Goal: Task Accomplishment & Management: Manage account settings

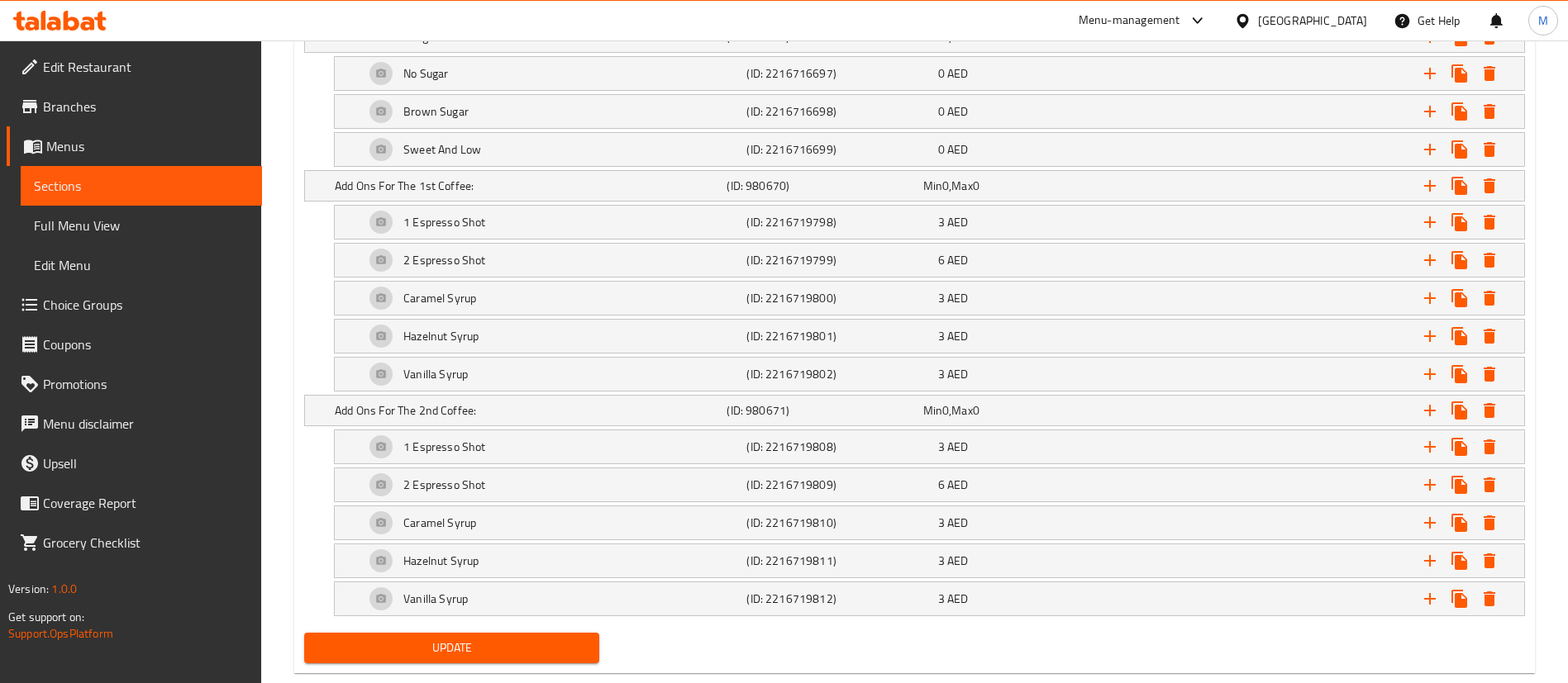
scroll to position [2708, 0]
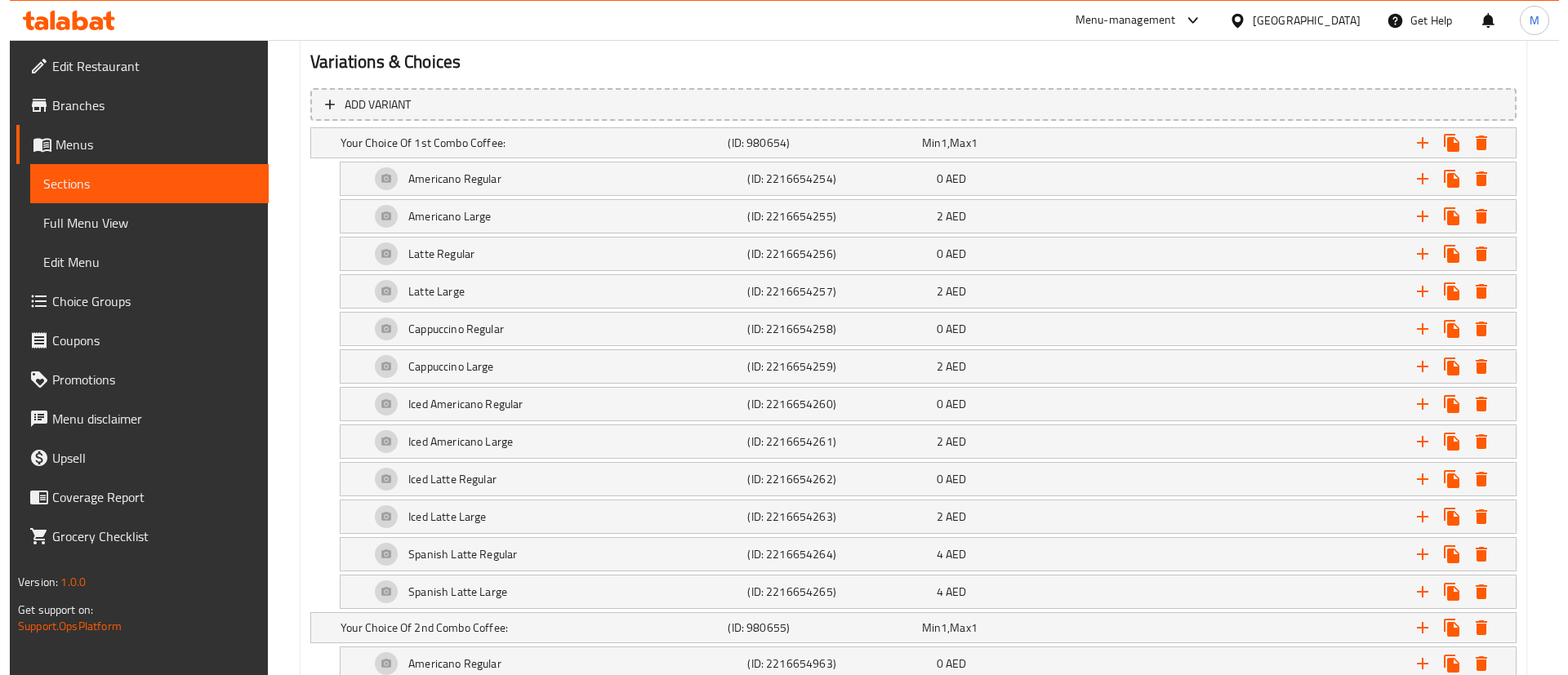
scroll to position [717, 0]
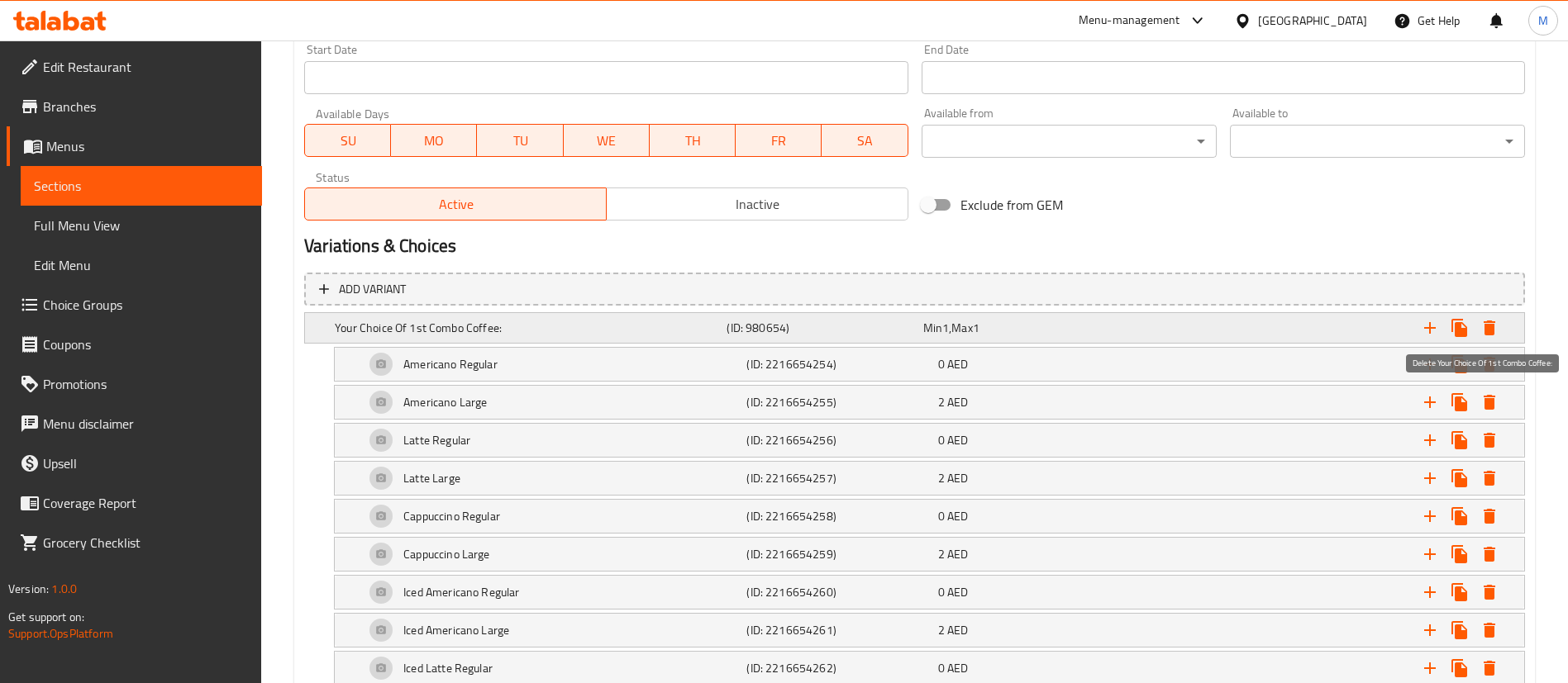
click at [1491, 326] on icon "Expand" at bounding box center [1489, 328] width 12 height 15
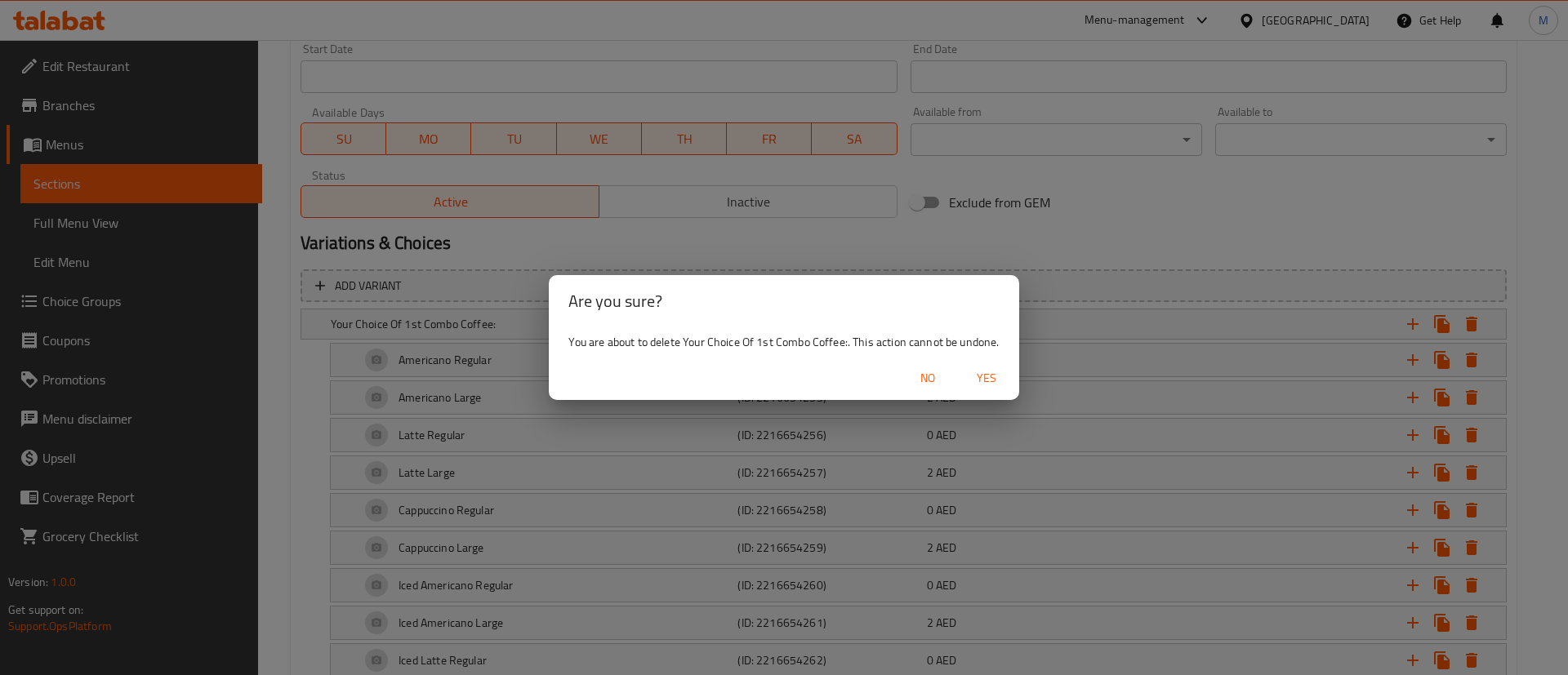
click at [989, 380] on span "Yes" at bounding box center [987, 378] width 39 height 21
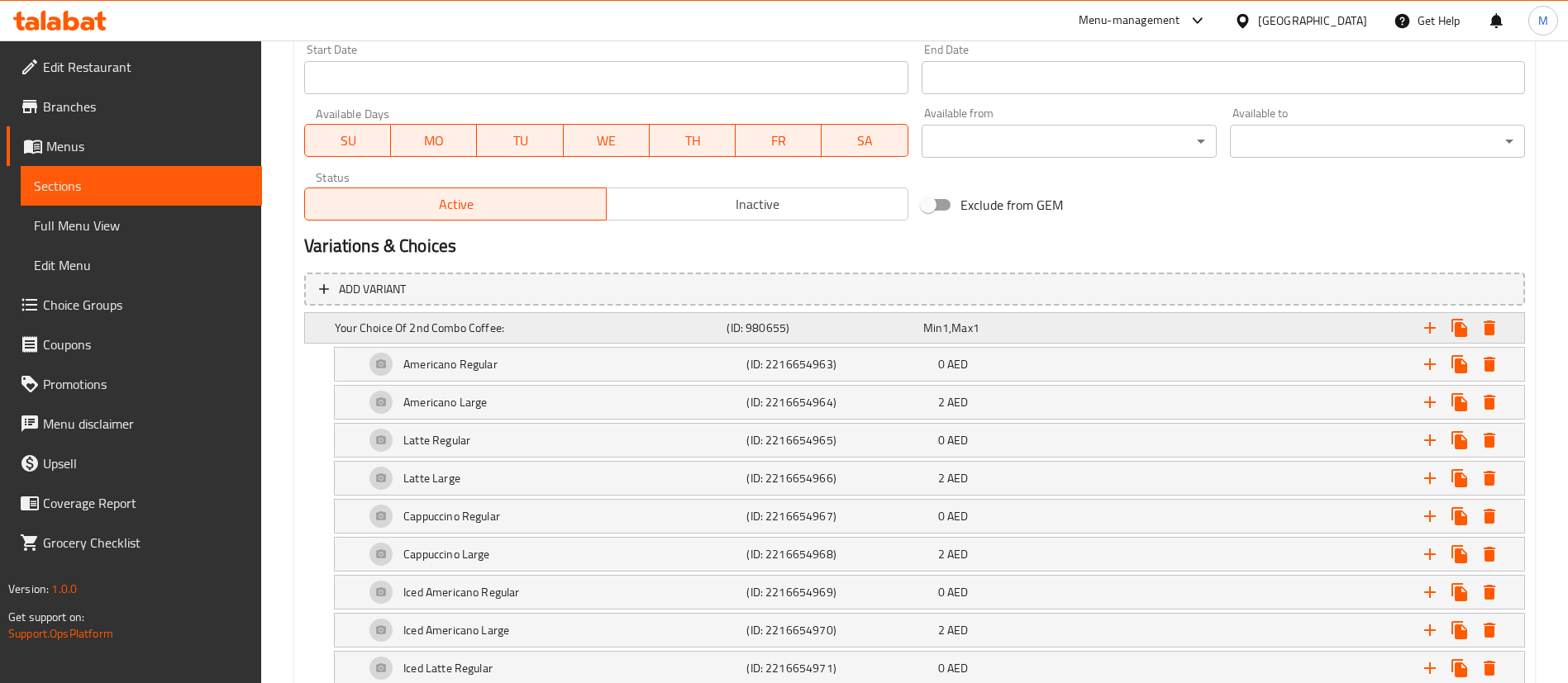
click at [1494, 325] on icon "Expand" at bounding box center [1489, 328] width 20 height 20
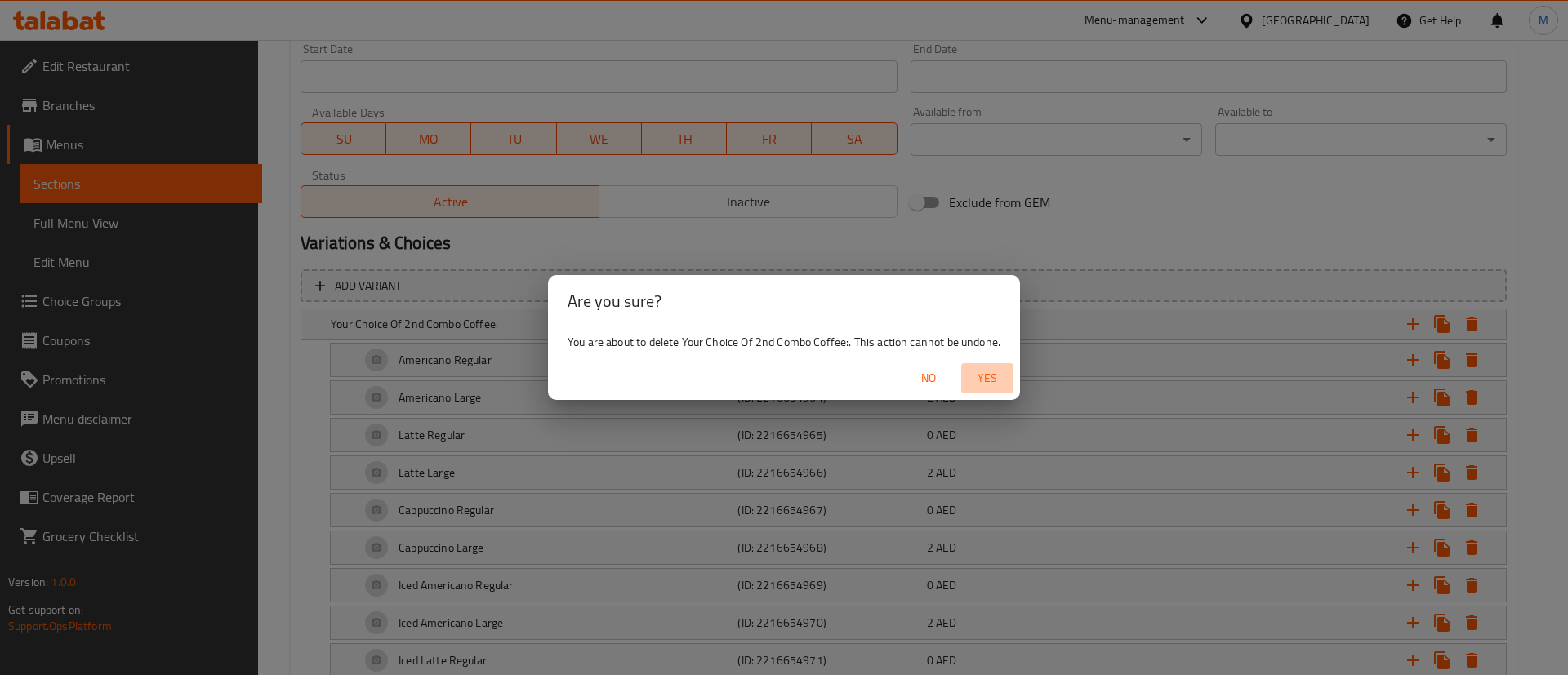
click at [989, 370] on span "Yes" at bounding box center [988, 378] width 39 height 21
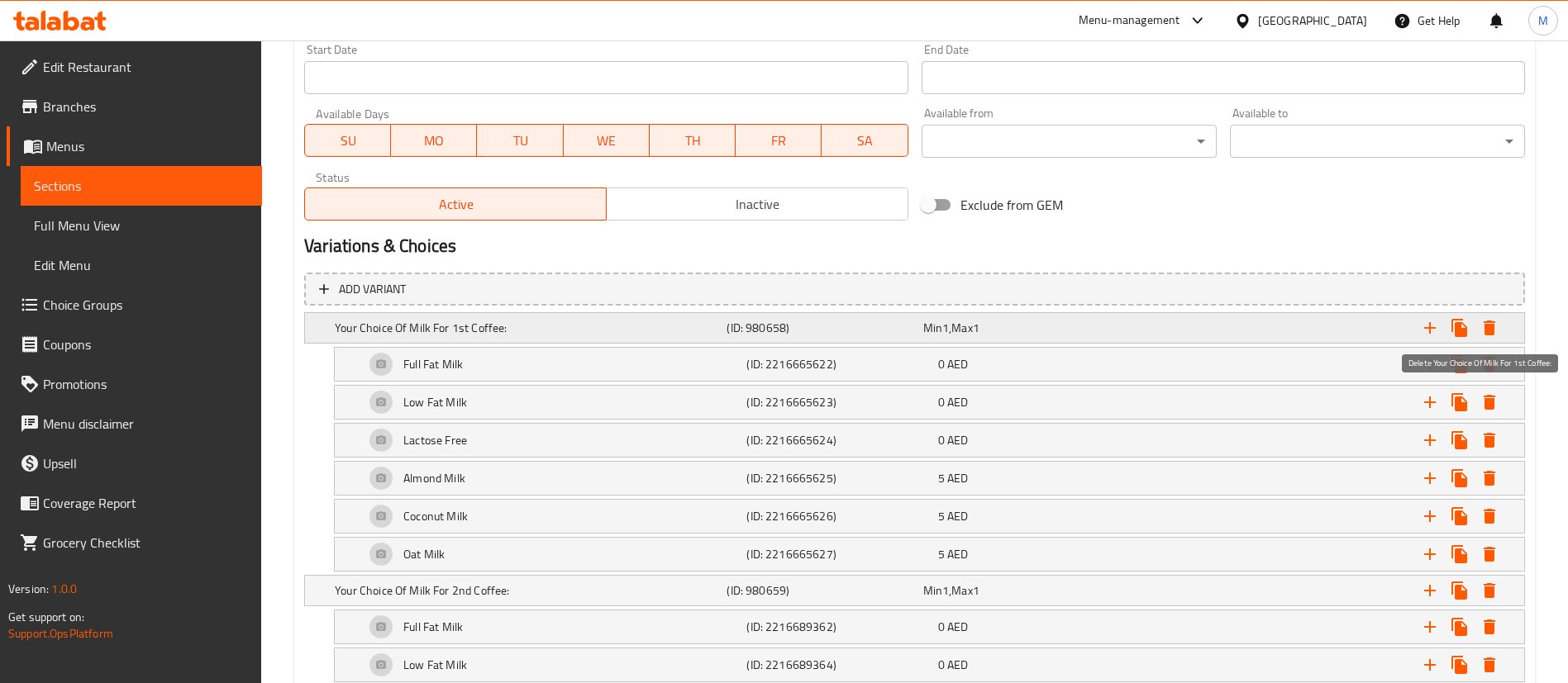
click at [1492, 329] on icon "Expand" at bounding box center [1489, 328] width 20 height 20
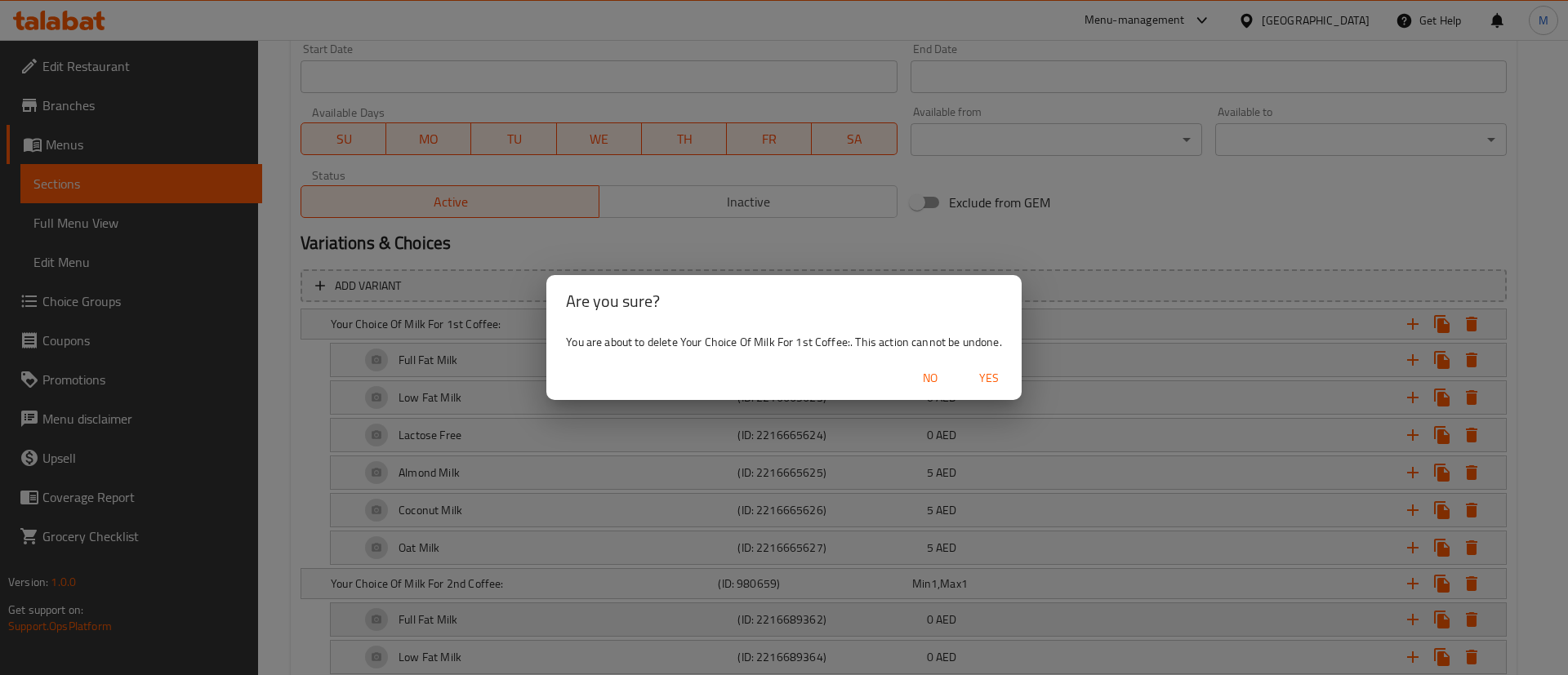
drag, startPoint x: 995, startPoint y: 369, endPoint x: 1207, endPoint y: 371, distance: 212.0
click at [994, 370] on span "Yes" at bounding box center [989, 378] width 39 height 21
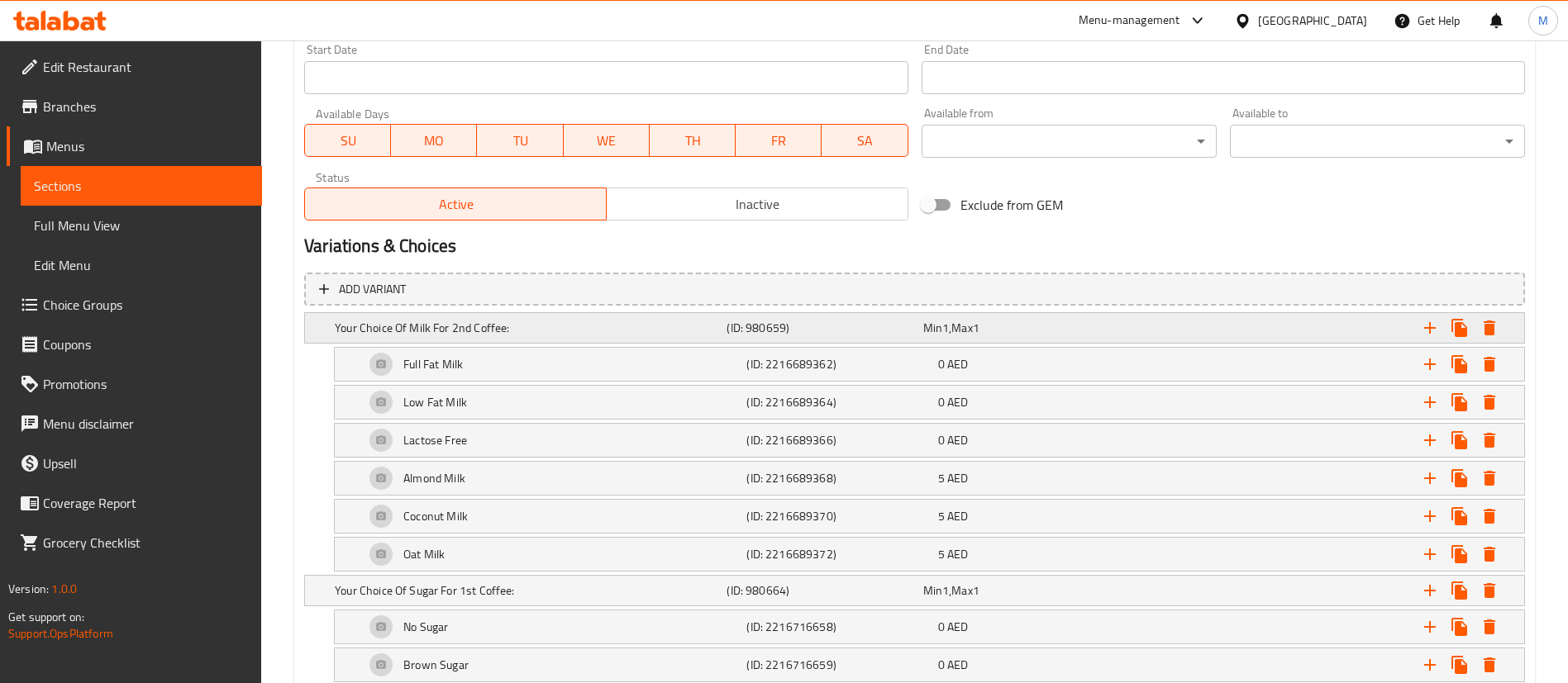
click at [1492, 328] on icon "Expand" at bounding box center [1489, 328] width 12 height 15
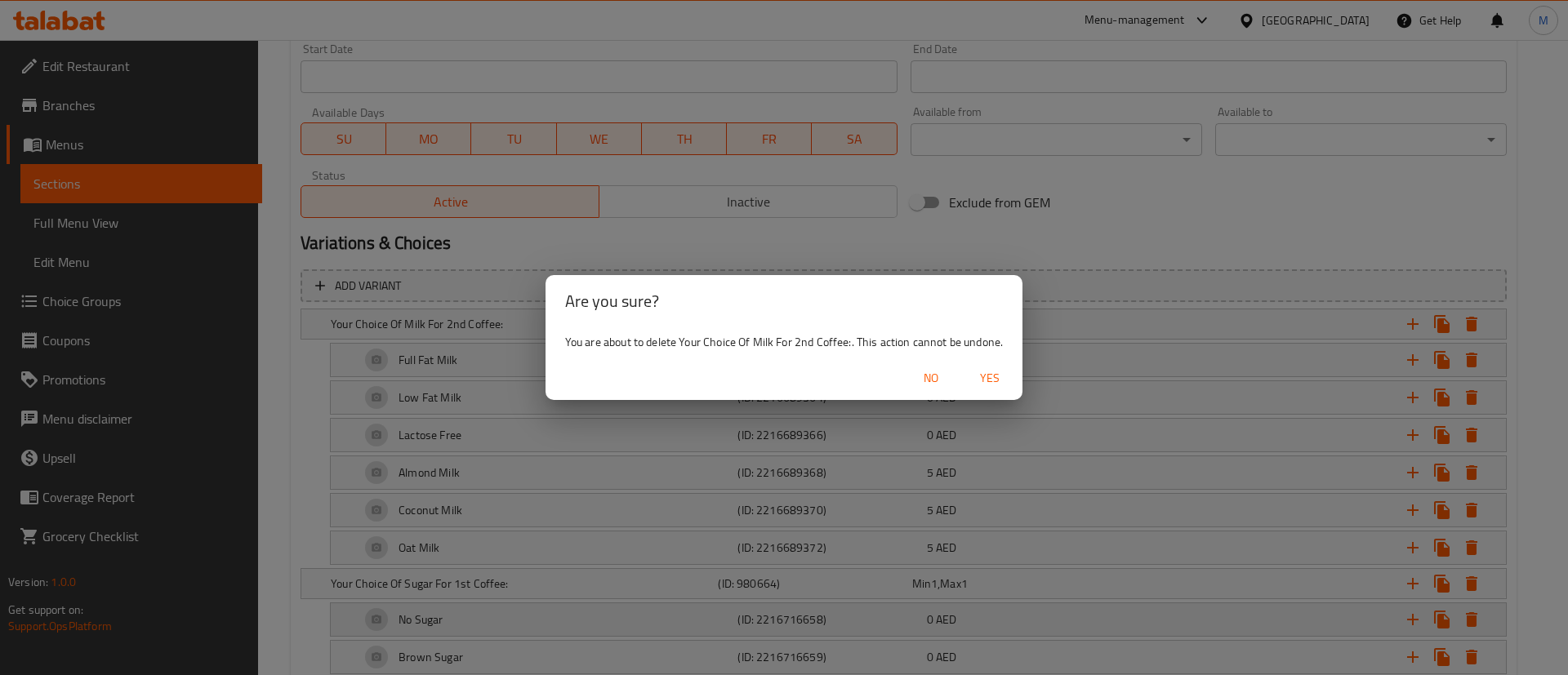
drag, startPoint x: 993, startPoint y: 373, endPoint x: 1008, endPoint y: 375, distance: 15.1
click at [990, 374] on span "Yes" at bounding box center [989, 378] width 39 height 21
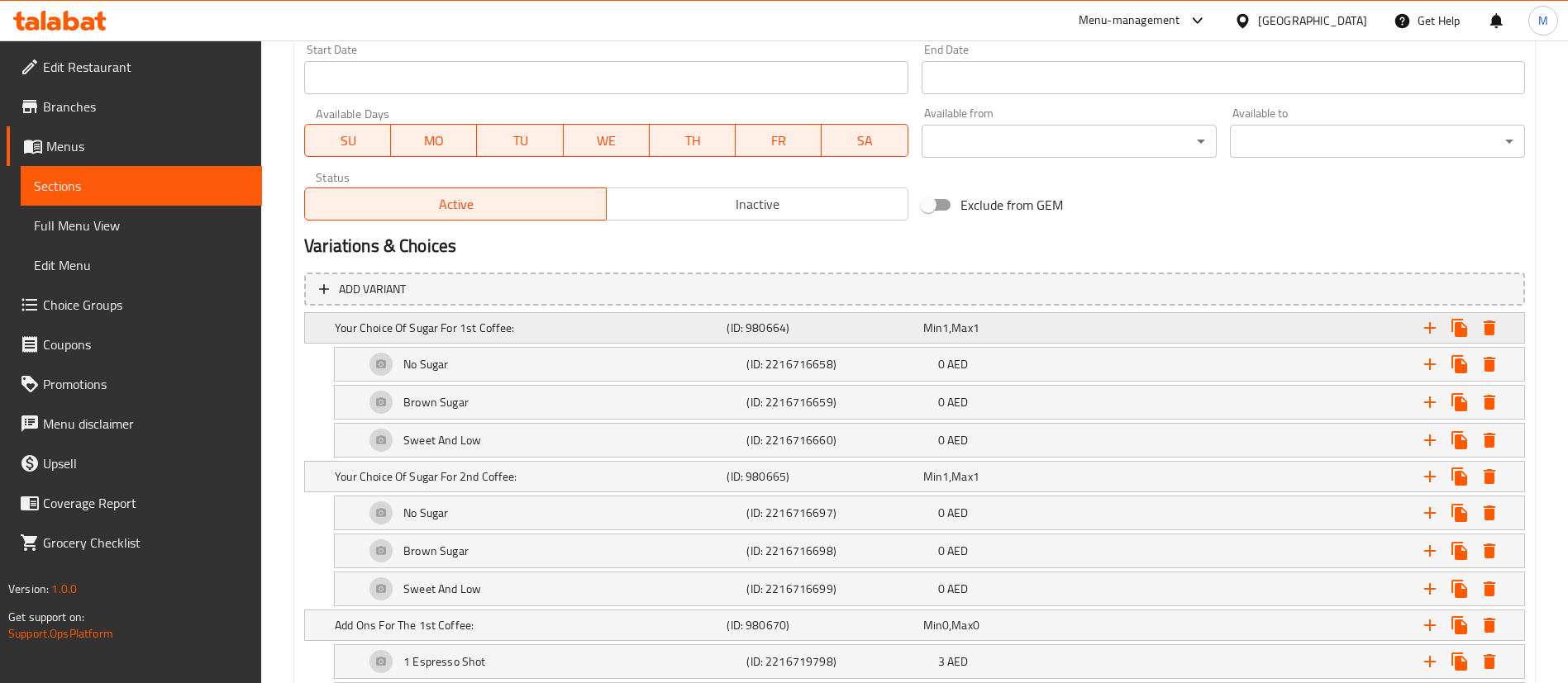
click at [1487, 331] on icon "Expand" at bounding box center [1489, 328] width 12 height 15
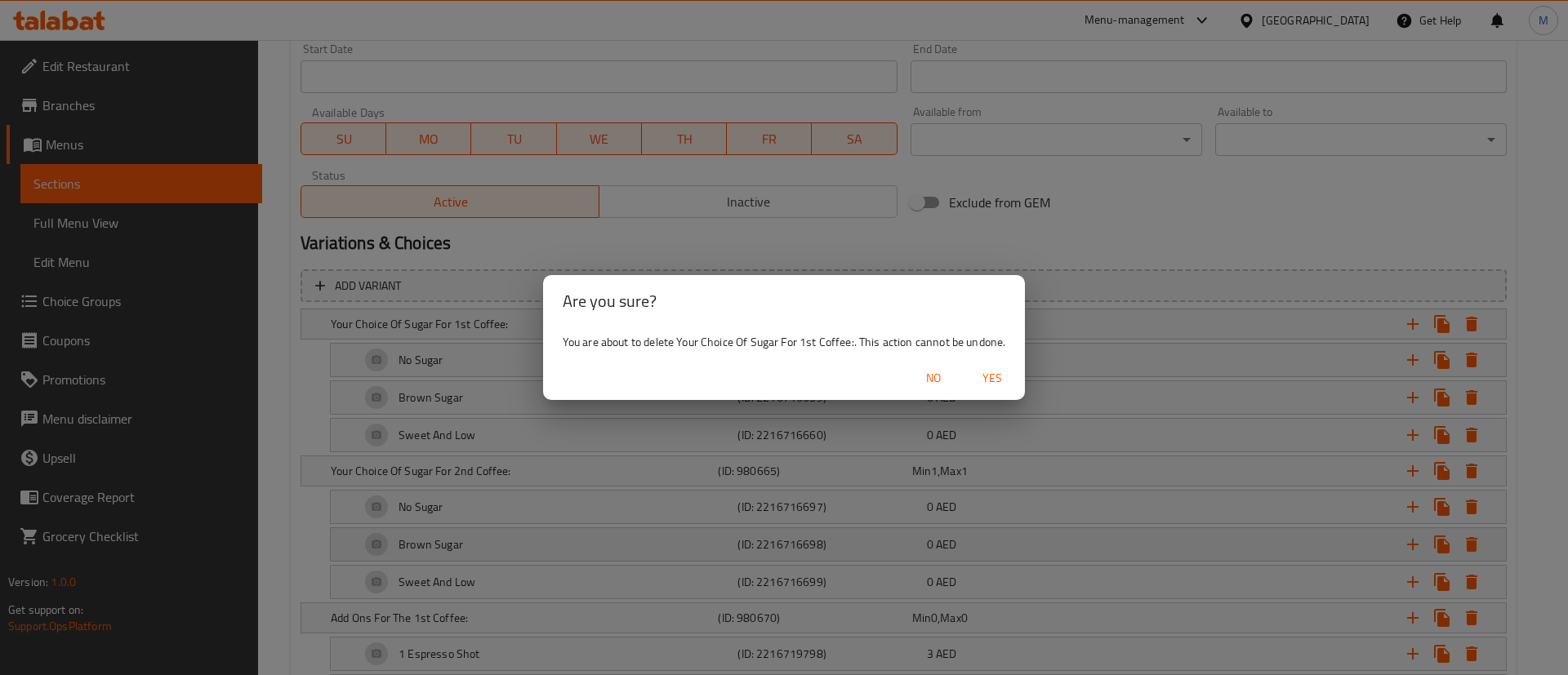
click at [1006, 374] on span "Yes" at bounding box center [992, 378] width 39 height 21
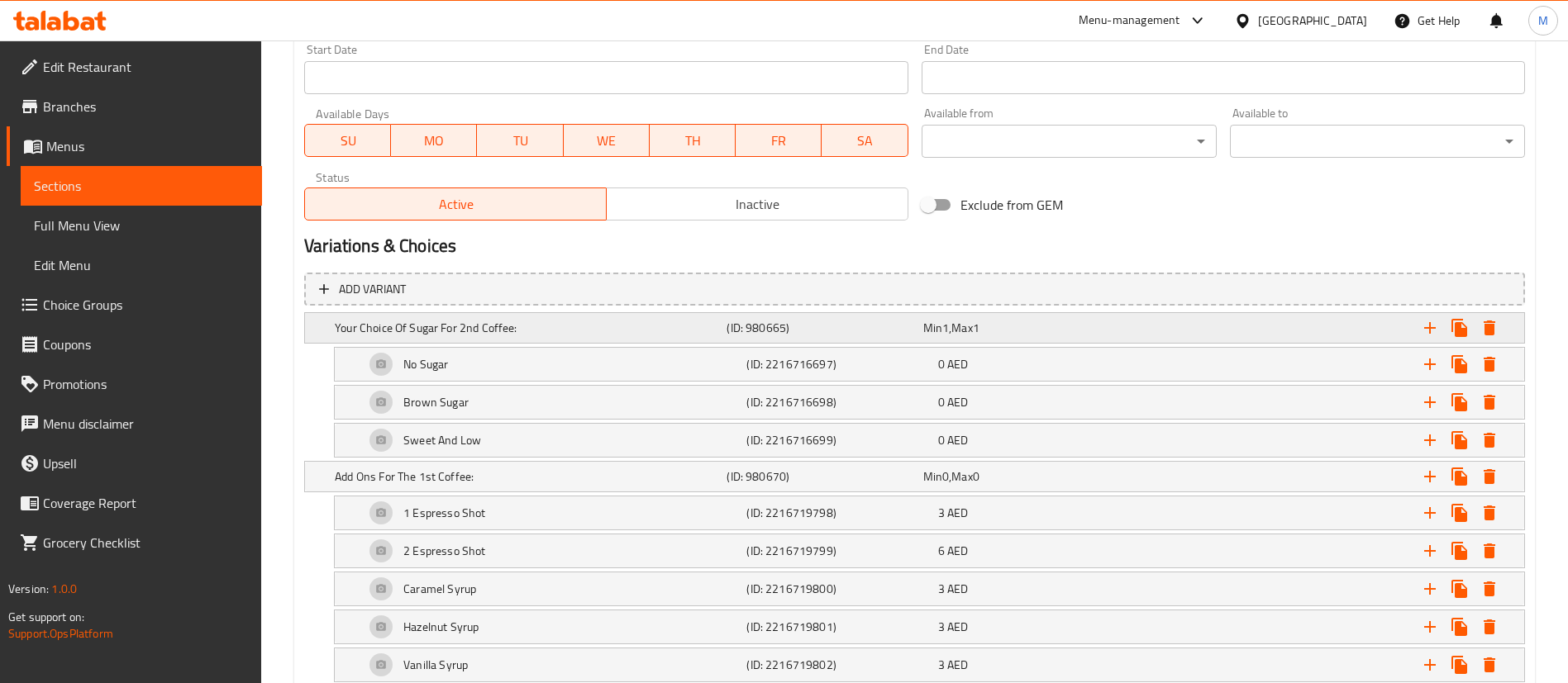
click at [1491, 330] on icon "Expand" at bounding box center [1489, 328] width 12 height 15
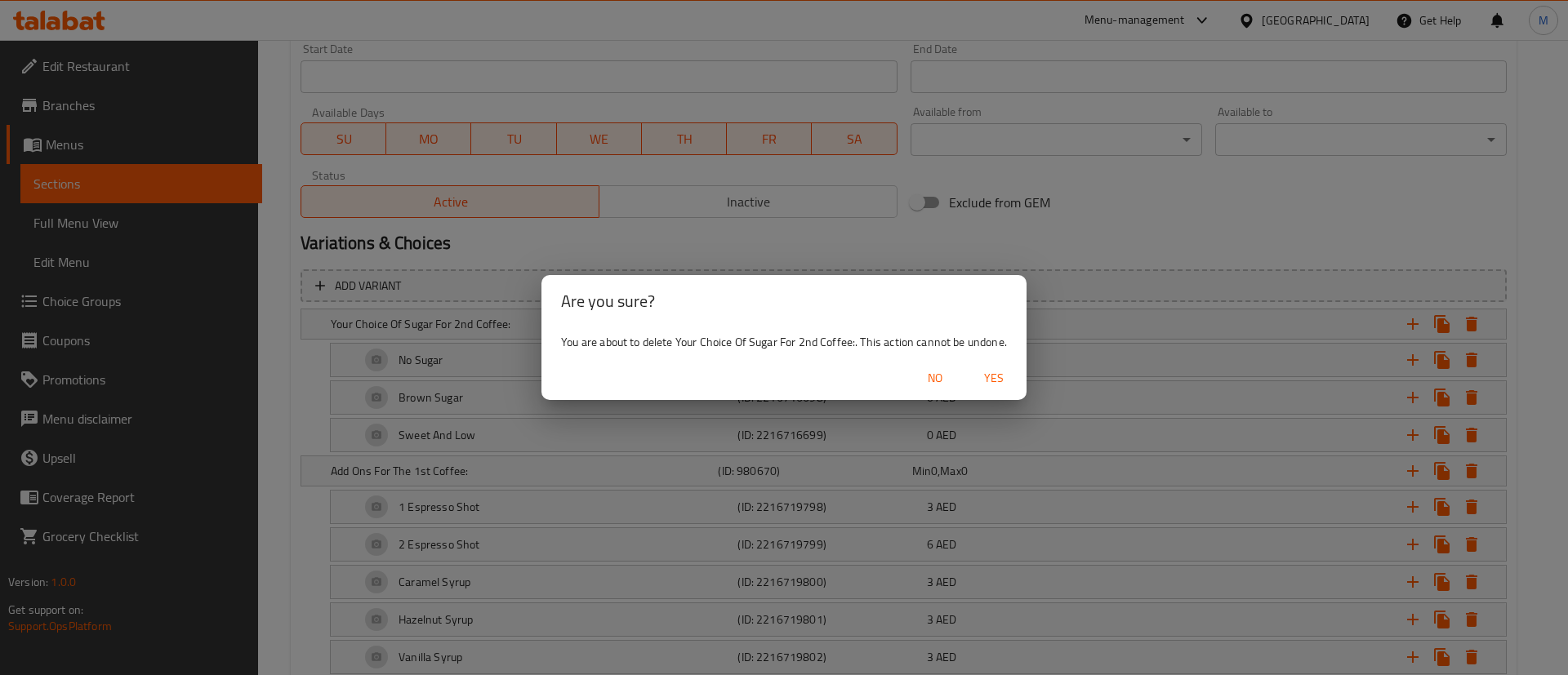
click at [995, 375] on span "Yes" at bounding box center [994, 378] width 39 height 21
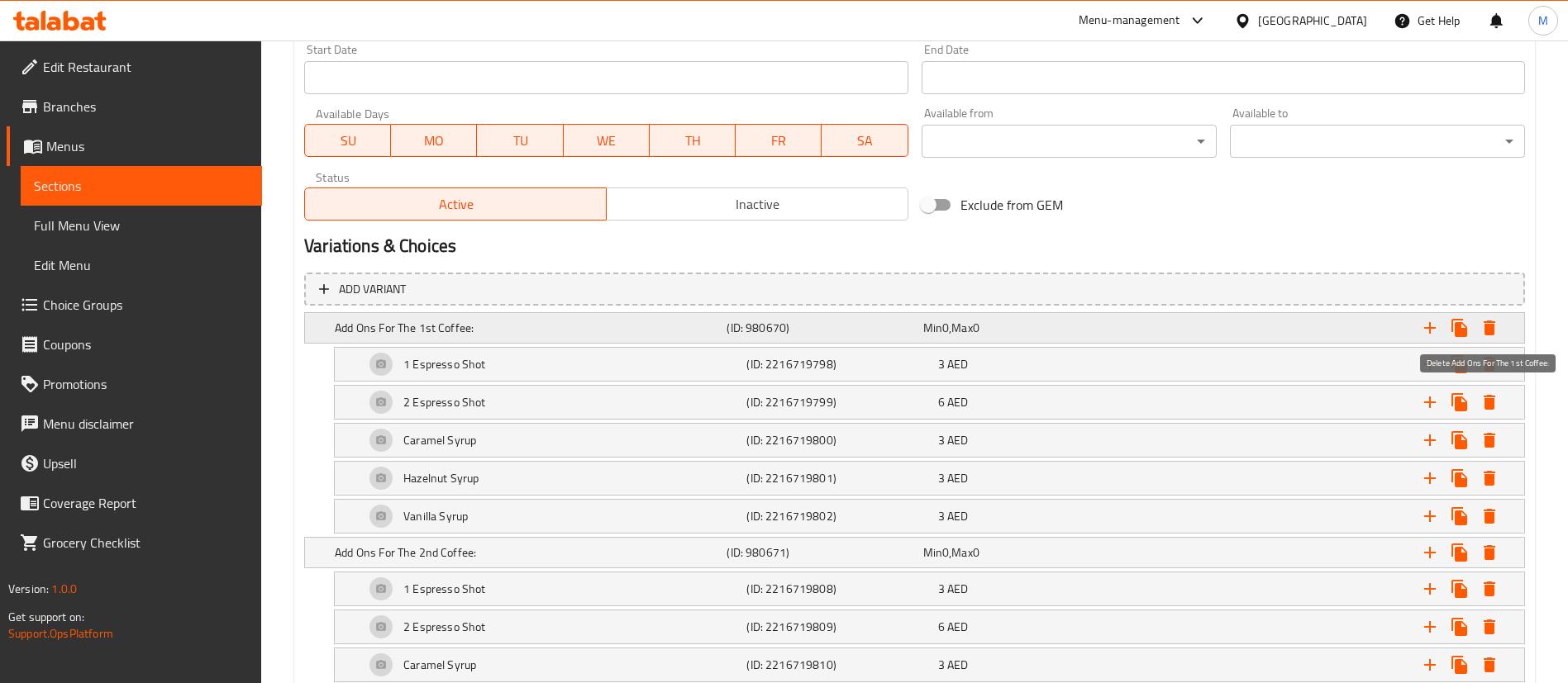
click at [1485, 328] on icon "Expand" at bounding box center [1489, 328] width 12 height 15
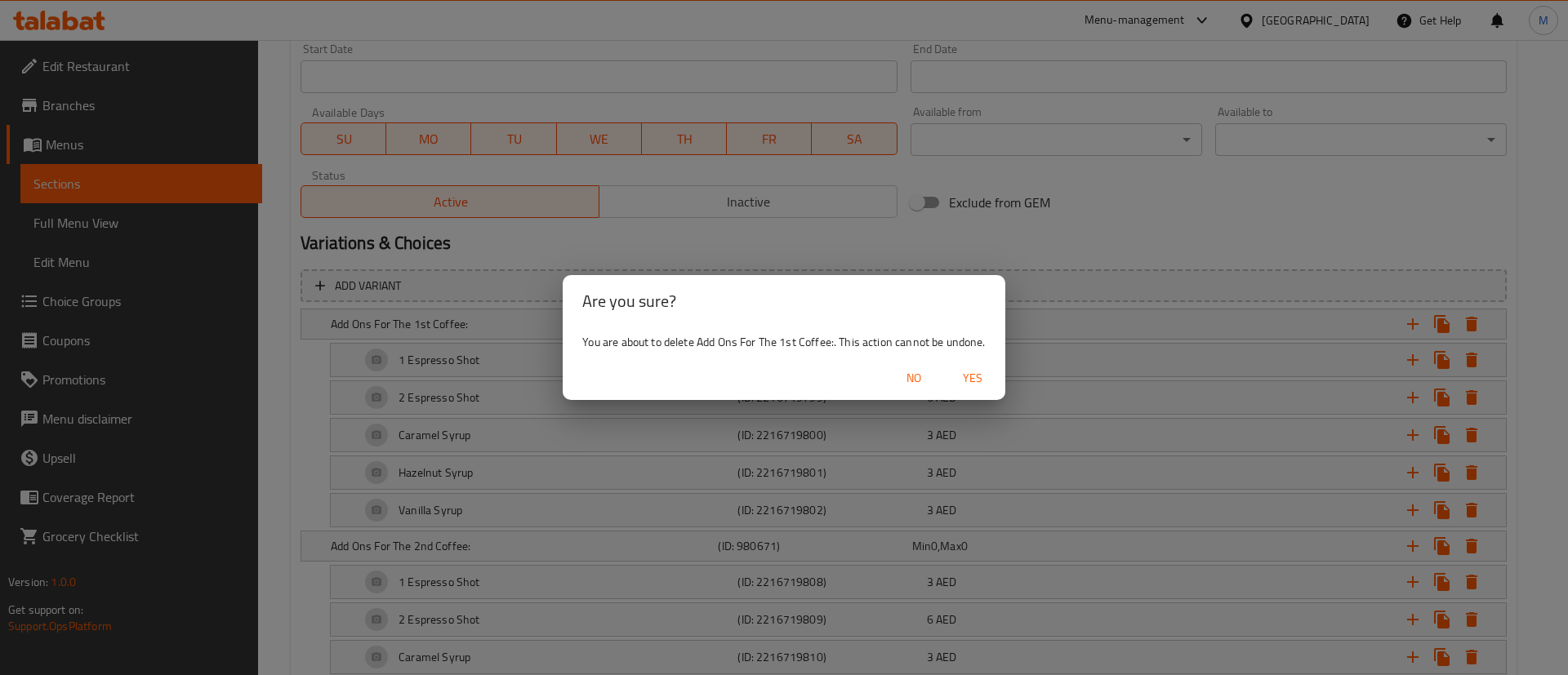
click at [975, 372] on span "Yes" at bounding box center [973, 378] width 39 height 21
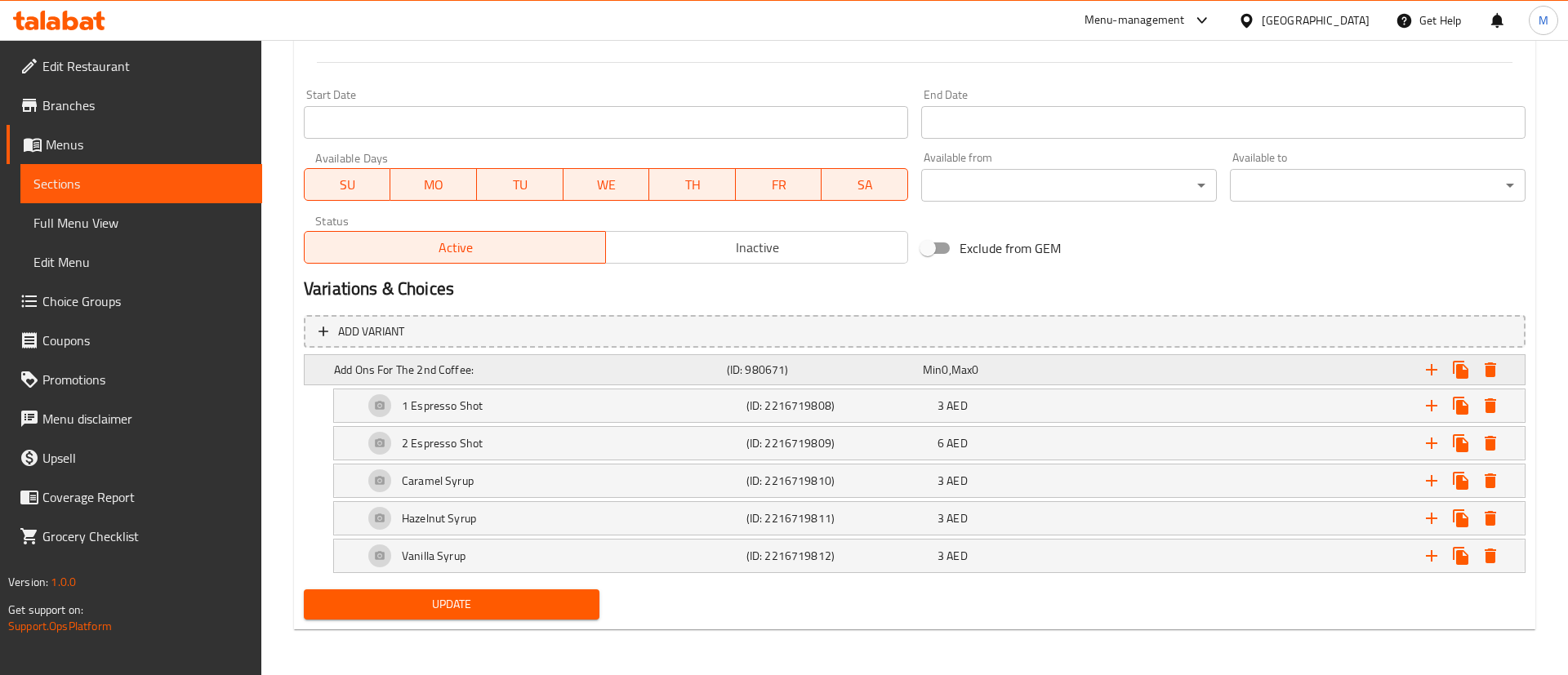
scroll to position [671, 0]
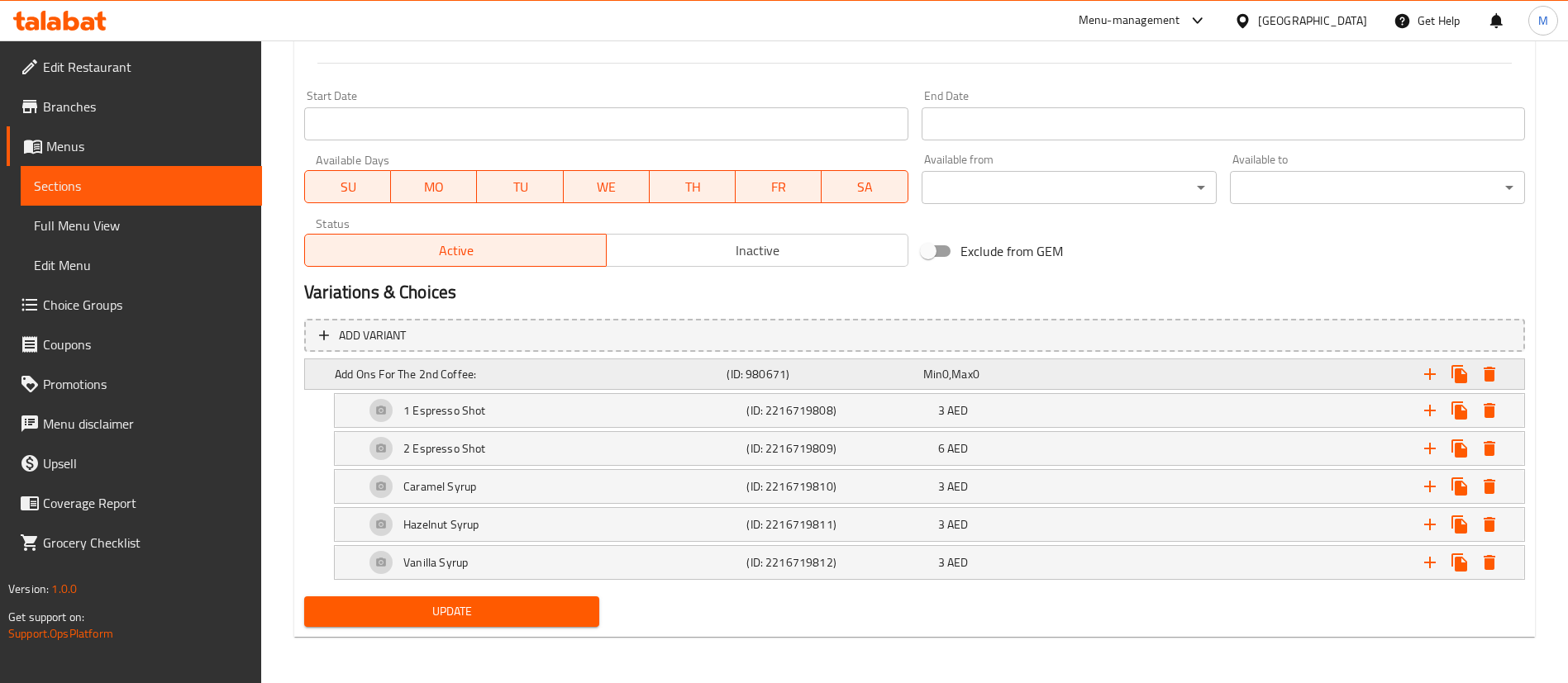
click at [1498, 374] on button "Expand" at bounding box center [1489, 374] width 30 height 30
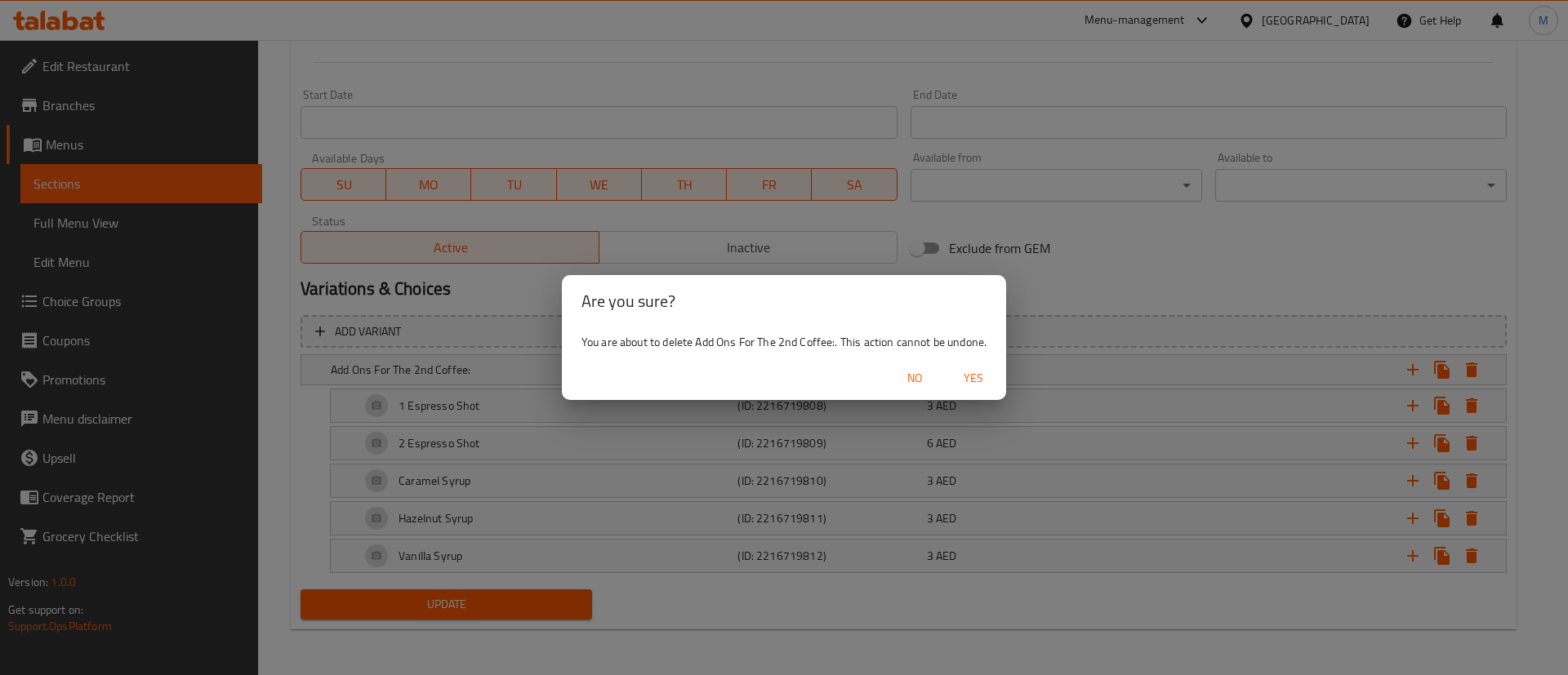
click at [977, 373] on span "Yes" at bounding box center [974, 378] width 39 height 21
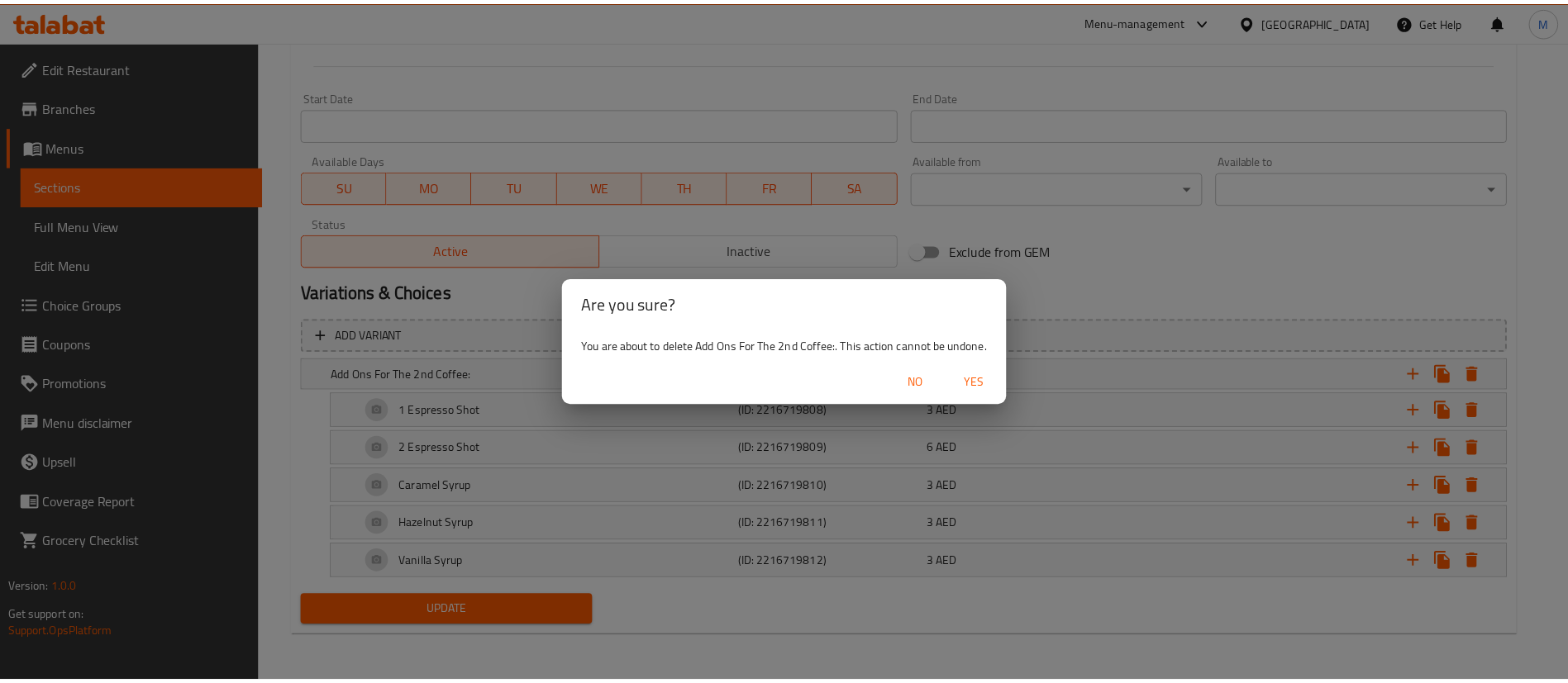
scroll to position [495, 0]
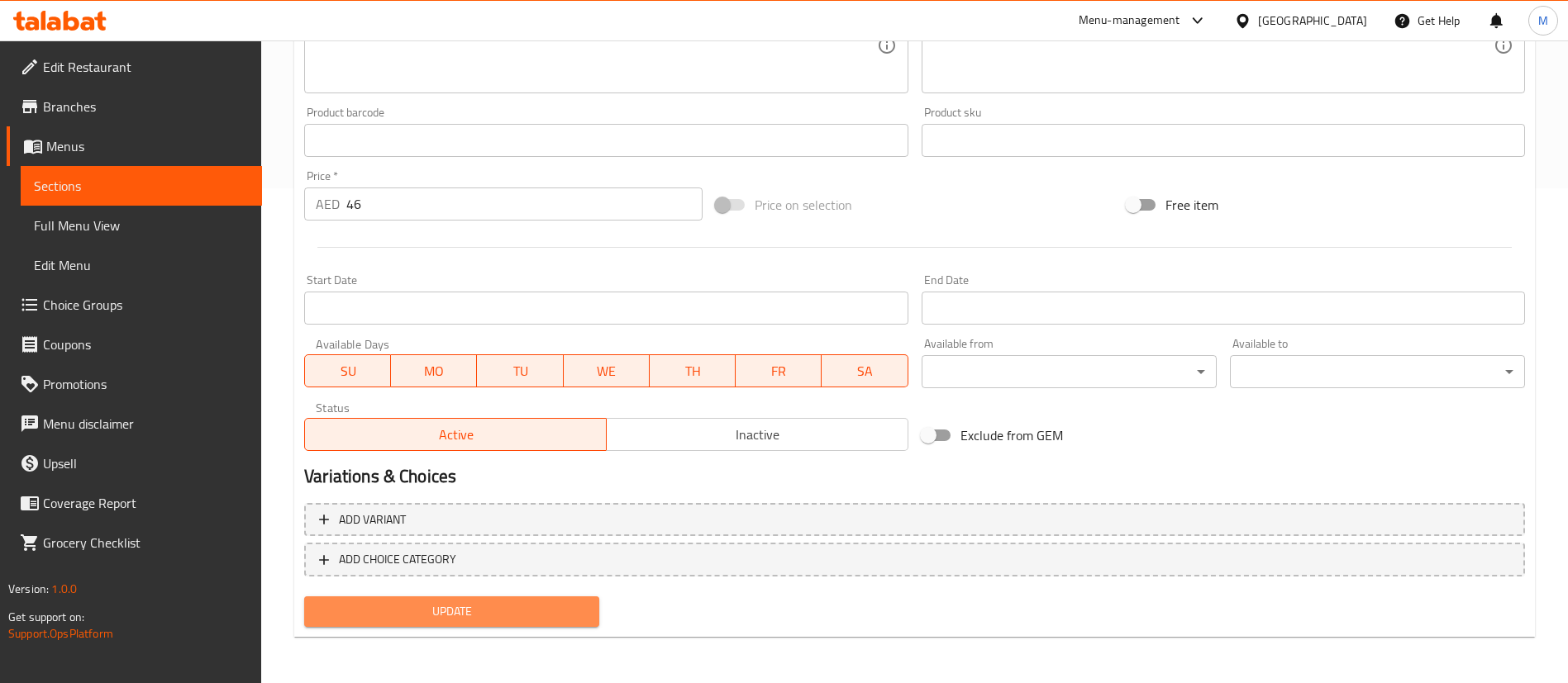
click at [474, 615] on span "Update" at bounding box center [451, 611] width 268 height 21
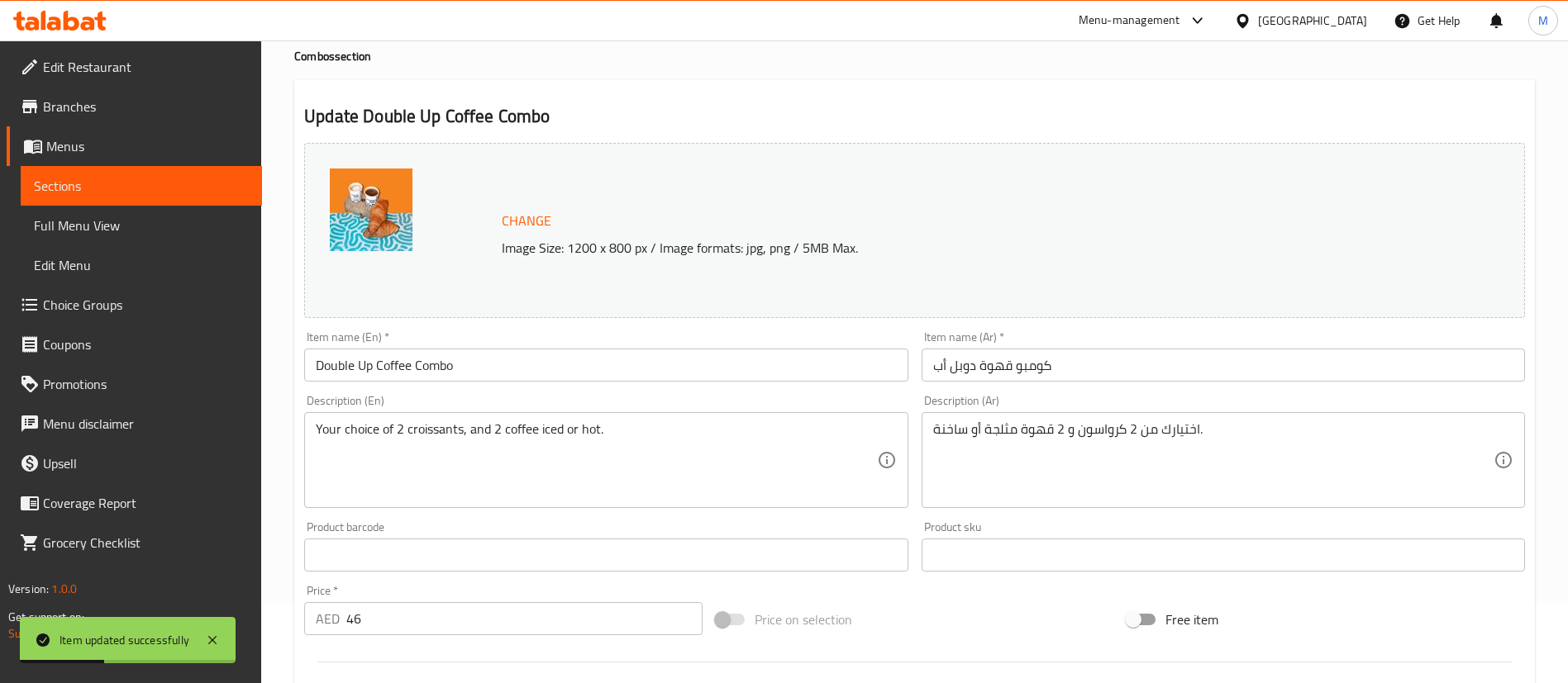
scroll to position [0, 0]
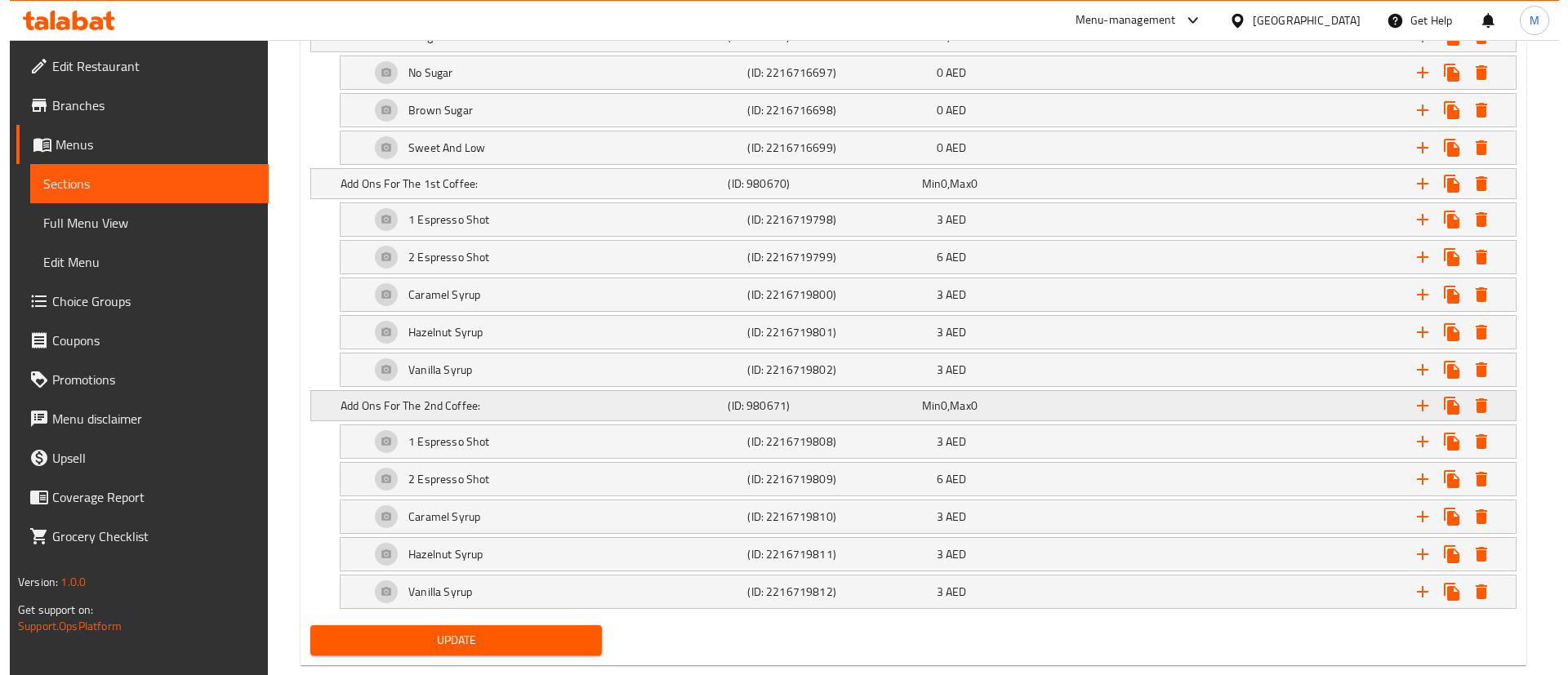
scroll to position [2676, 0]
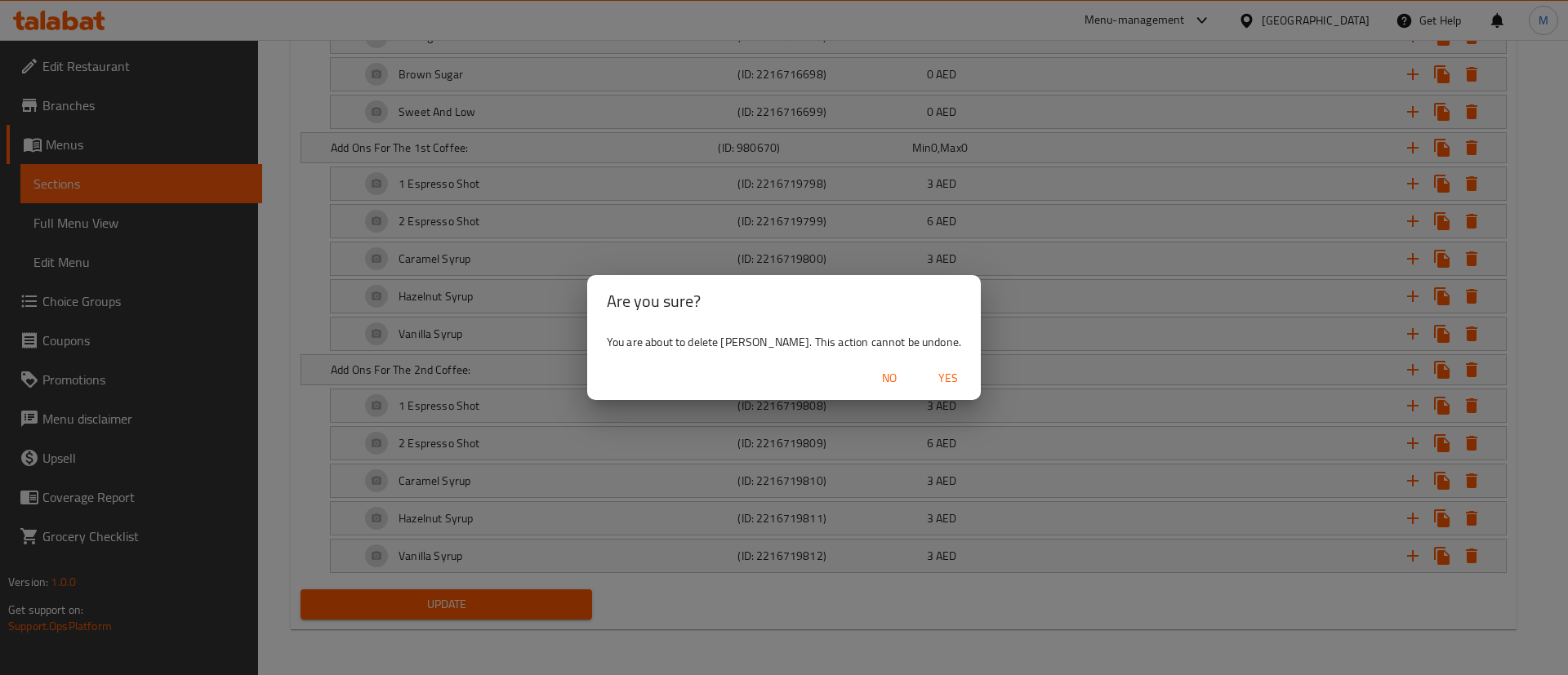
click at [931, 382] on span "Yes" at bounding box center [948, 378] width 39 height 21
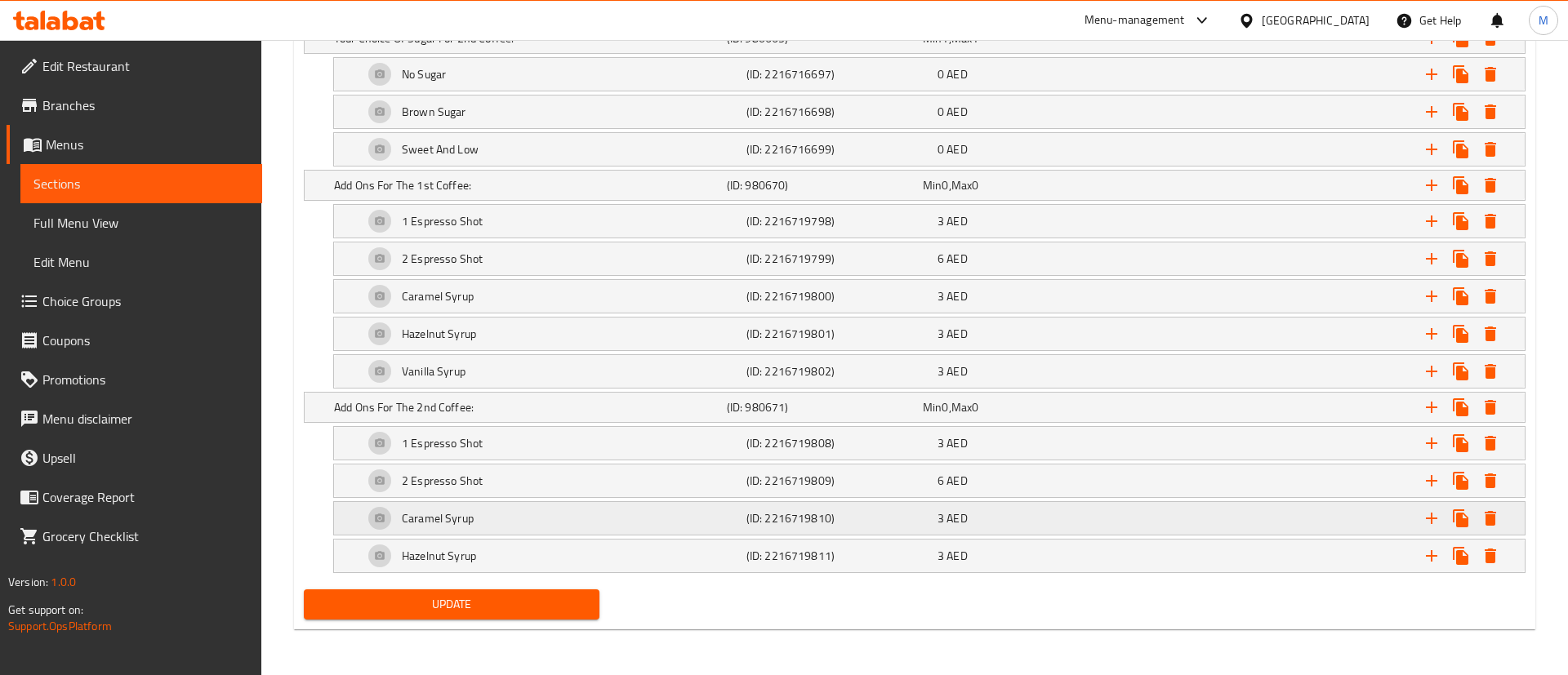
scroll to position [2639, 0]
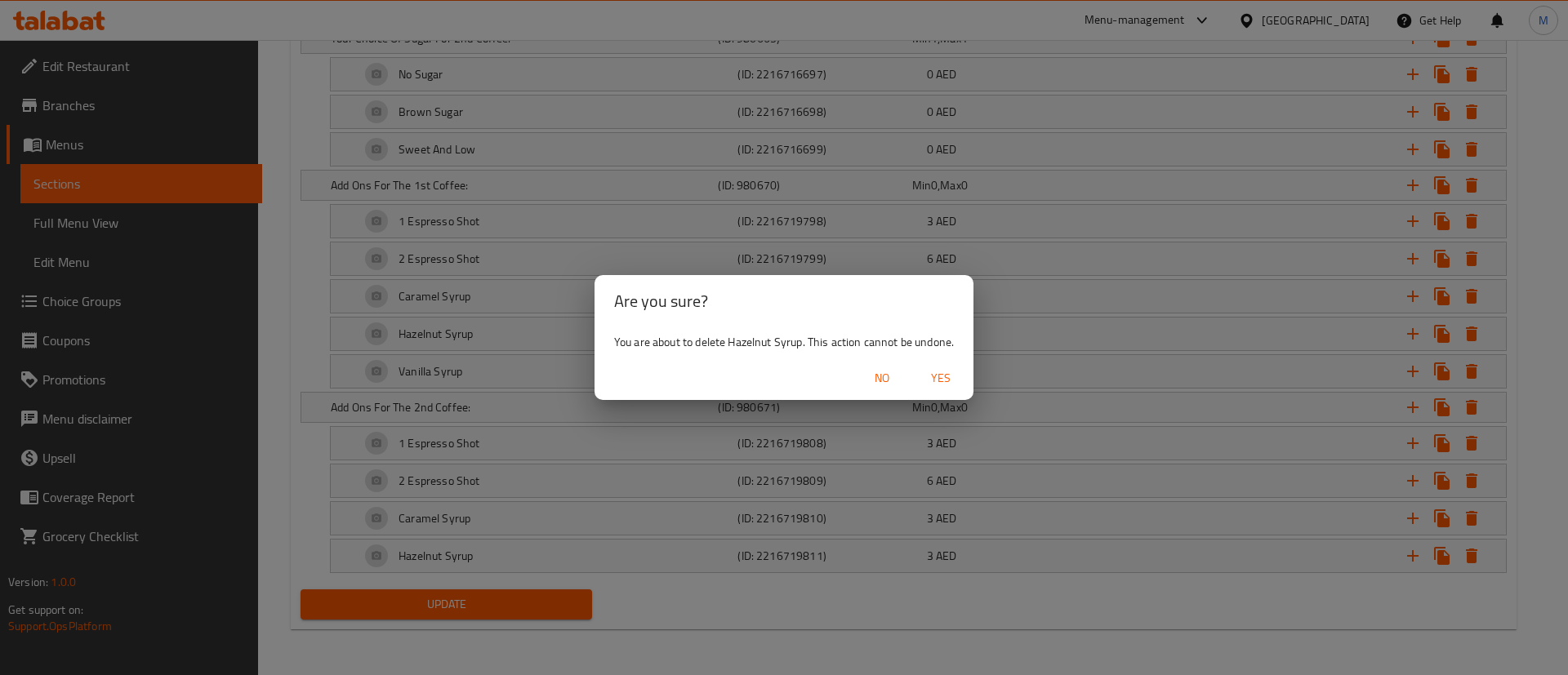
click at [942, 377] on span "Yes" at bounding box center [941, 378] width 39 height 21
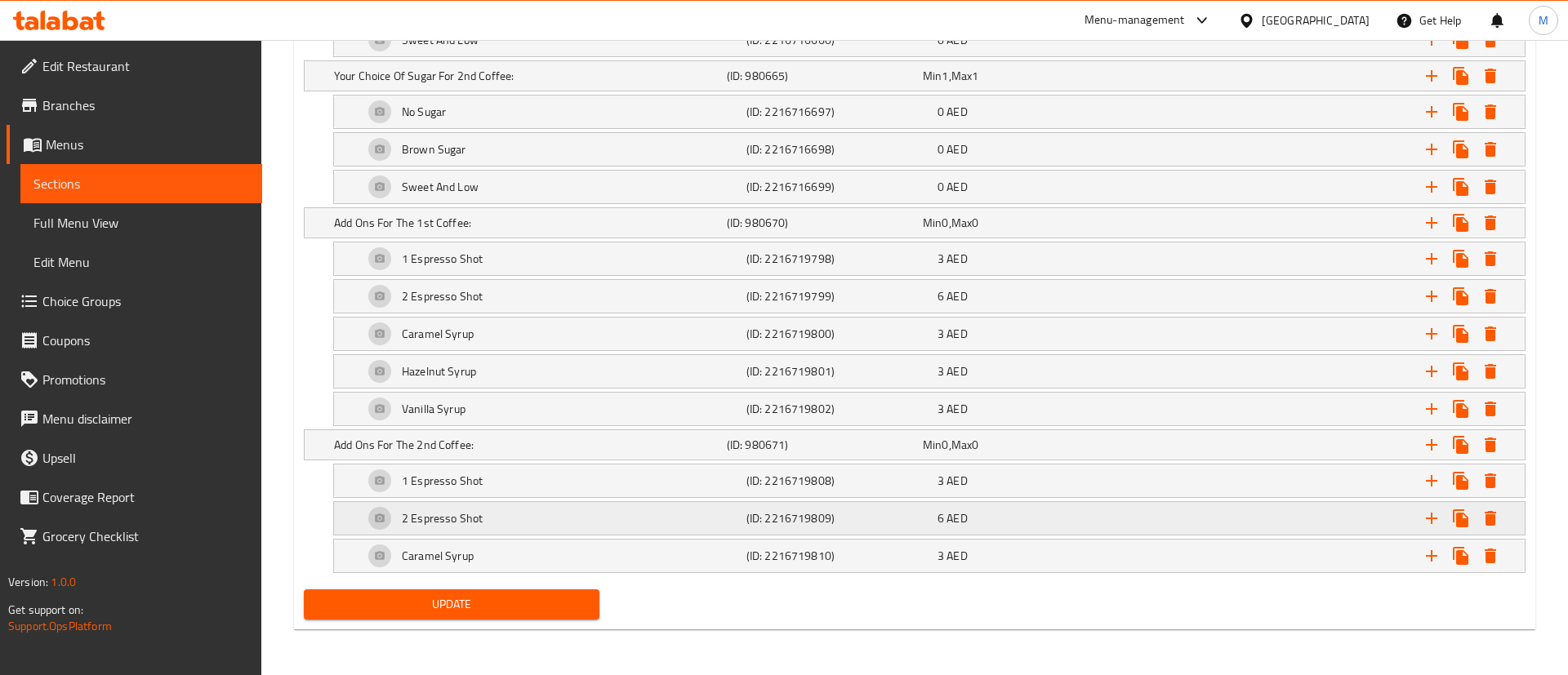
scroll to position [2601, 0]
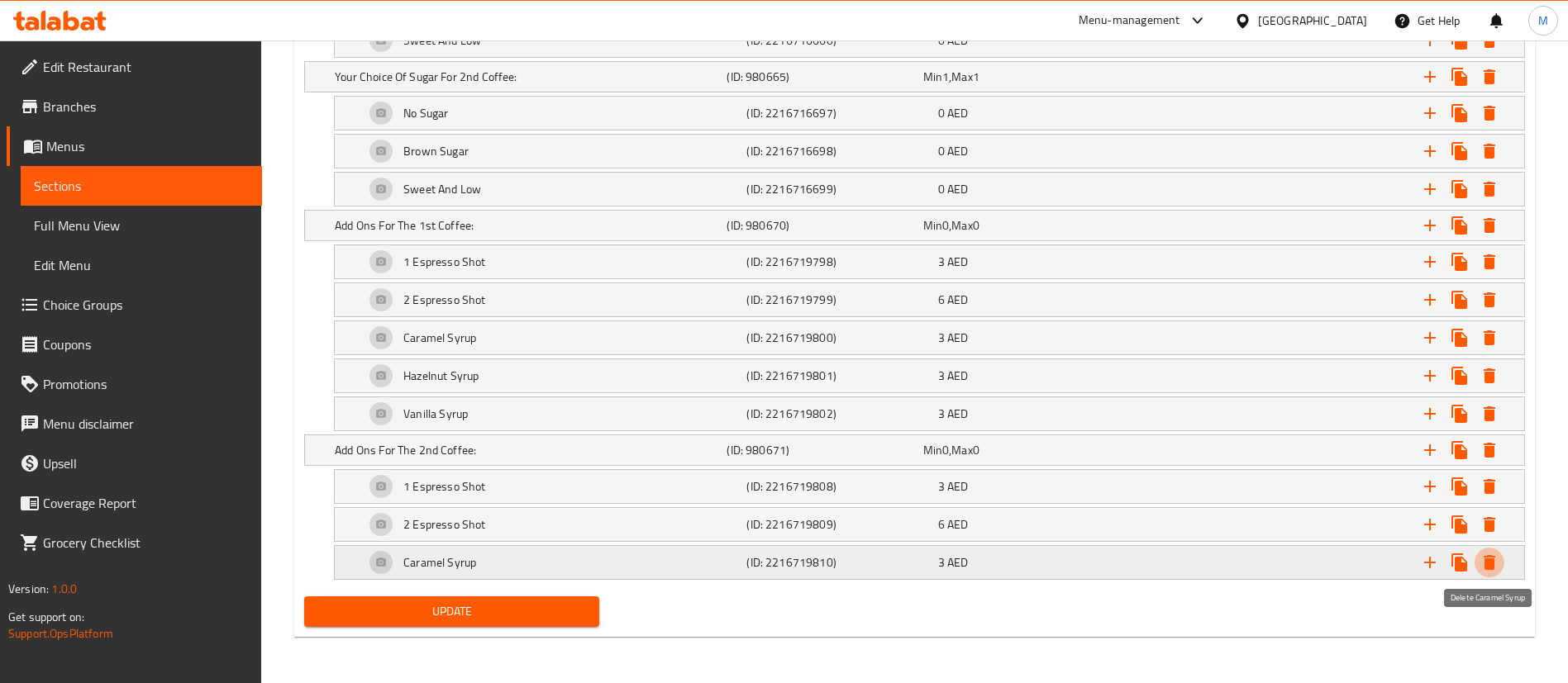
click at [1489, 560] on icon "Expand" at bounding box center [1489, 562] width 12 height 15
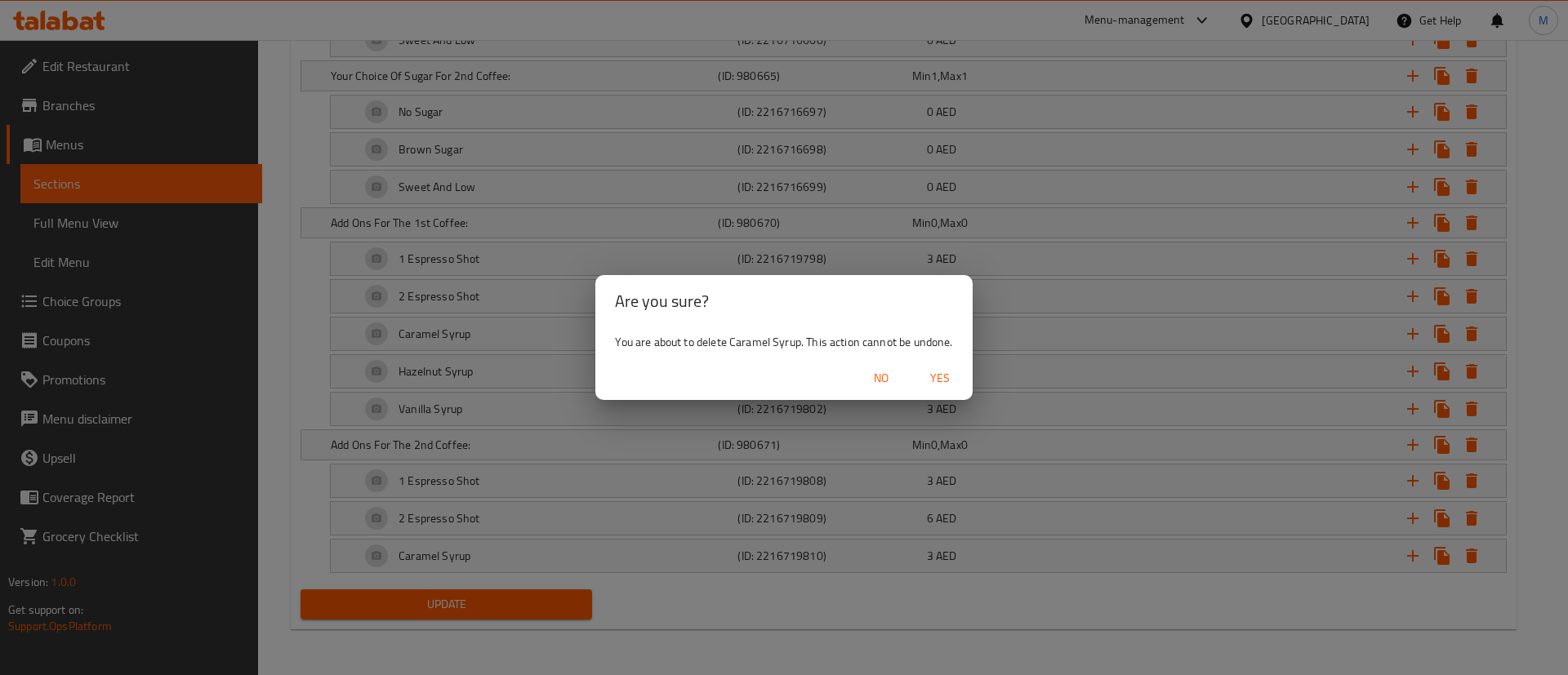
click at [941, 373] on span "Yes" at bounding box center [940, 378] width 39 height 21
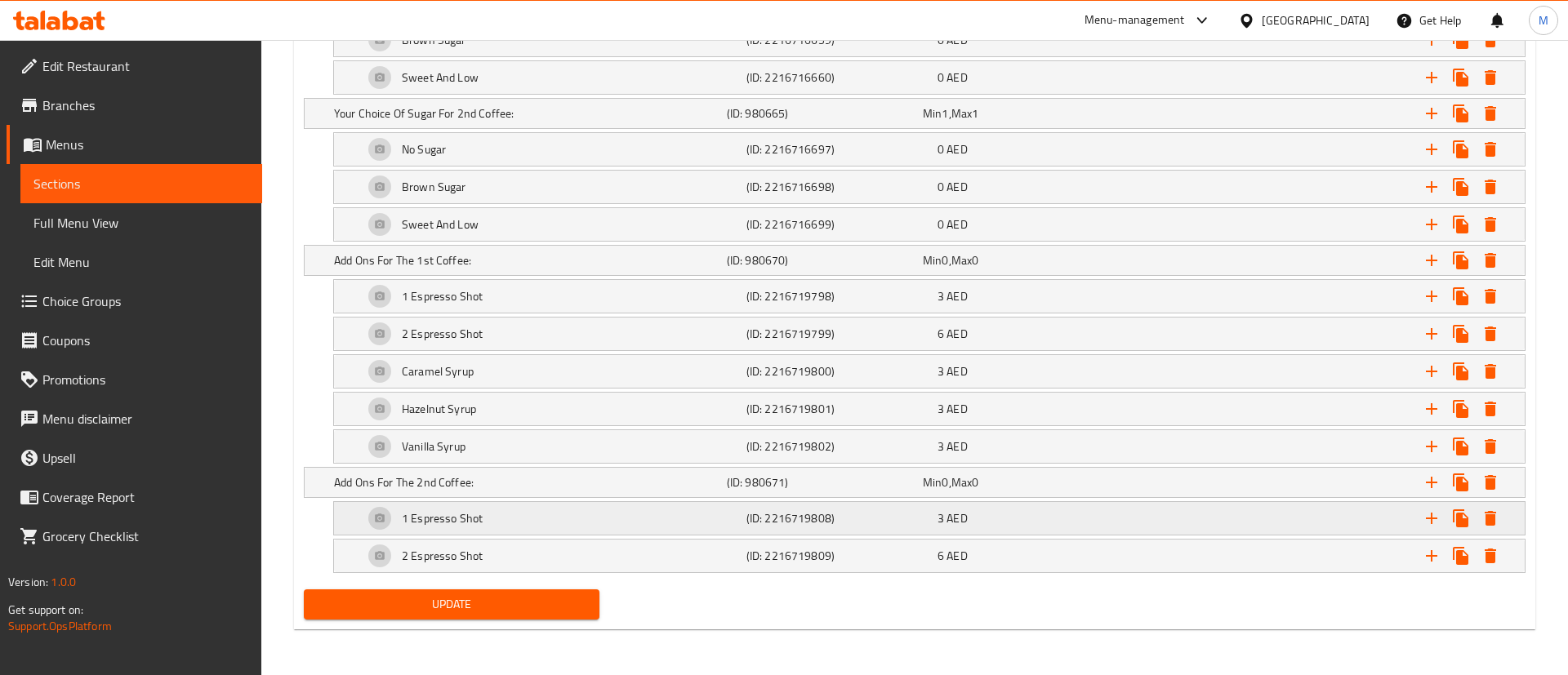
scroll to position [2564, 0]
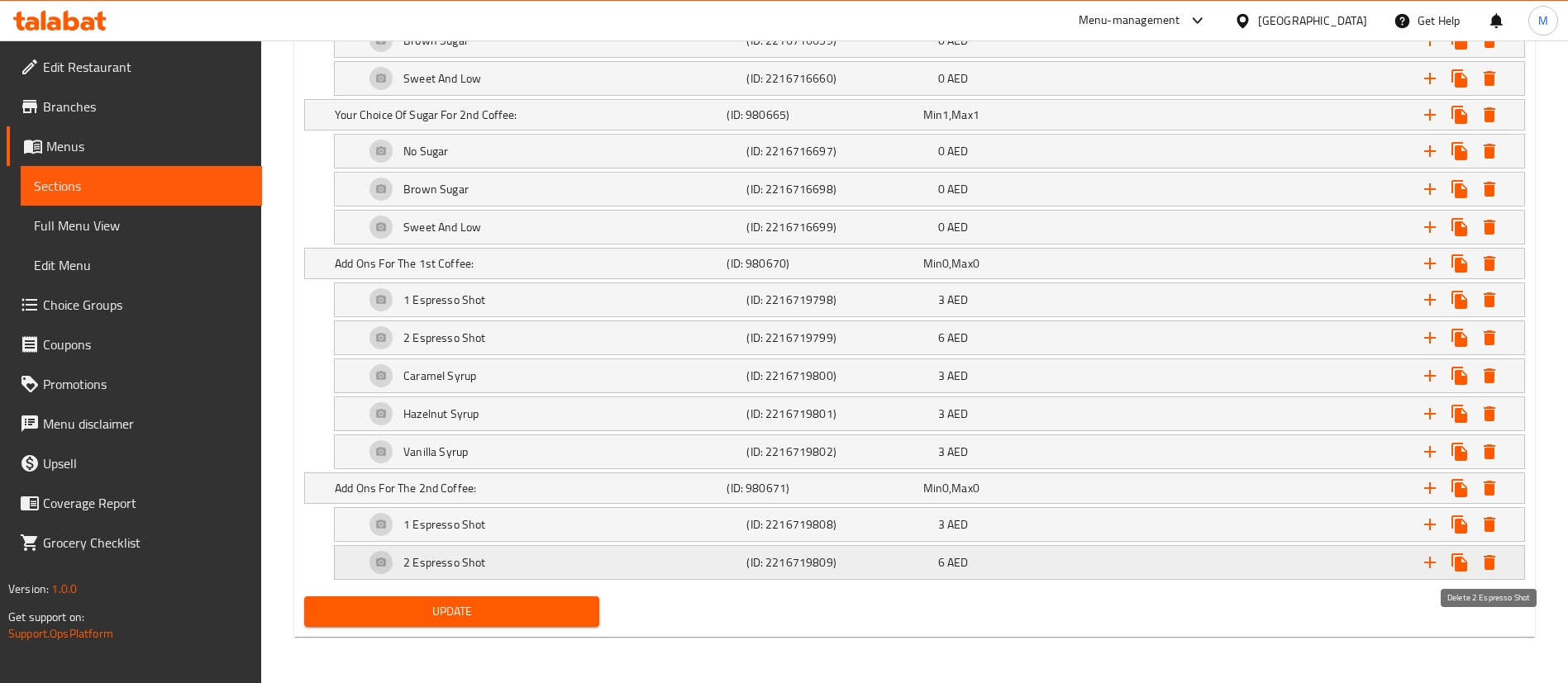
click at [1489, 567] on icon "Expand" at bounding box center [1489, 562] width 12 height 15
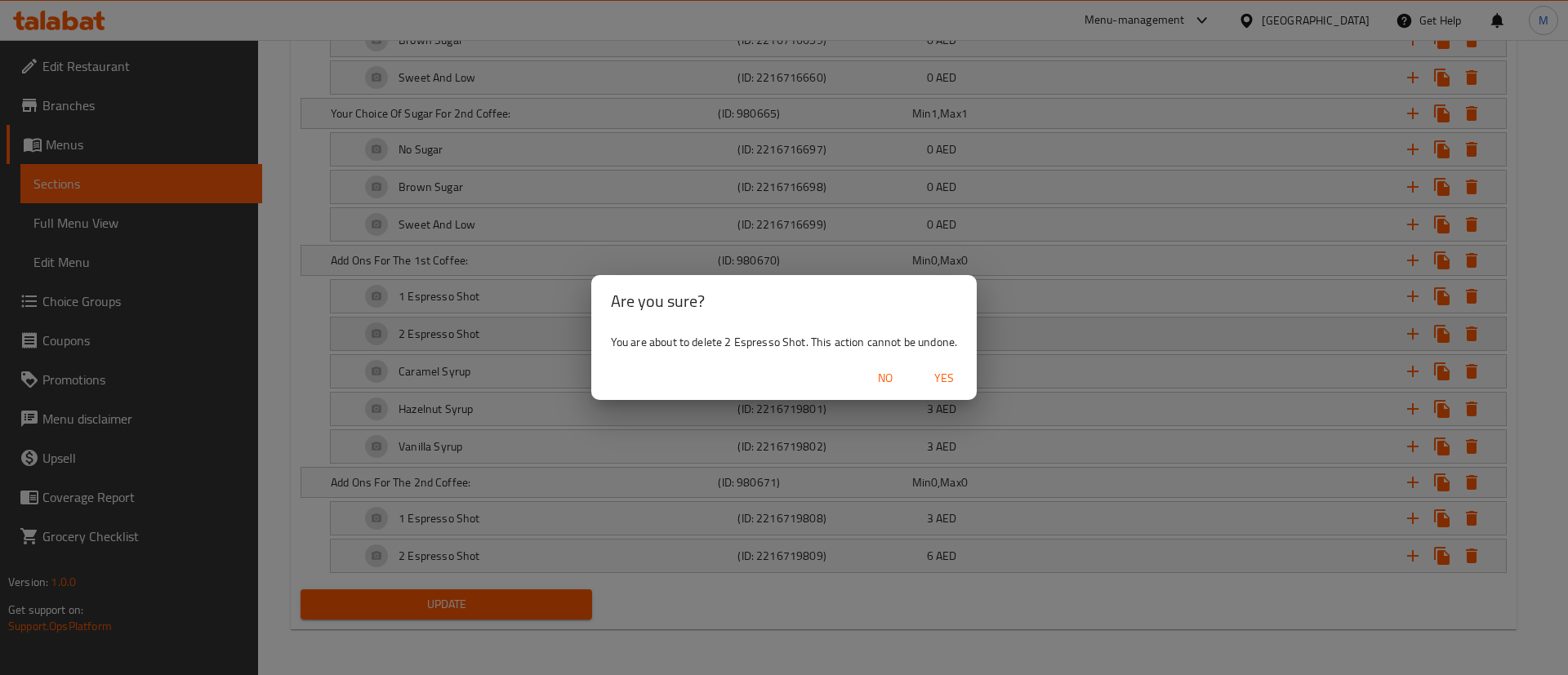
click at [927, 370] on span "Yes" at bounding box center [944, 378] width 39 height 21
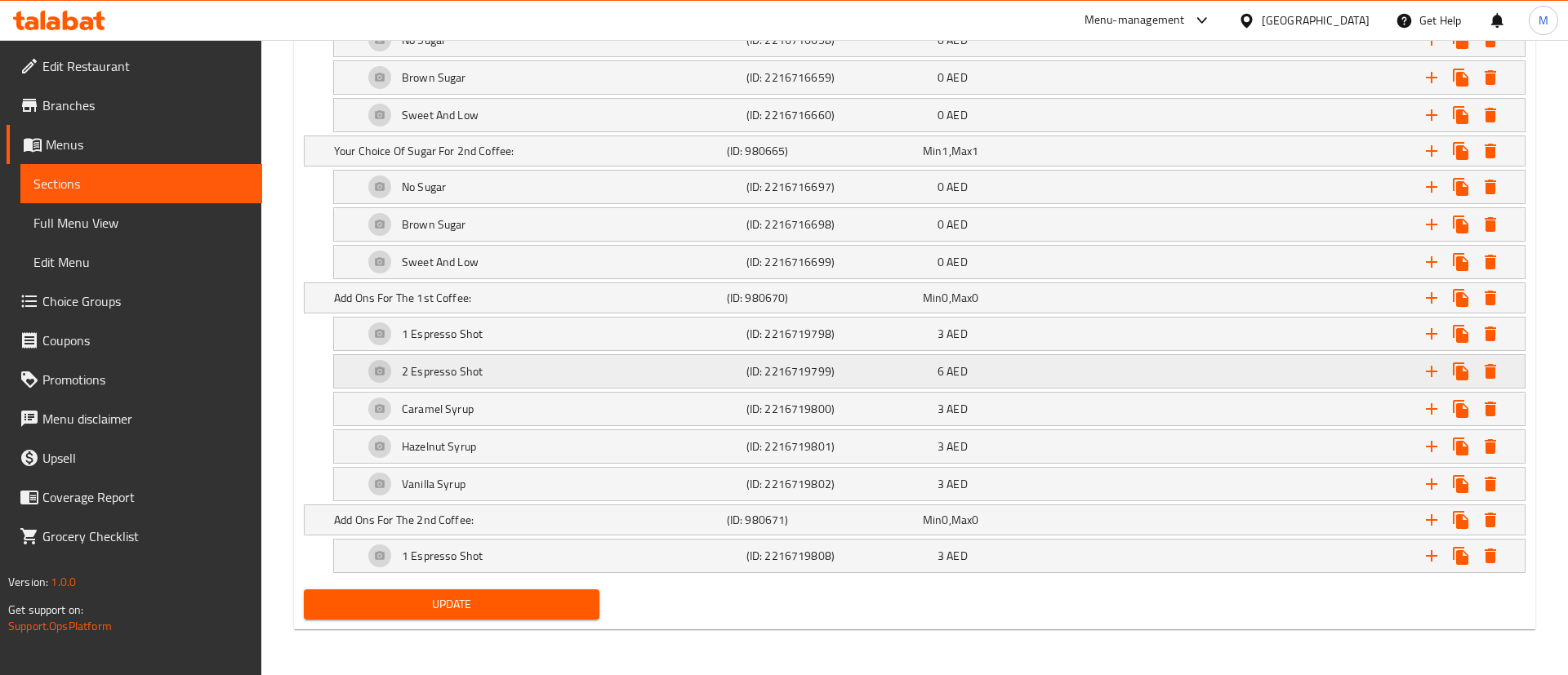
scroll to position [2527, 0]
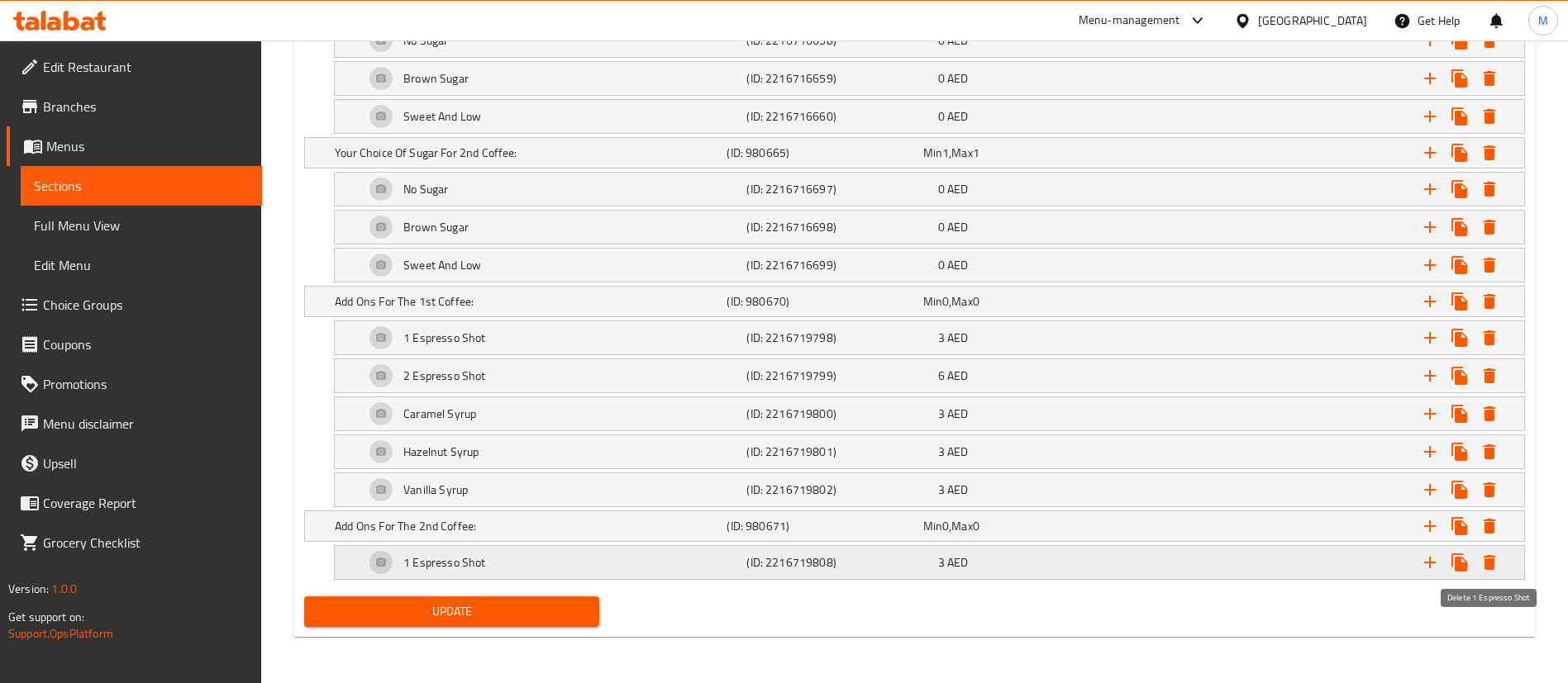
click at [1489, 560] on icon "Expand" at bounding box center [1489, 562] width 12 height 15
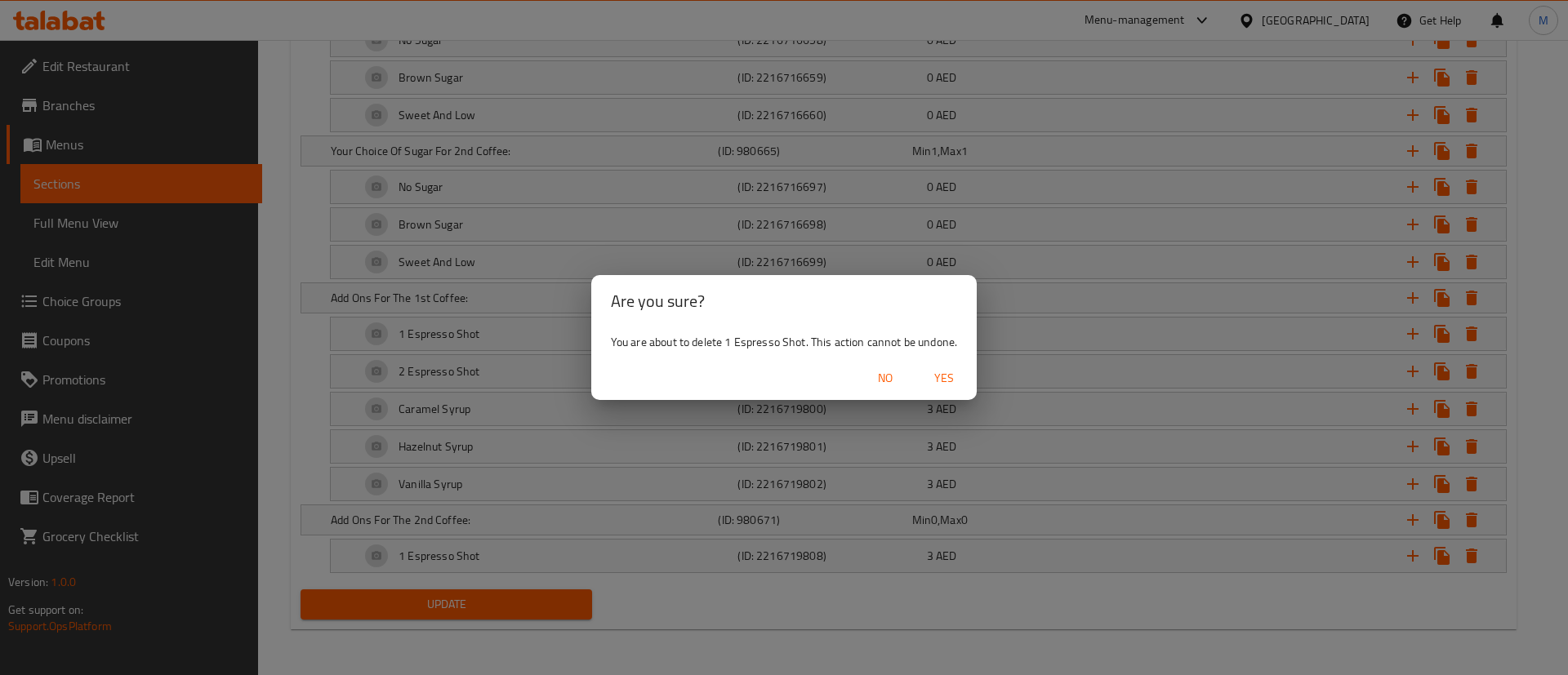
click at [934, 374] on span "Yes" at bounding box center [944, 378] width 39 height 21
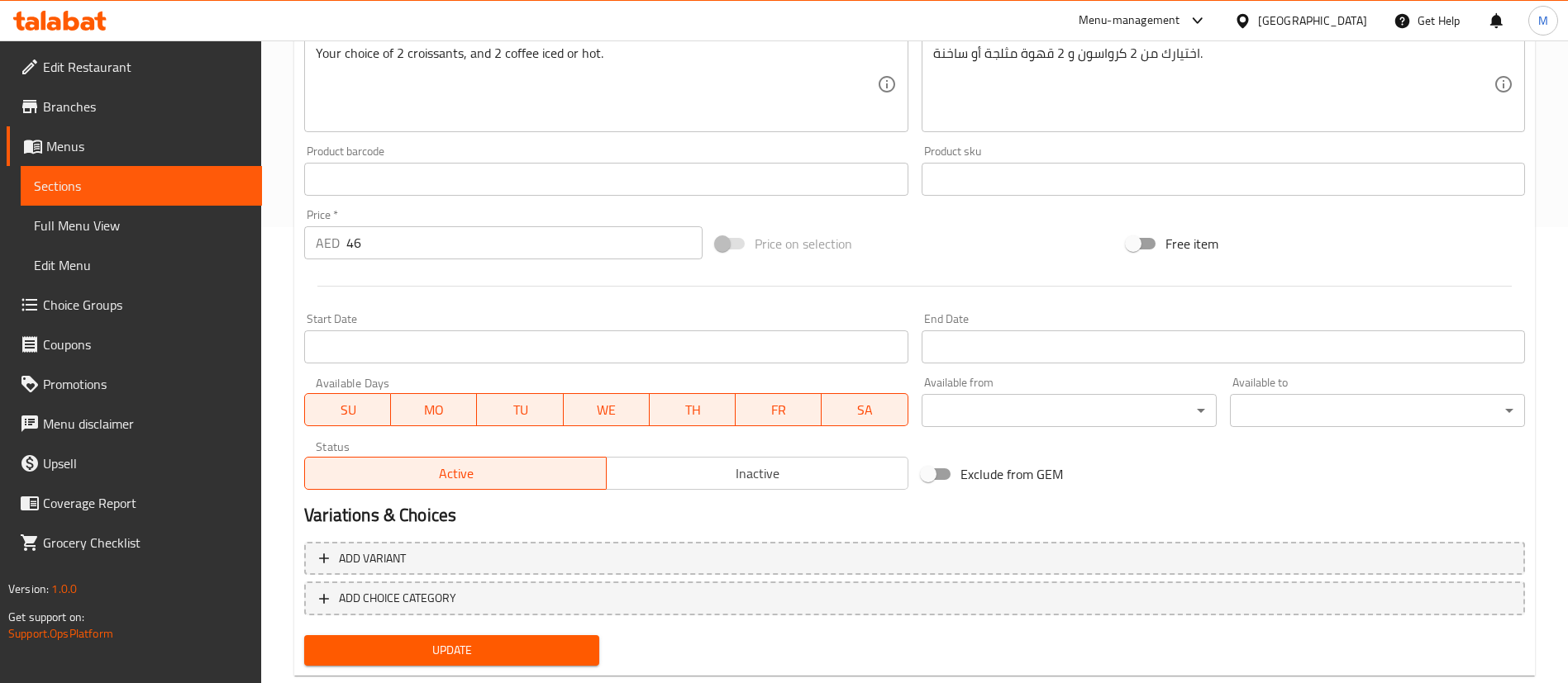
scroll to position [495, 0]
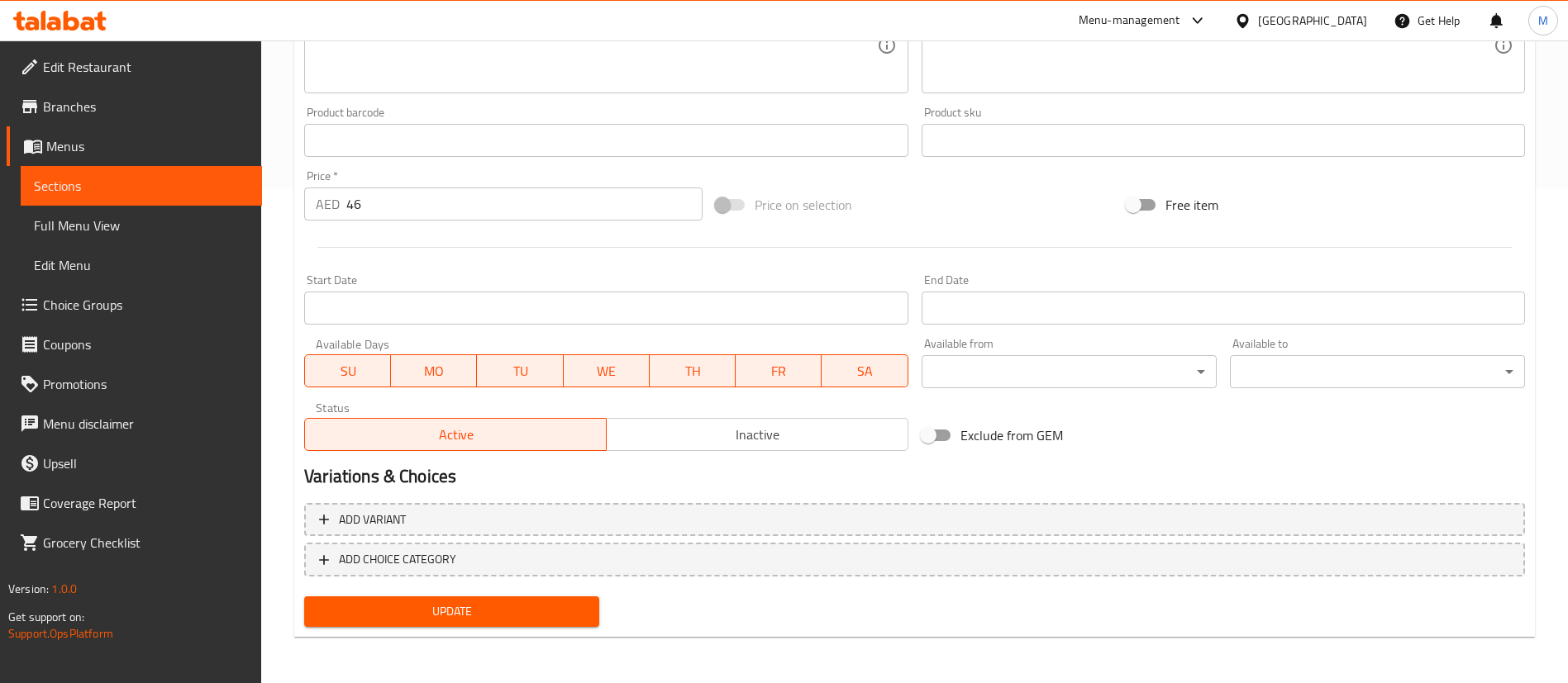
click at [461, 610] on span "Update" at bounding box center [451, 611] width 268 height 21
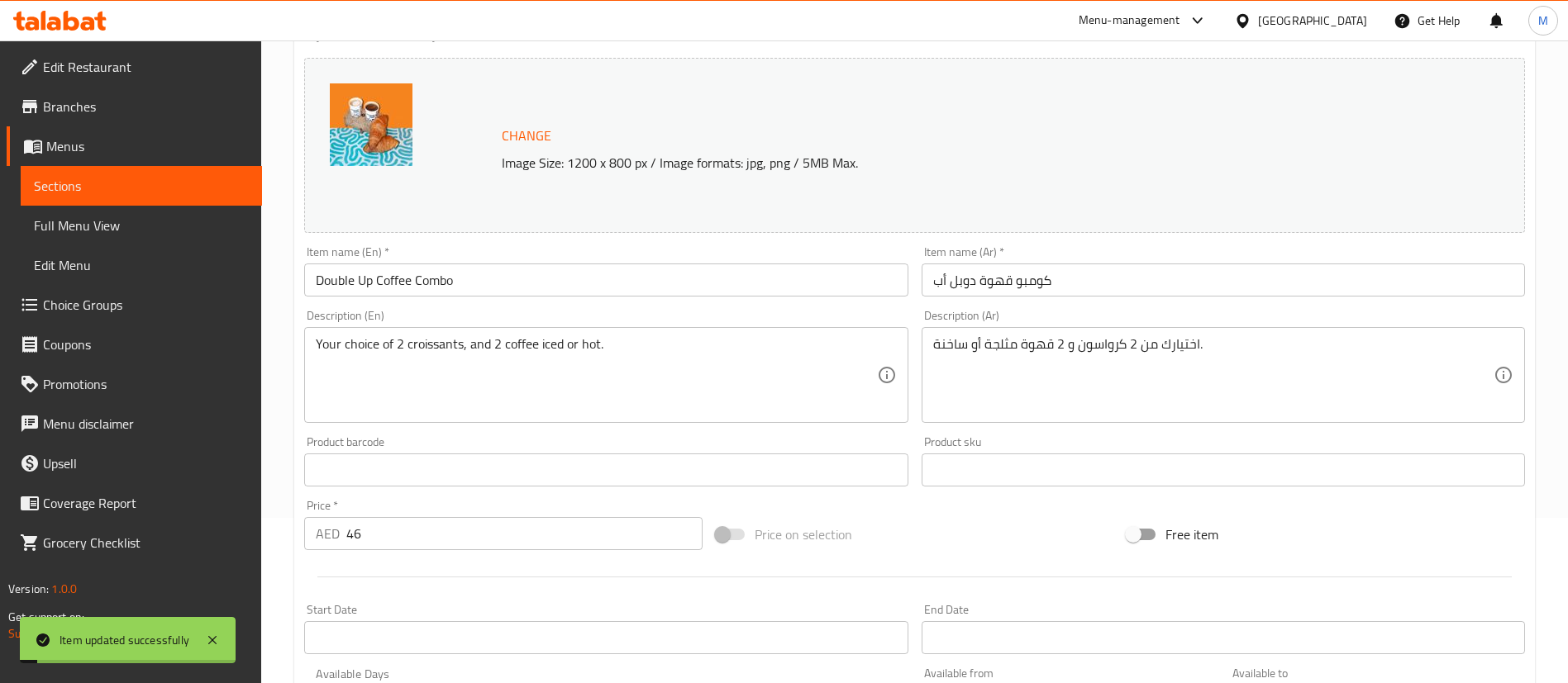
scroll to position [0, 0]
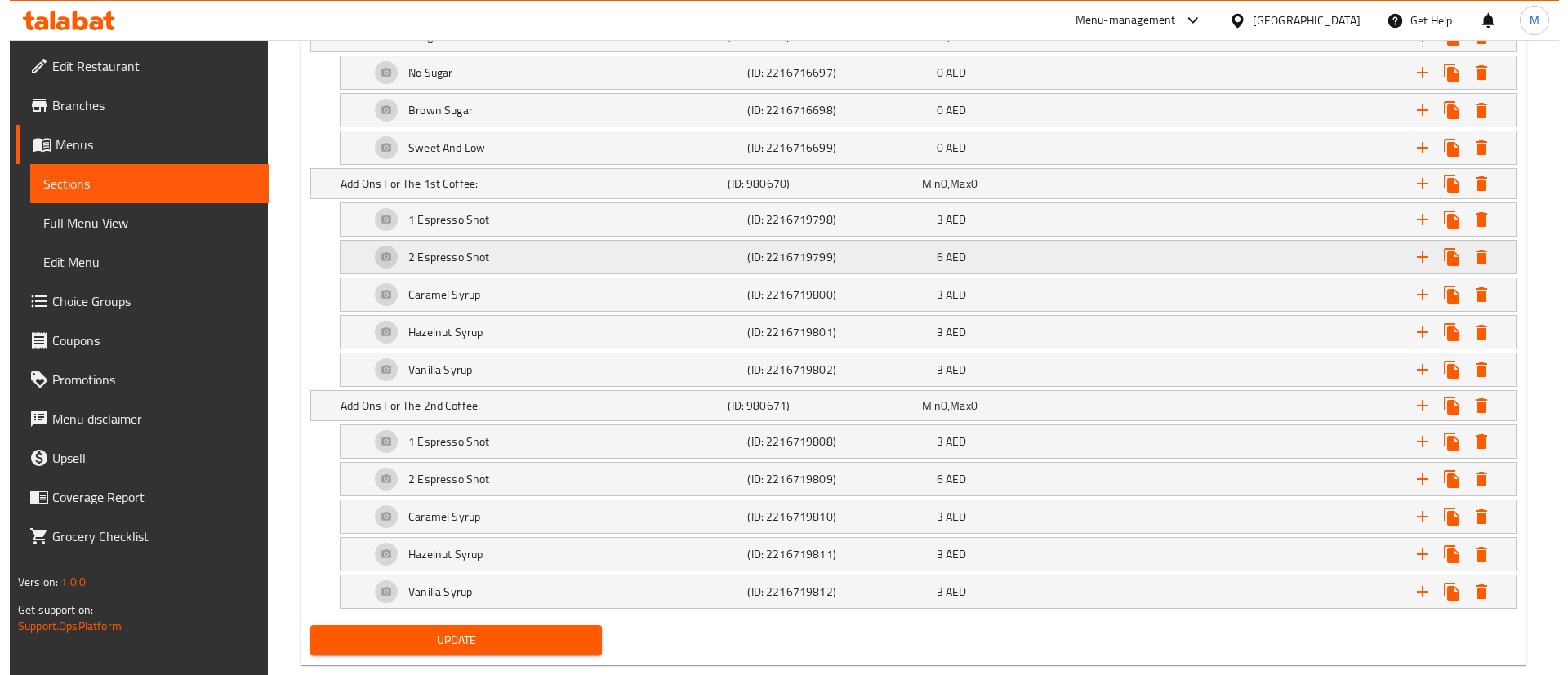
scroll to position [2676, 0]
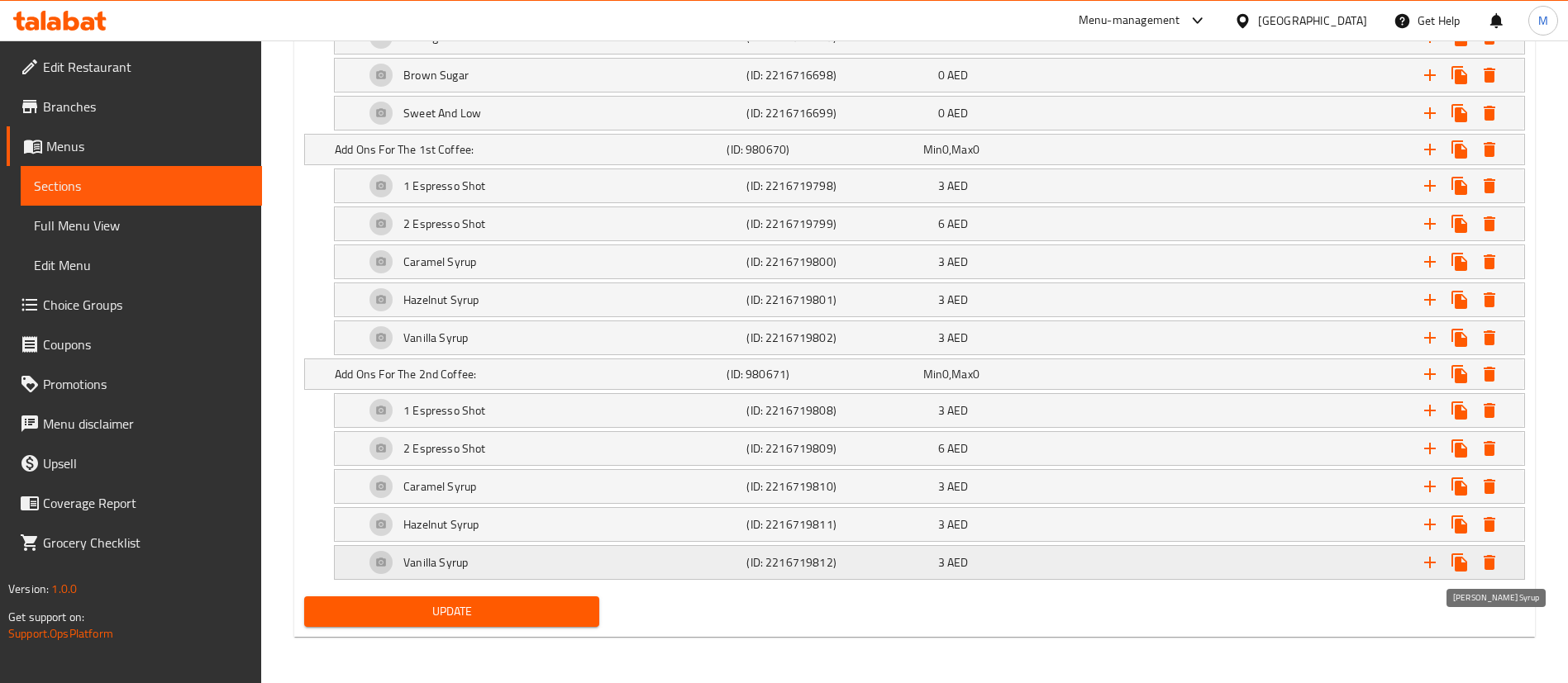
click at [1490, 561] on icon "Expand" at bounding box center [1489, 562] width 12 height 15
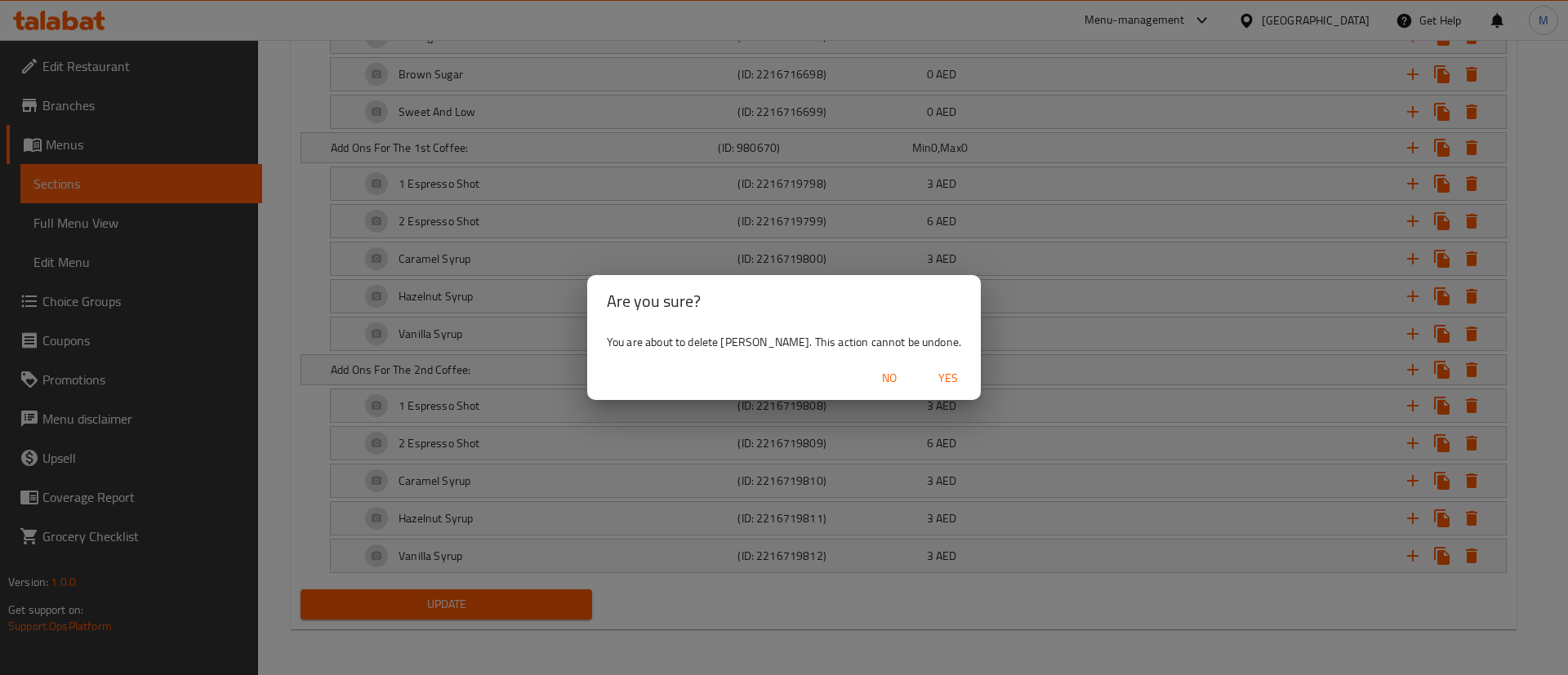
click at [928, 374] on span "Yes" at bounding box center [948, 378] width 39 height 21
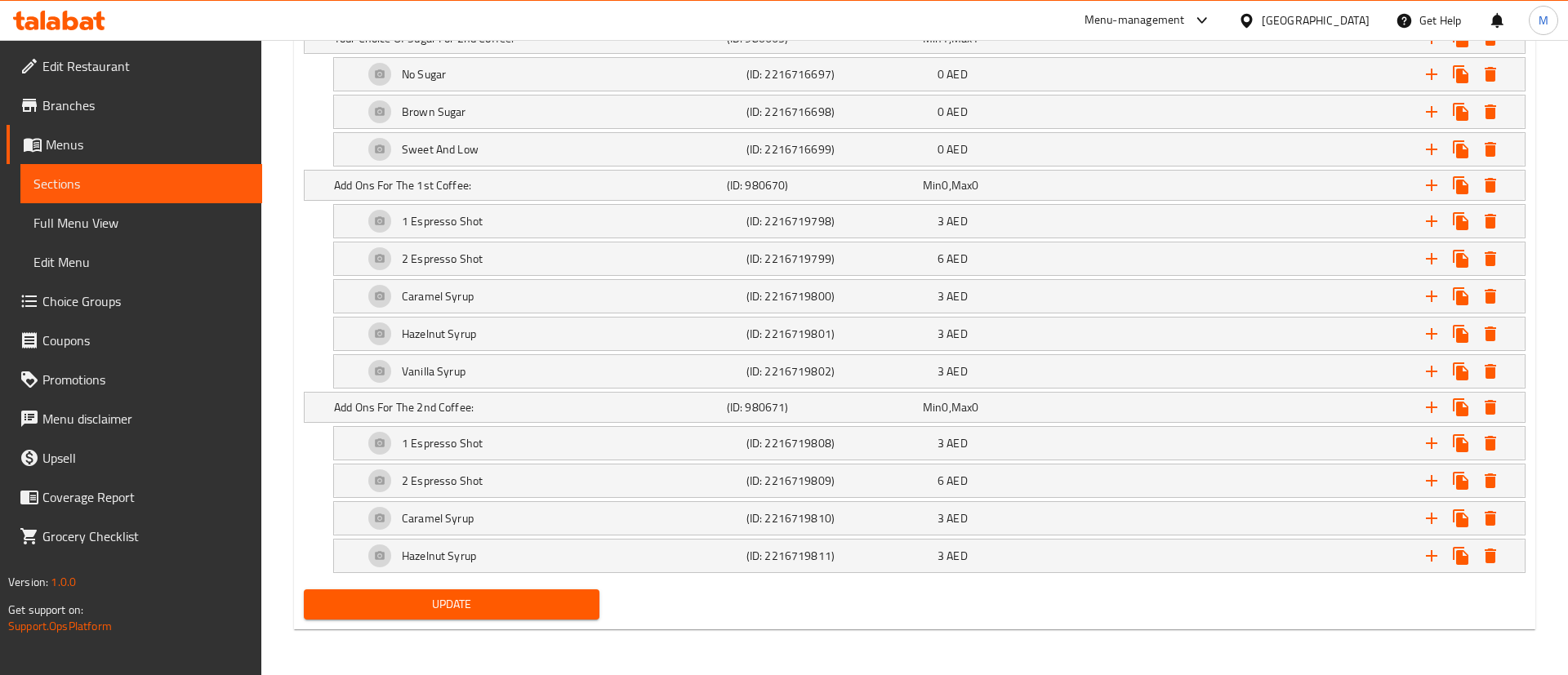
scroll to position [2639, 0]
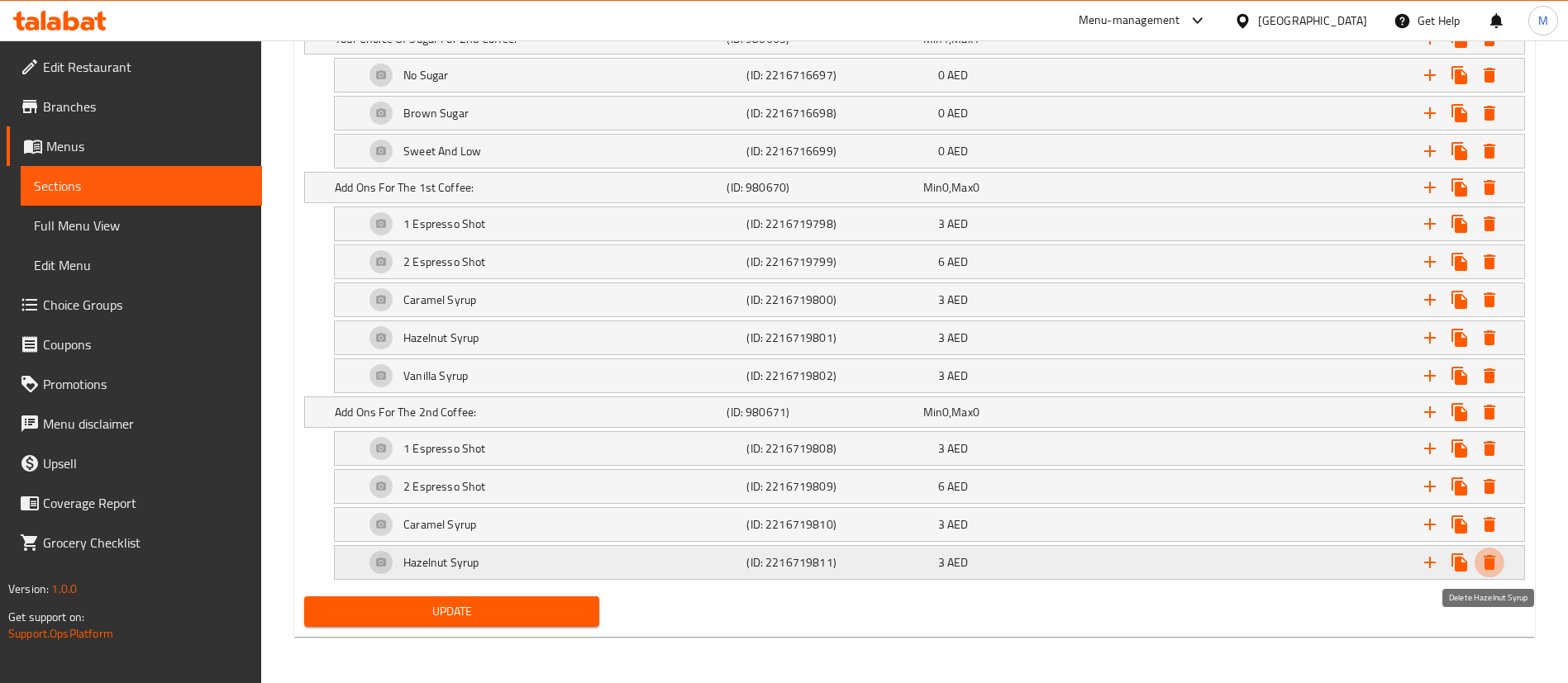
click at [1495, 561] on icon "Expand" at bounding box center [1489, 562] width 20 height 20
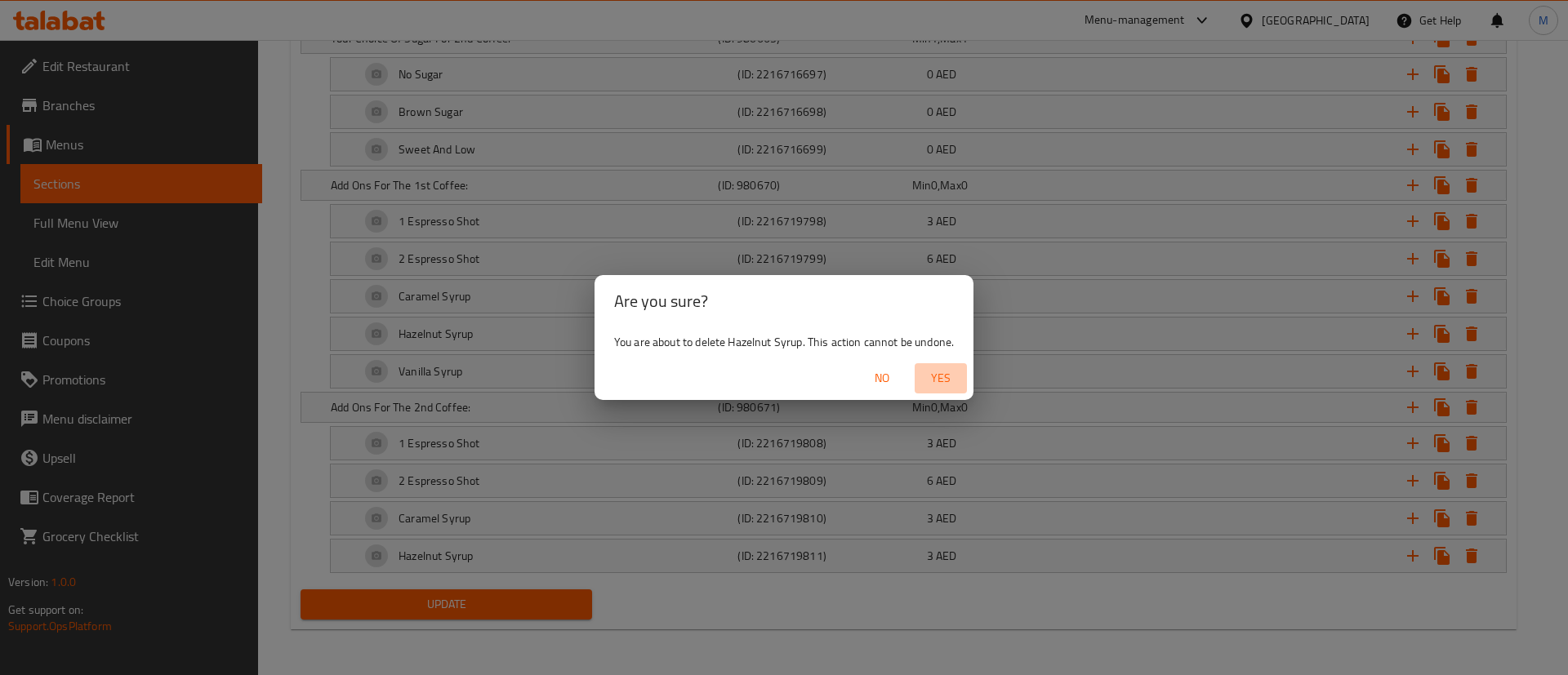
click at [946, 378] on span "Yes" at bounding box center [941, 378] width 39 height 21
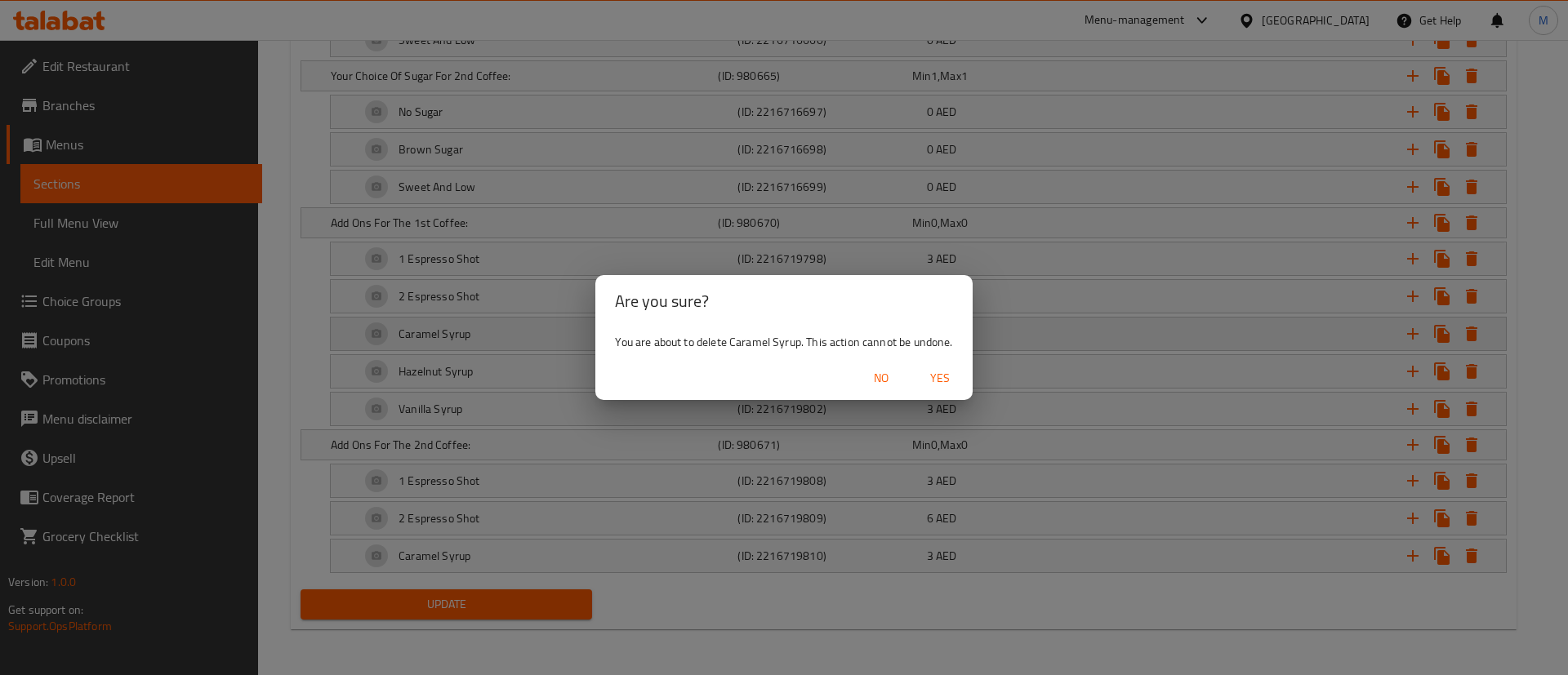
drag, startPoint x: 939, startPoint y: 377, endPoint x: 947, endPoint y: 387, distance: 12.8
click at [937, 377] on span "Yes" at bounding box center [940, 378] width 39 height 21
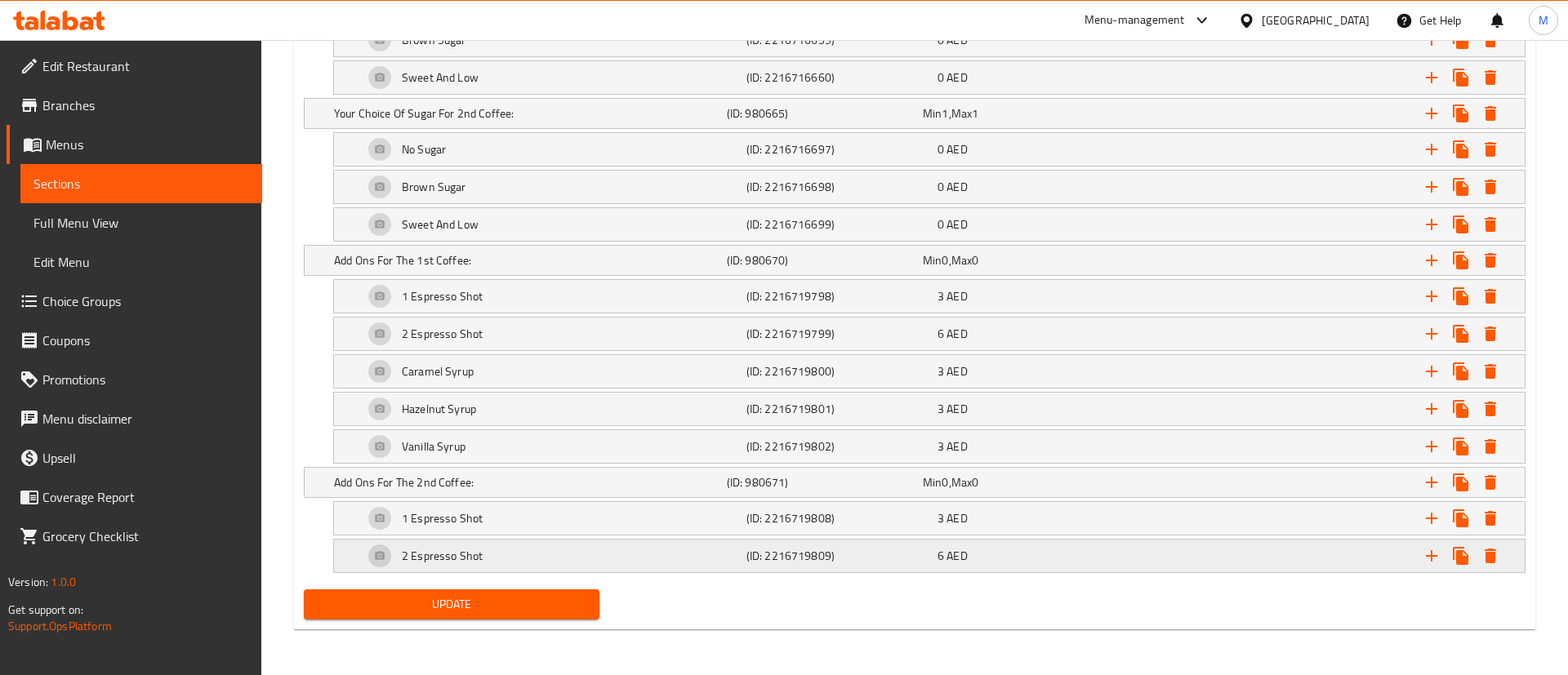
scroll to position [2564, 0]
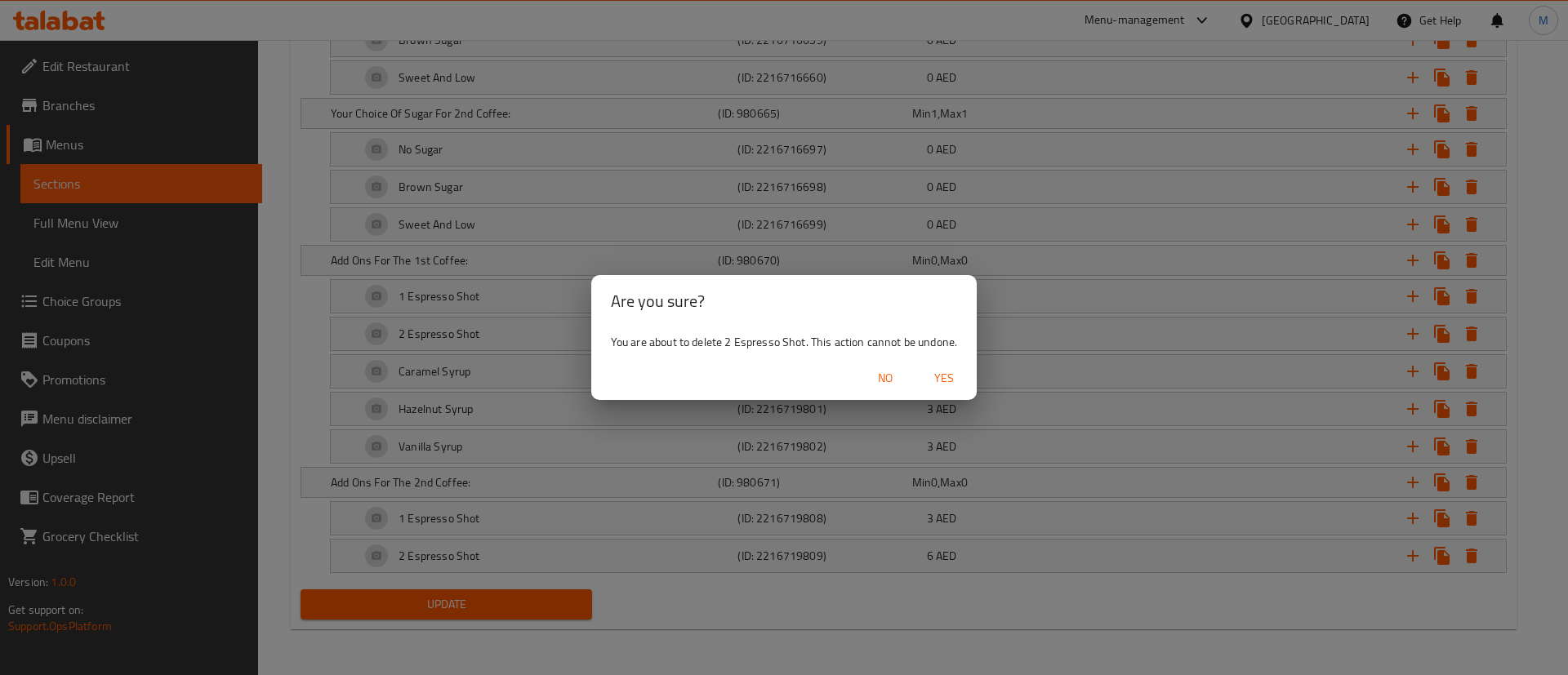
click at [954, 378] on span "Yes" at bounding box center [944, 378] width 39 height 21
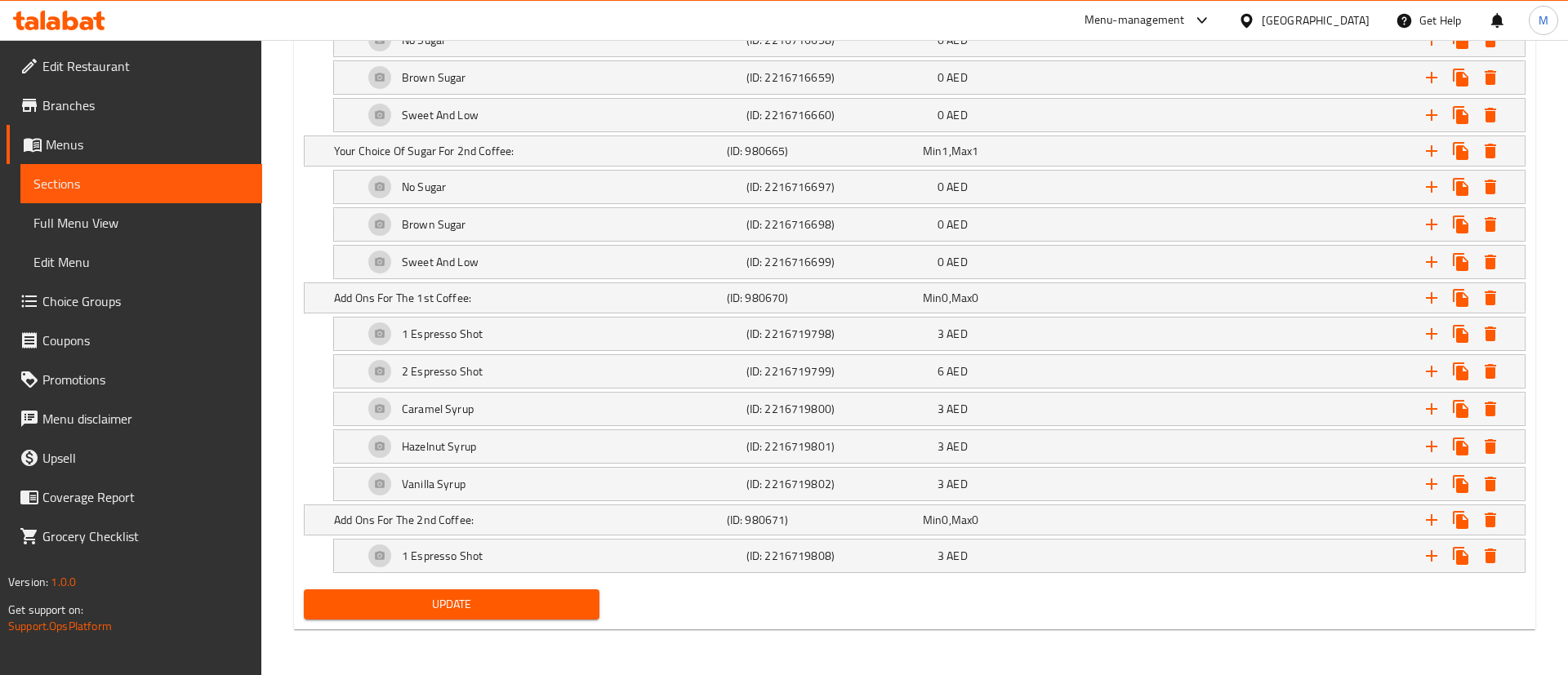
scroll to position [2527, 0]
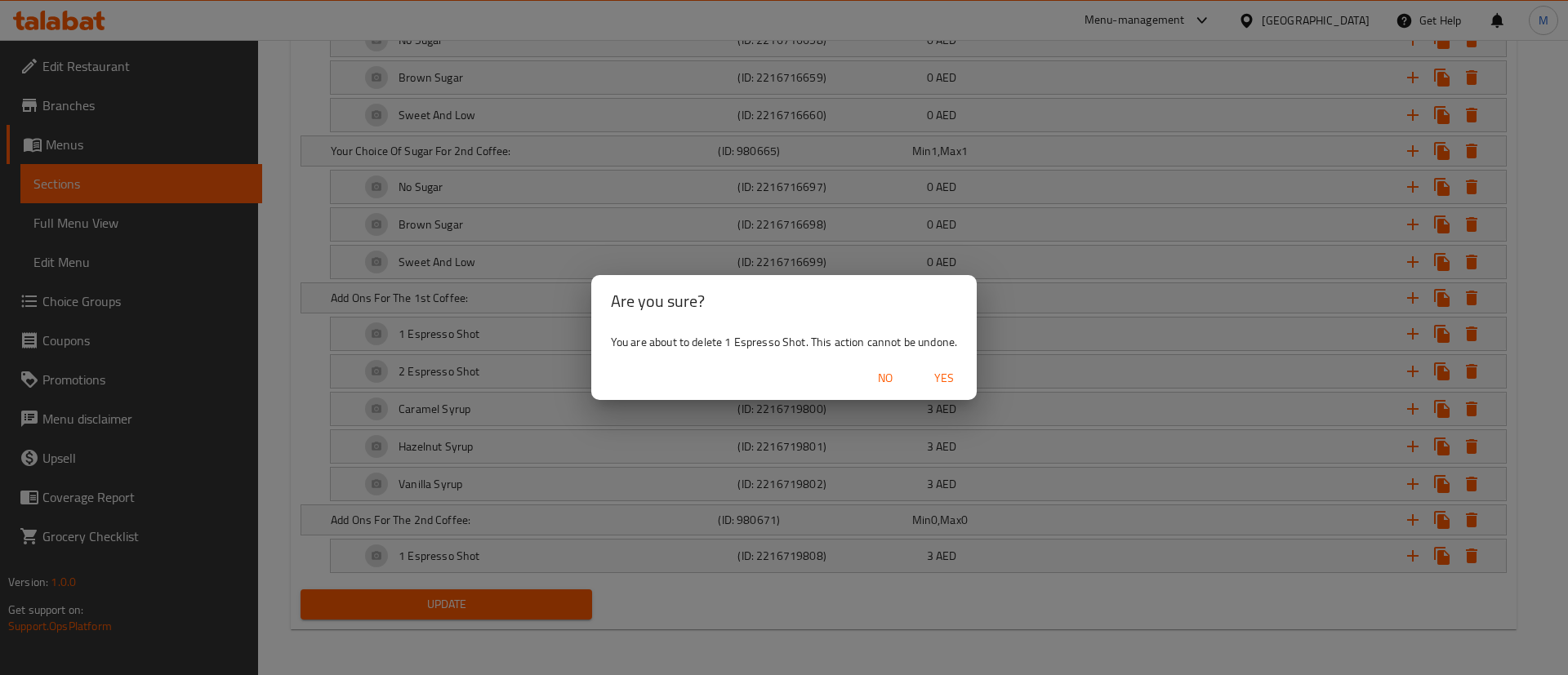
click at [945, 371] on span "Yes" at bounding box center [944, 378] width 39 height 21
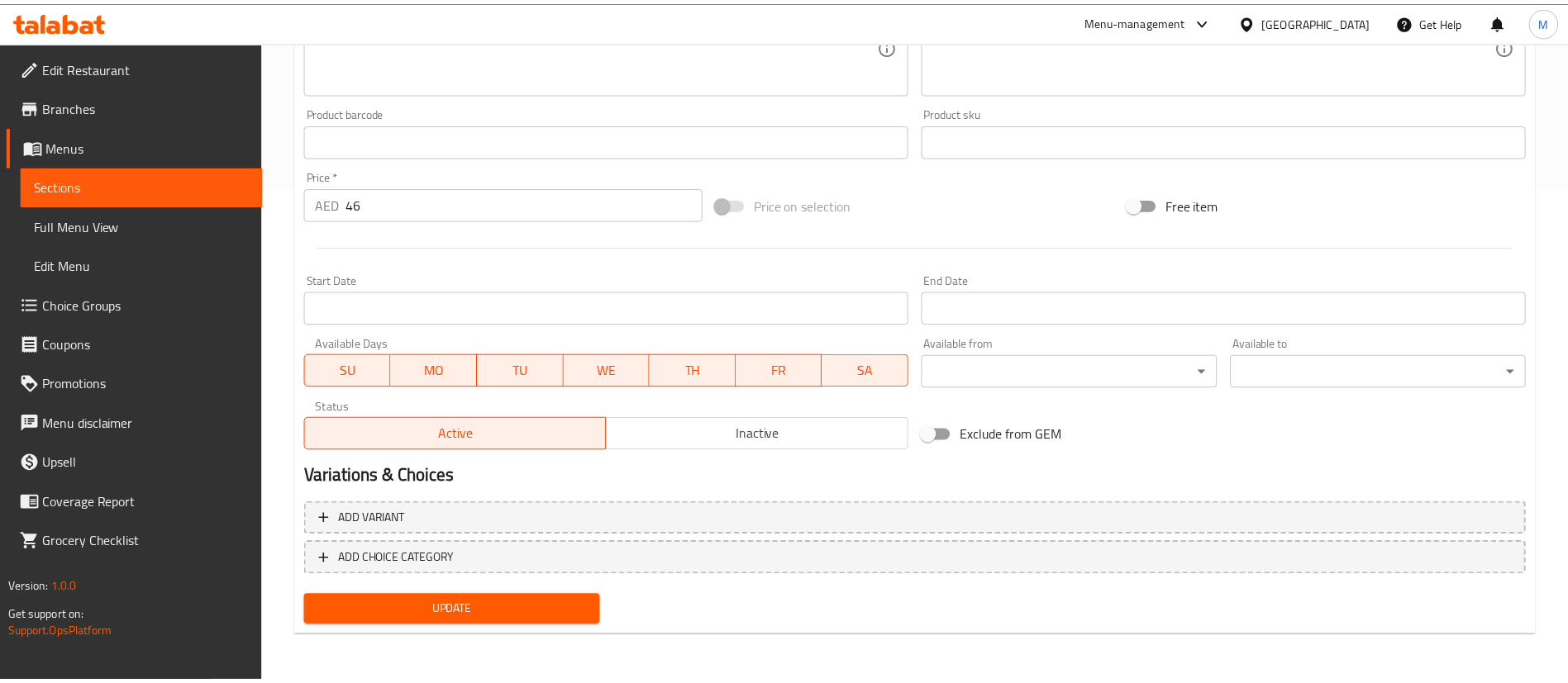
scroll to position [495, 0]
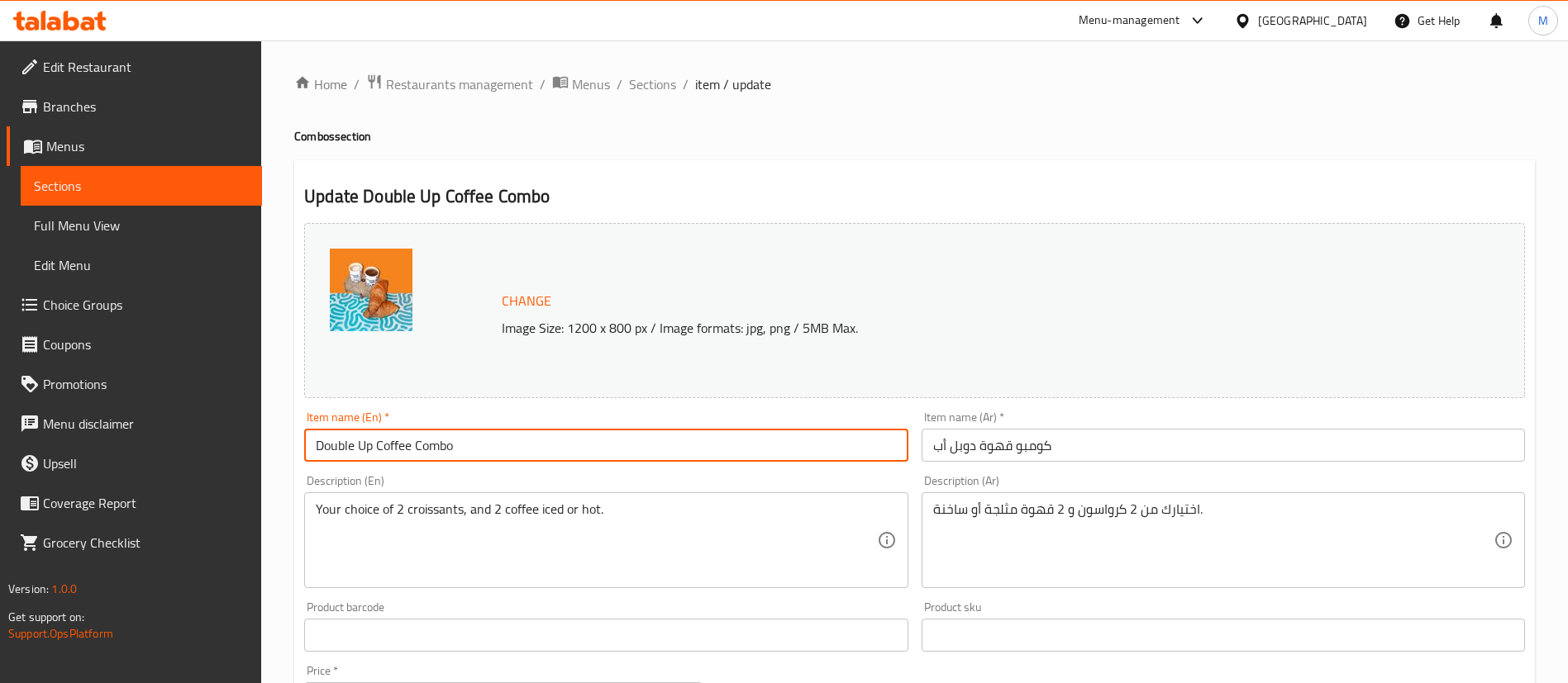
click at [535, 449] on input "Double Up Coffee Combo" at bounding box center [605, 445] width 603 height 33
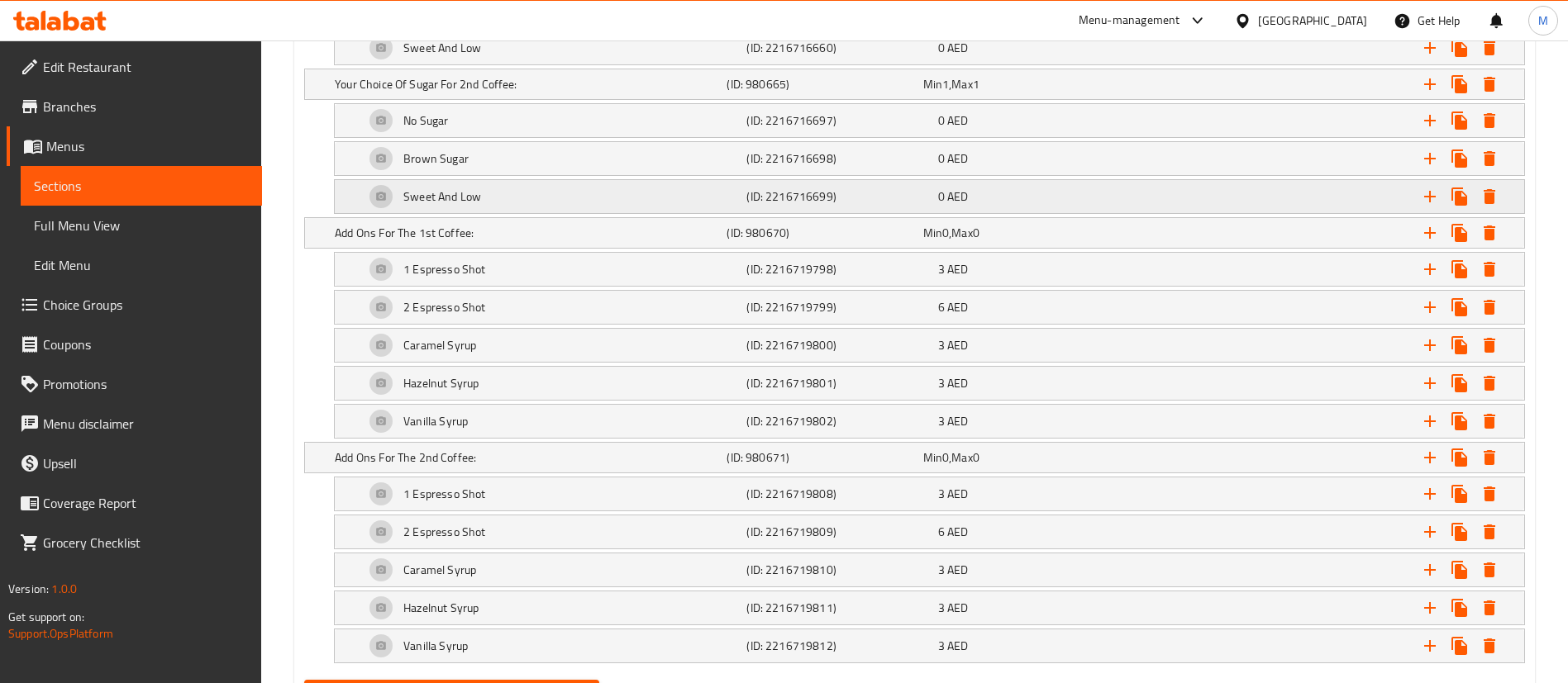
scroll to position [2708, 0]
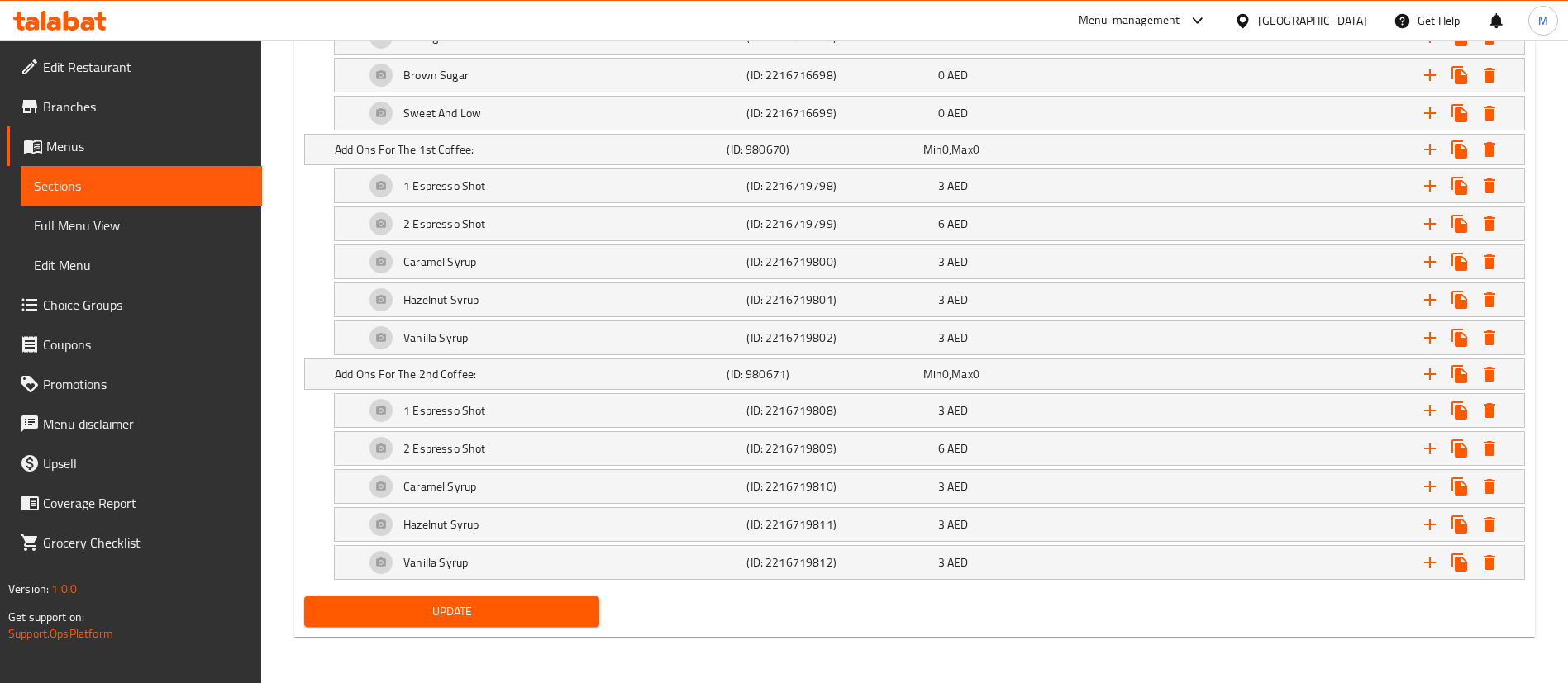
click at [1039, 630] on div "Update" at bounding box center [914, 612] width 1234 height 44
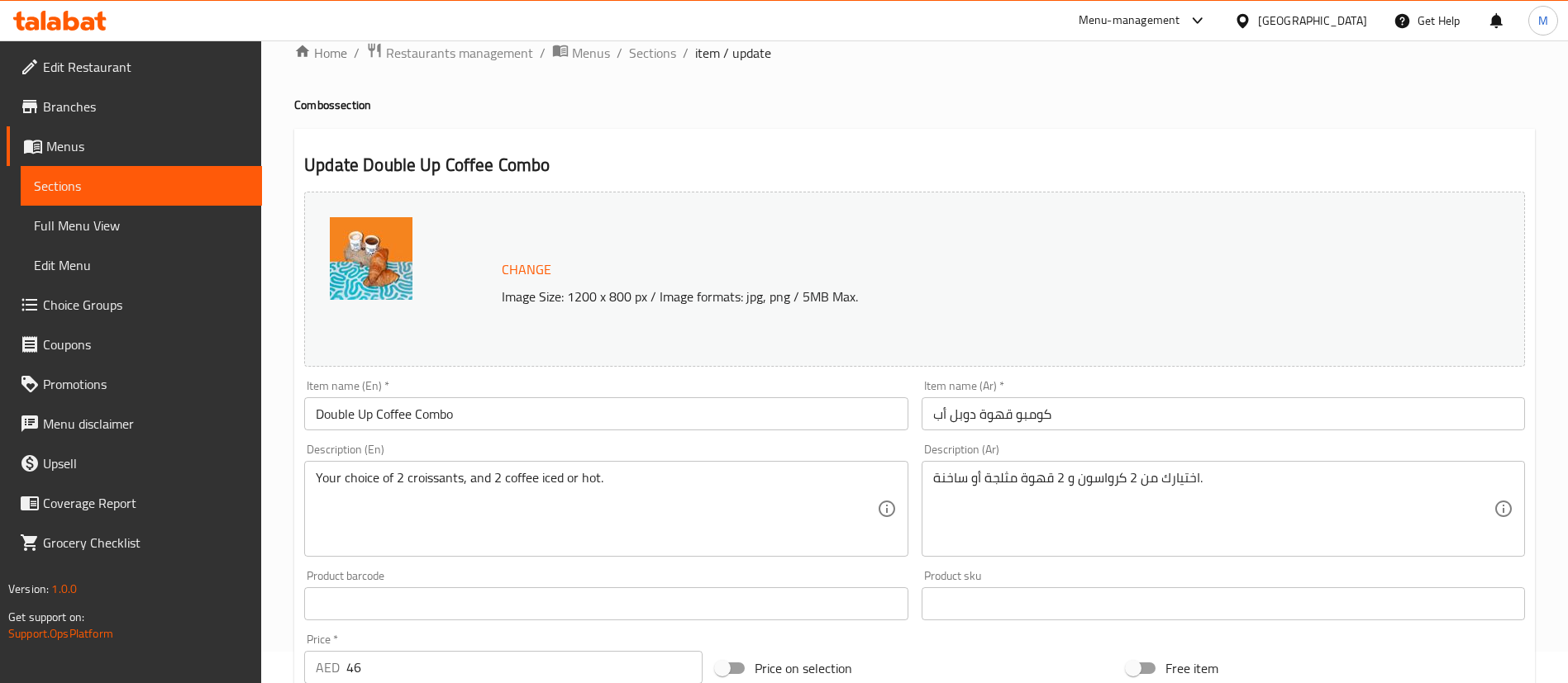
scroll to position [0, 0]
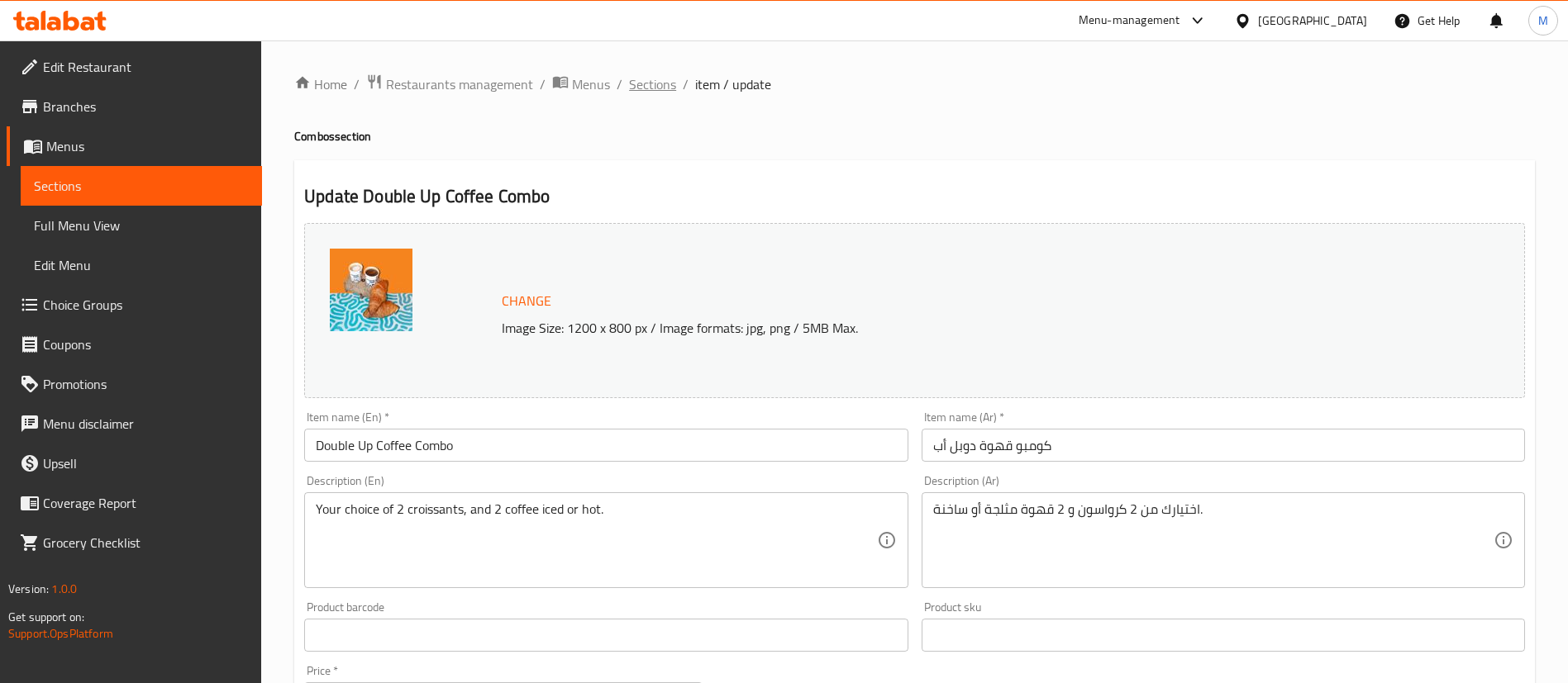
click at [634, 80] on span "Sections" at bounding box center [652, 85] width 47 height 20
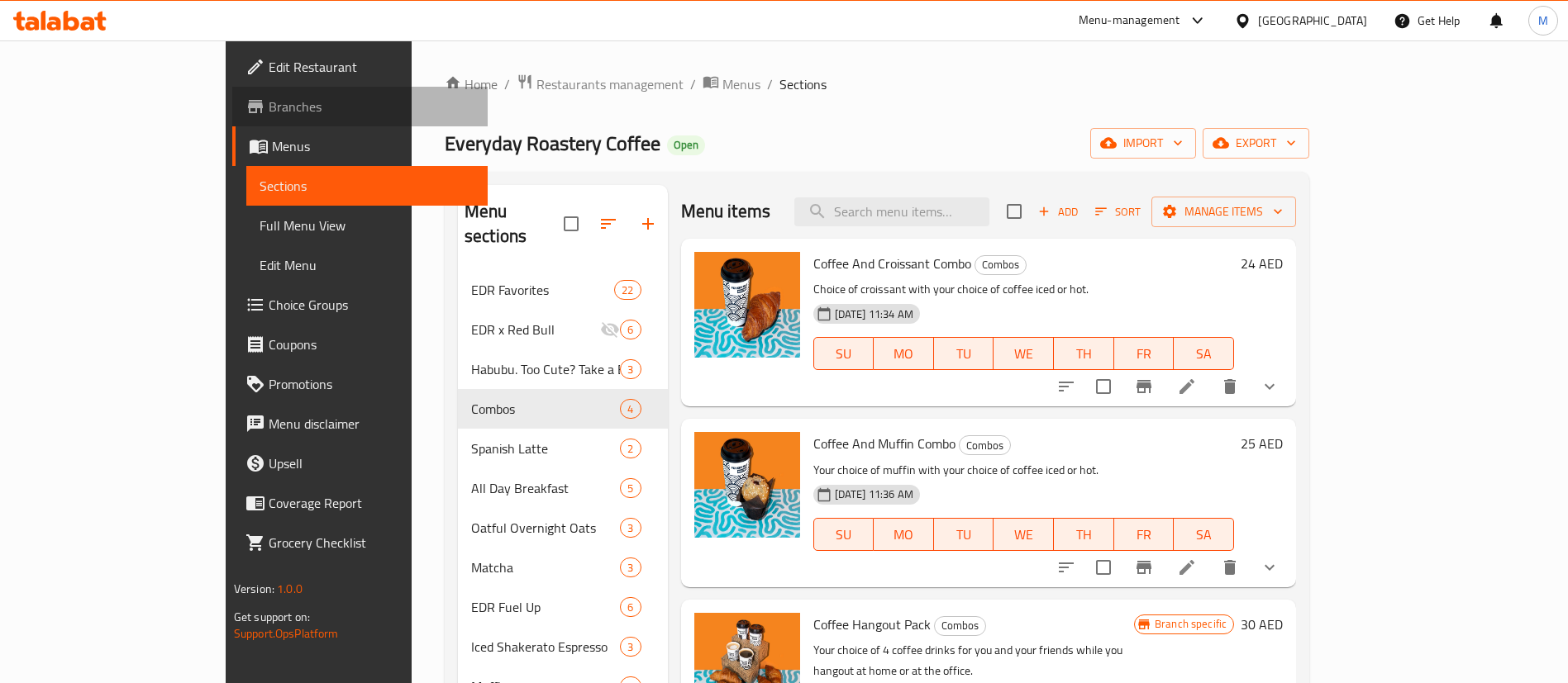
click at [268, 108] on span "Branches" at bounding box center [371, 107] width 205 height 20
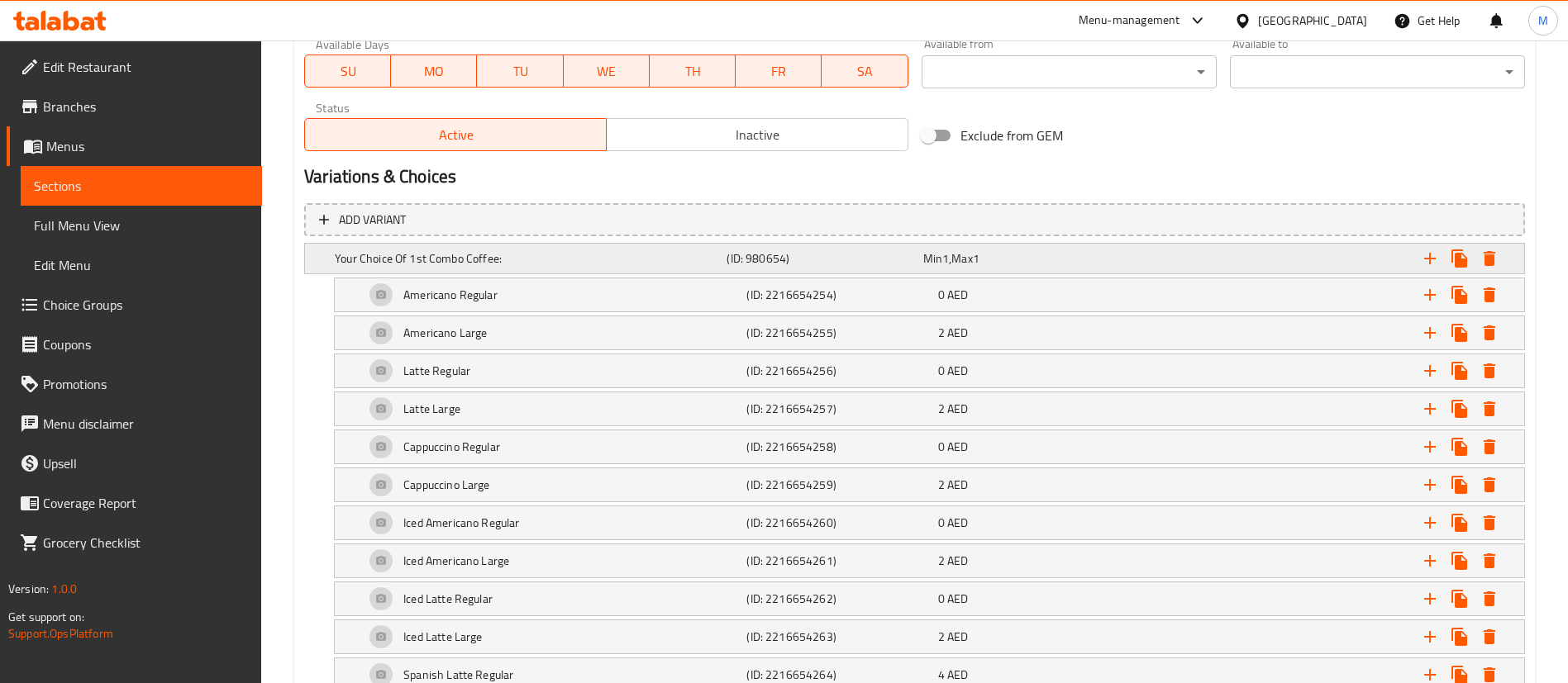
scroll to position [744, 0]
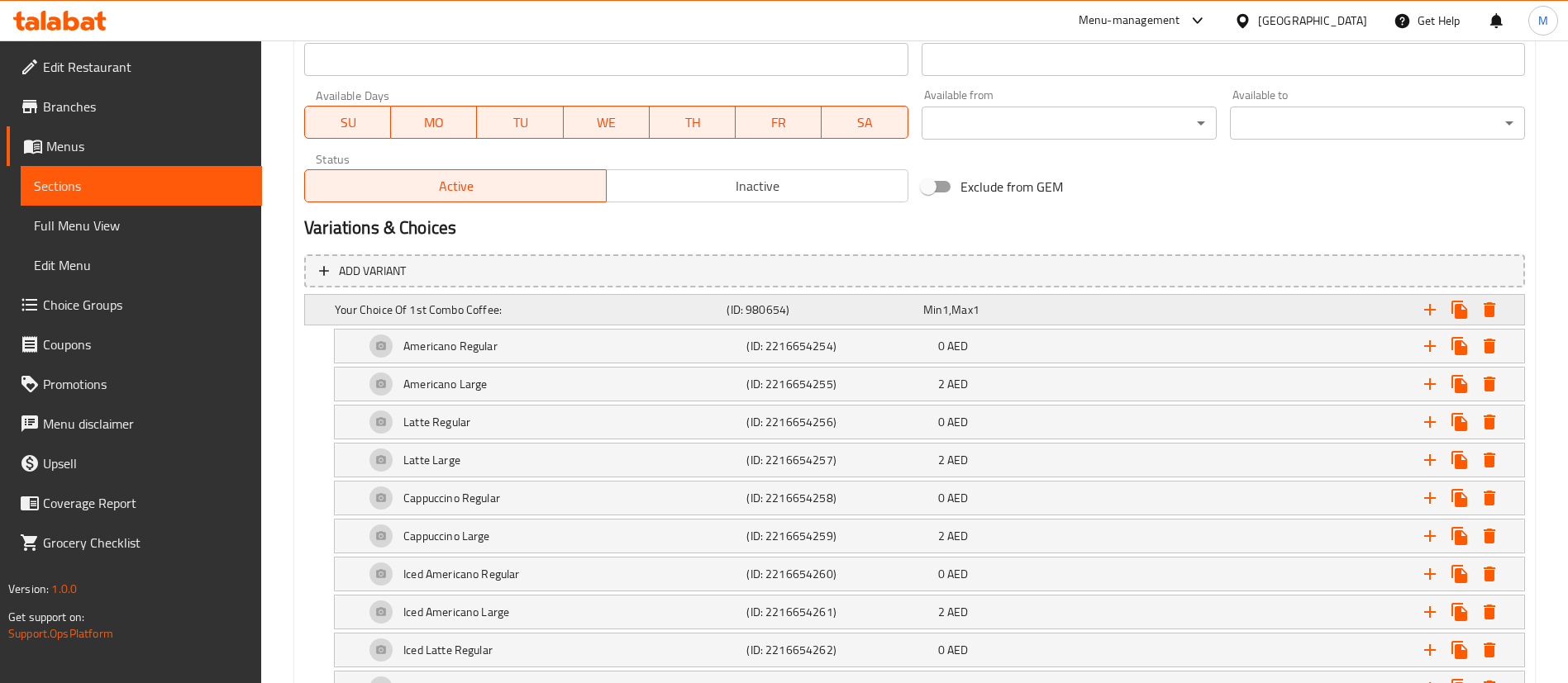
click at [1179, 306] on div "Expand" at bounding box center [1312, 310] width 392 height 36
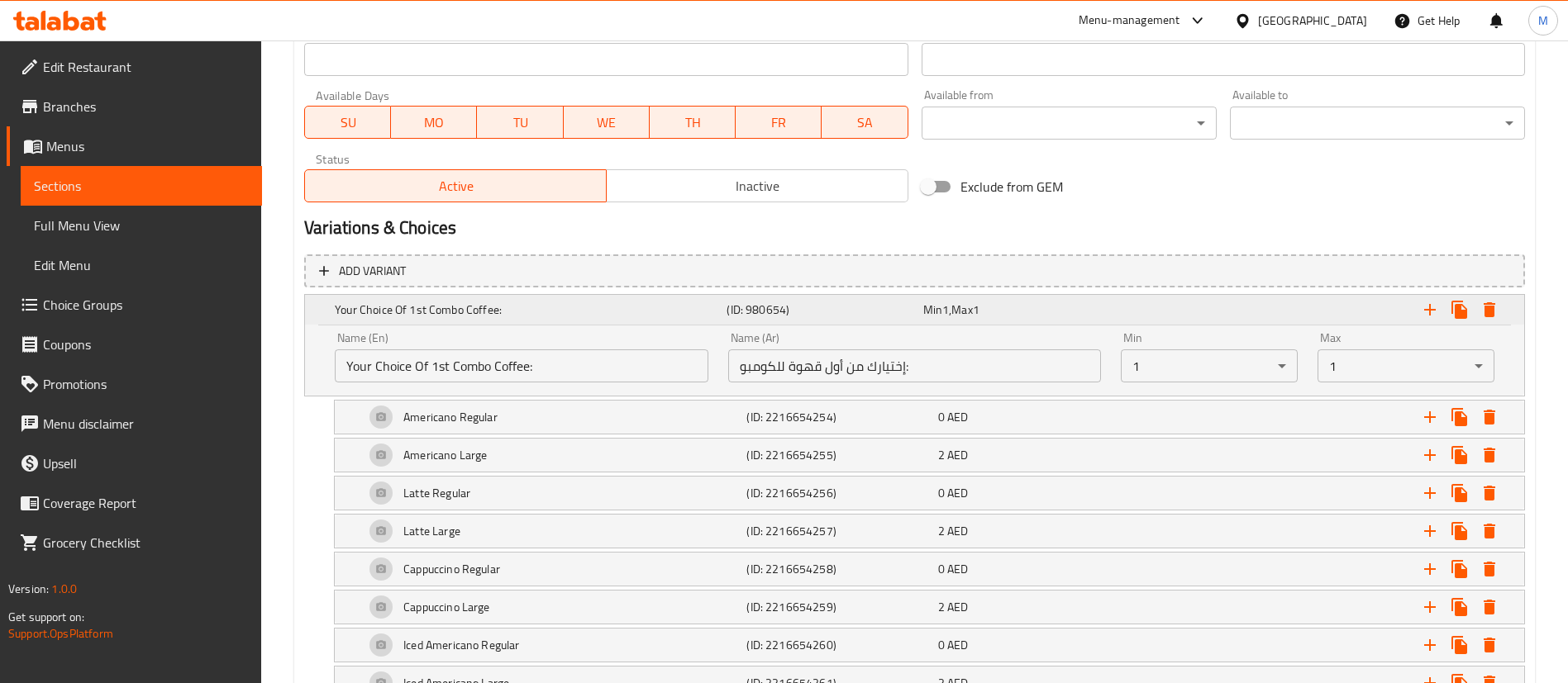
click at [1195, 312] on div "Expand" at bounding box center [1312, 310] width 392 height 36
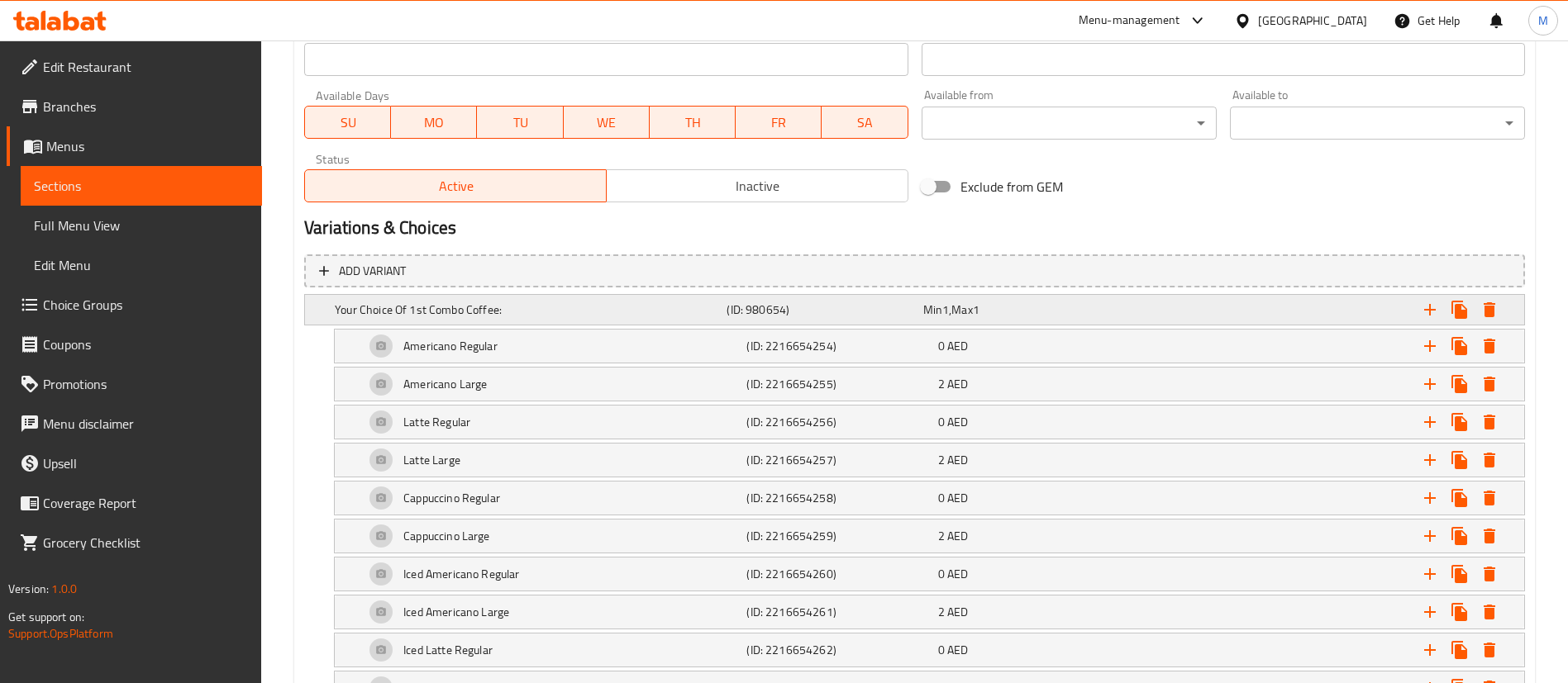
click at [1150, 311] on div "Expand" at bounding box center [1312, 310] width 392 height 36
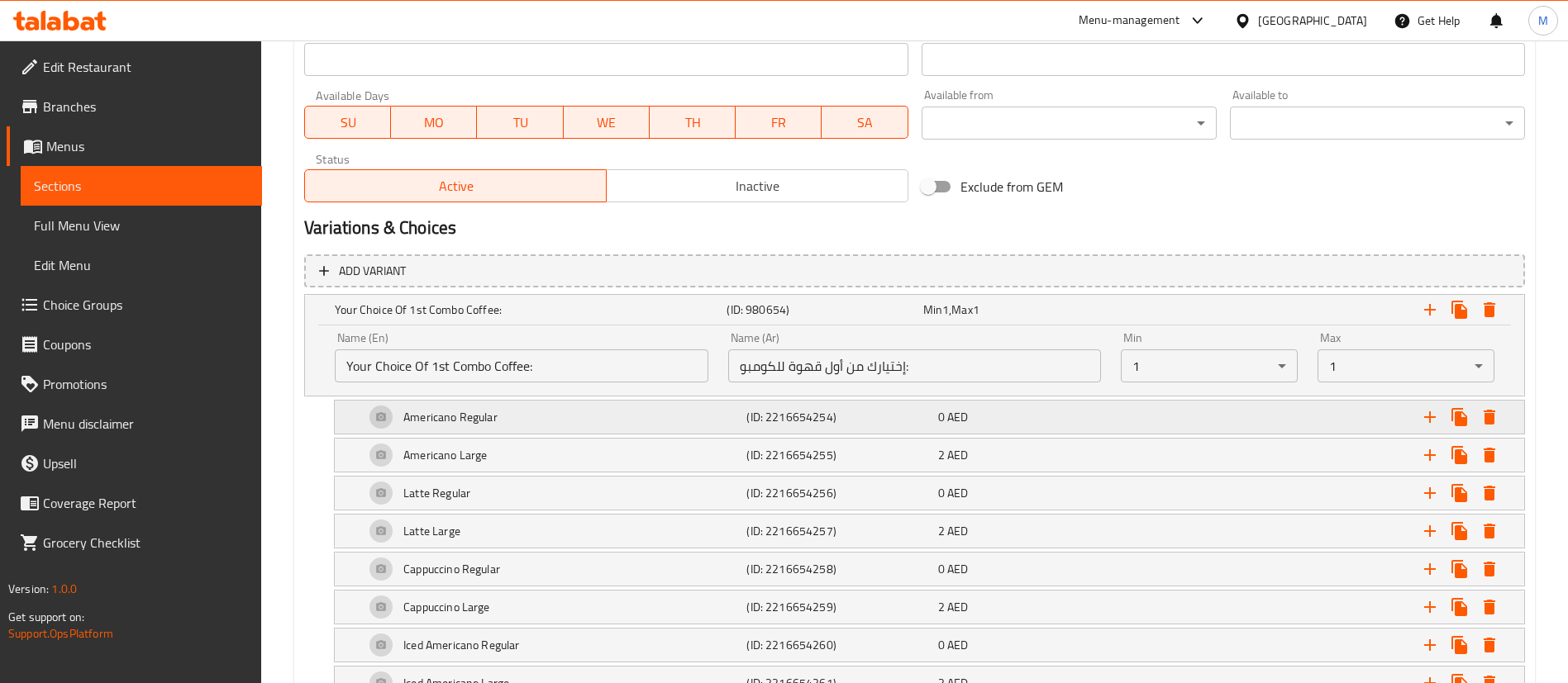
click at [1010, 318] on div "0 AED" at bounding box center [1018, 309] width 190 height 17
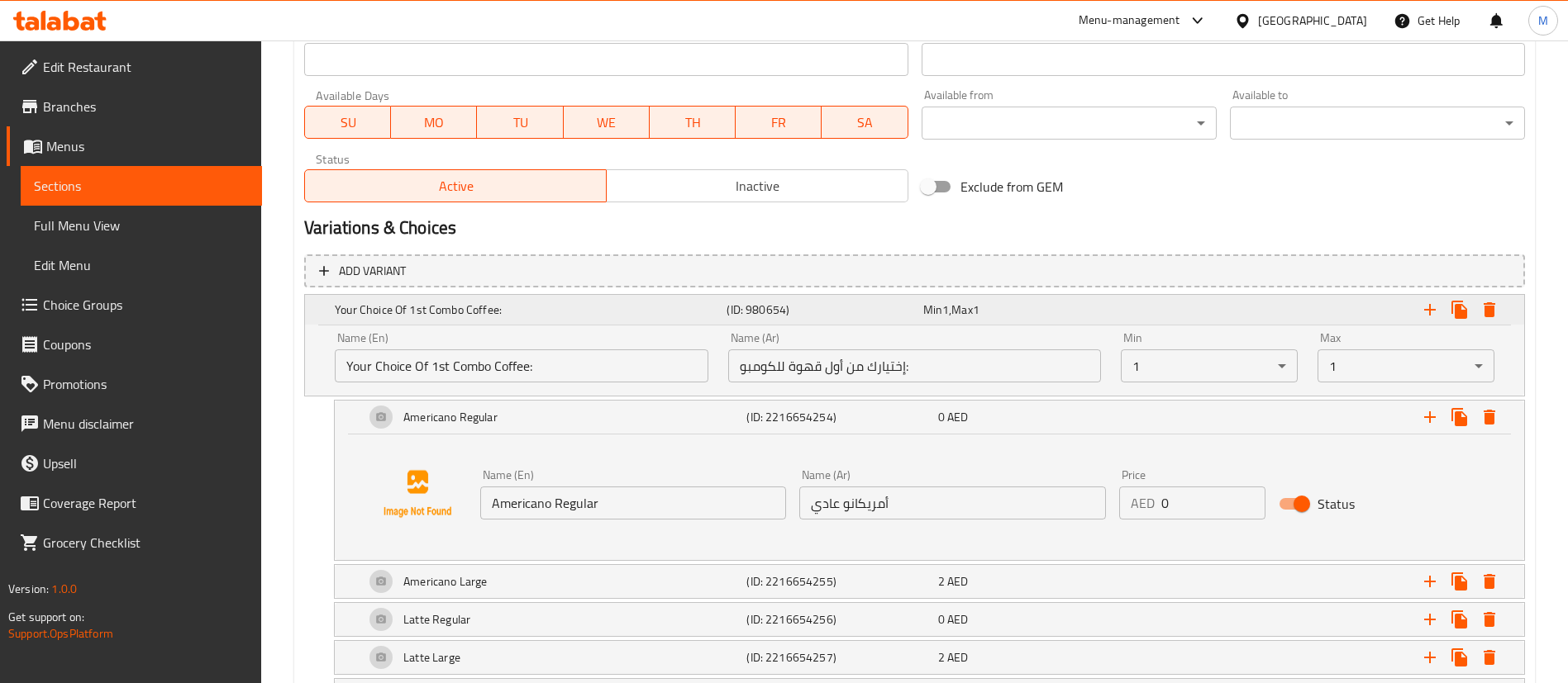
click at [1099, 320] on div "Min 1 , Max 1" at bounding box center [1017, 309] width 196 height 23
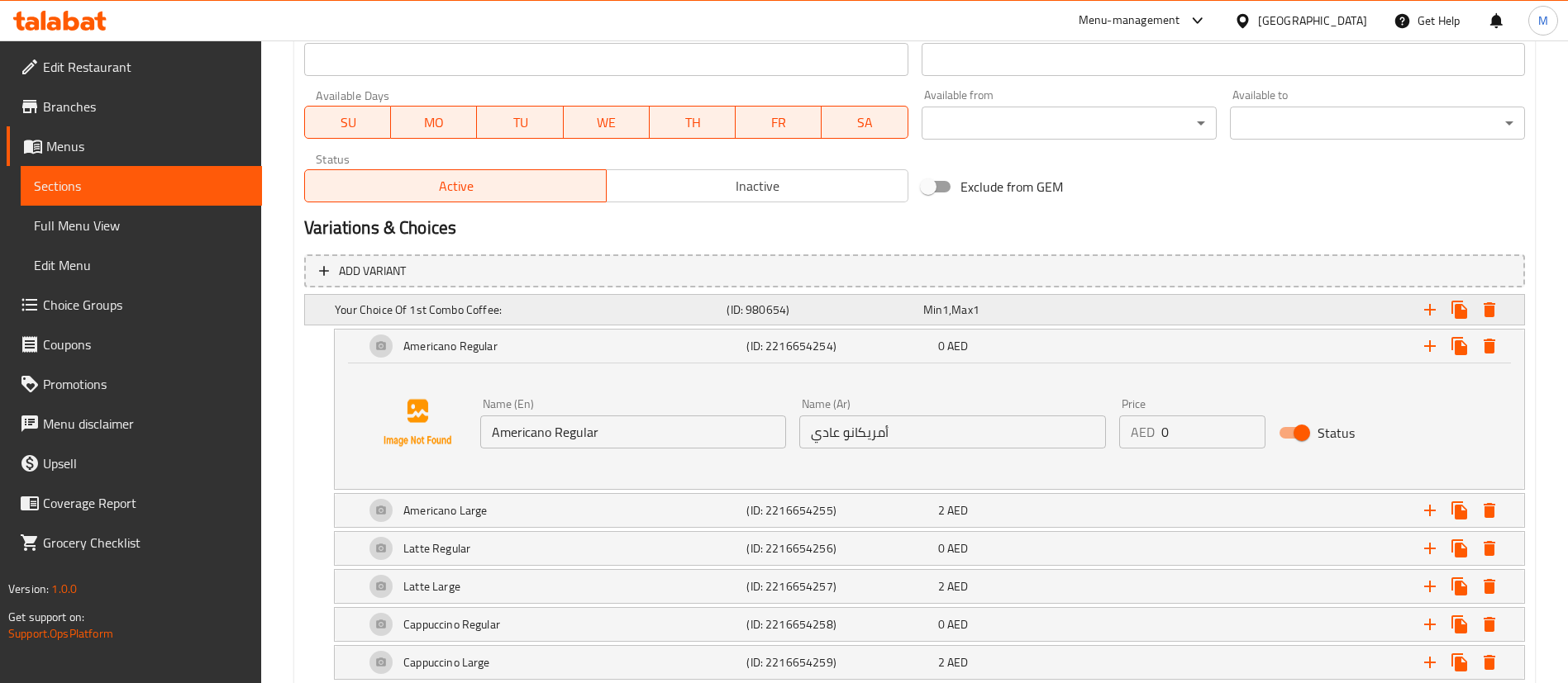
drag, startPoint x: 1098, startPoint y: 320, endPoint x: 1042, endPoint y: 320, distance: 56.0
click at [1043, 320] on div "Min 1 , Max 1" at bounding box center [1017, 309] width 196 height 23
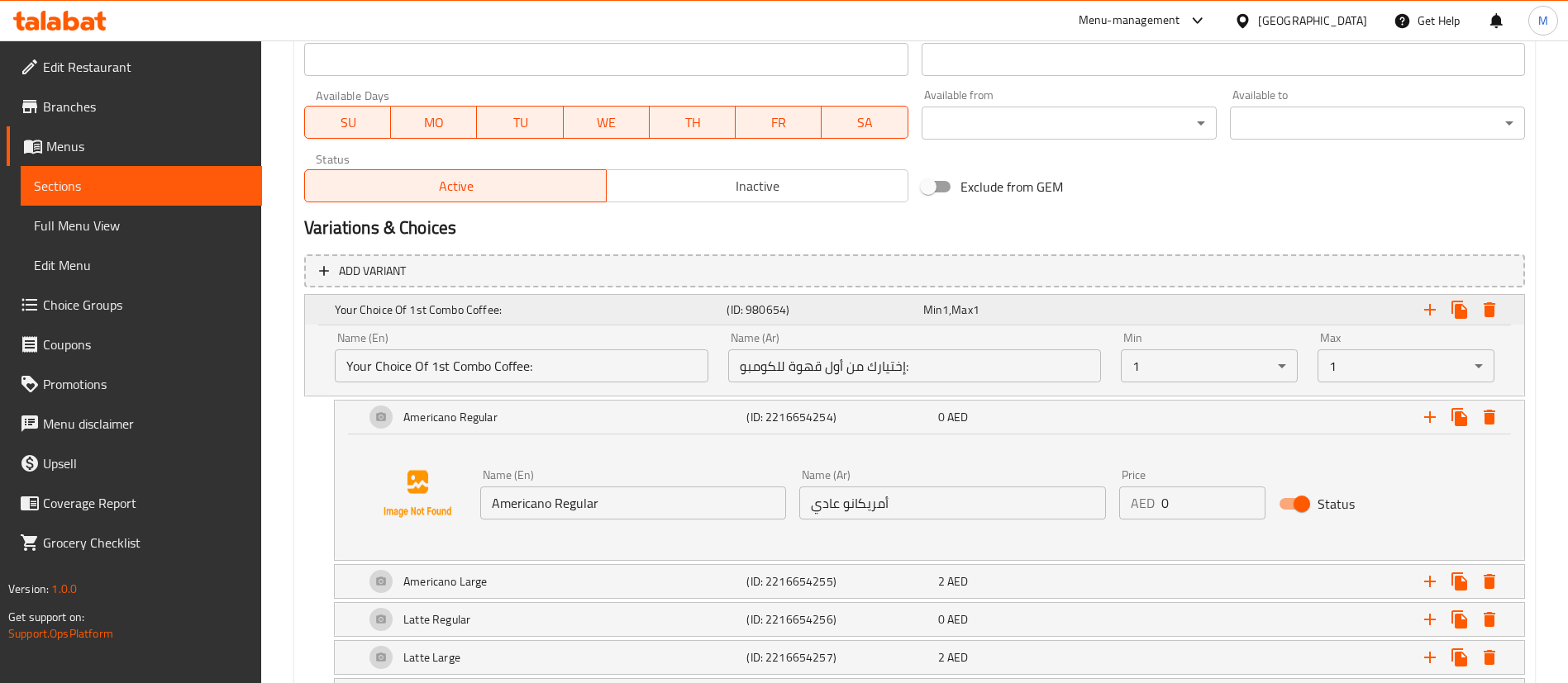
click at [1087, 317] on div "Min 1 , Max 1" at bounding box center [1018, 309] width 190 height 17
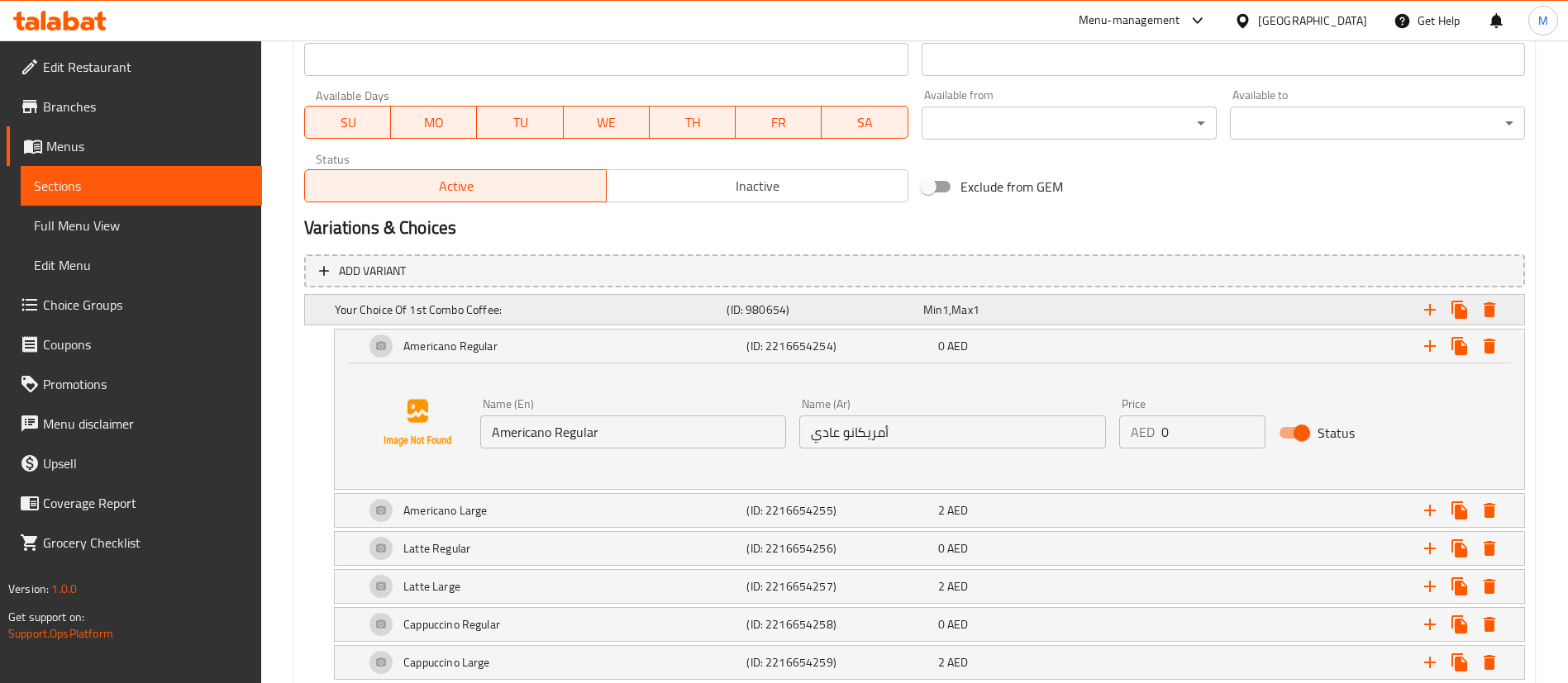
click at [582, 308] on h5 "Your Choice Of 1st Combo Coffee:" at bounding box center [528, 309] width 385 height 17
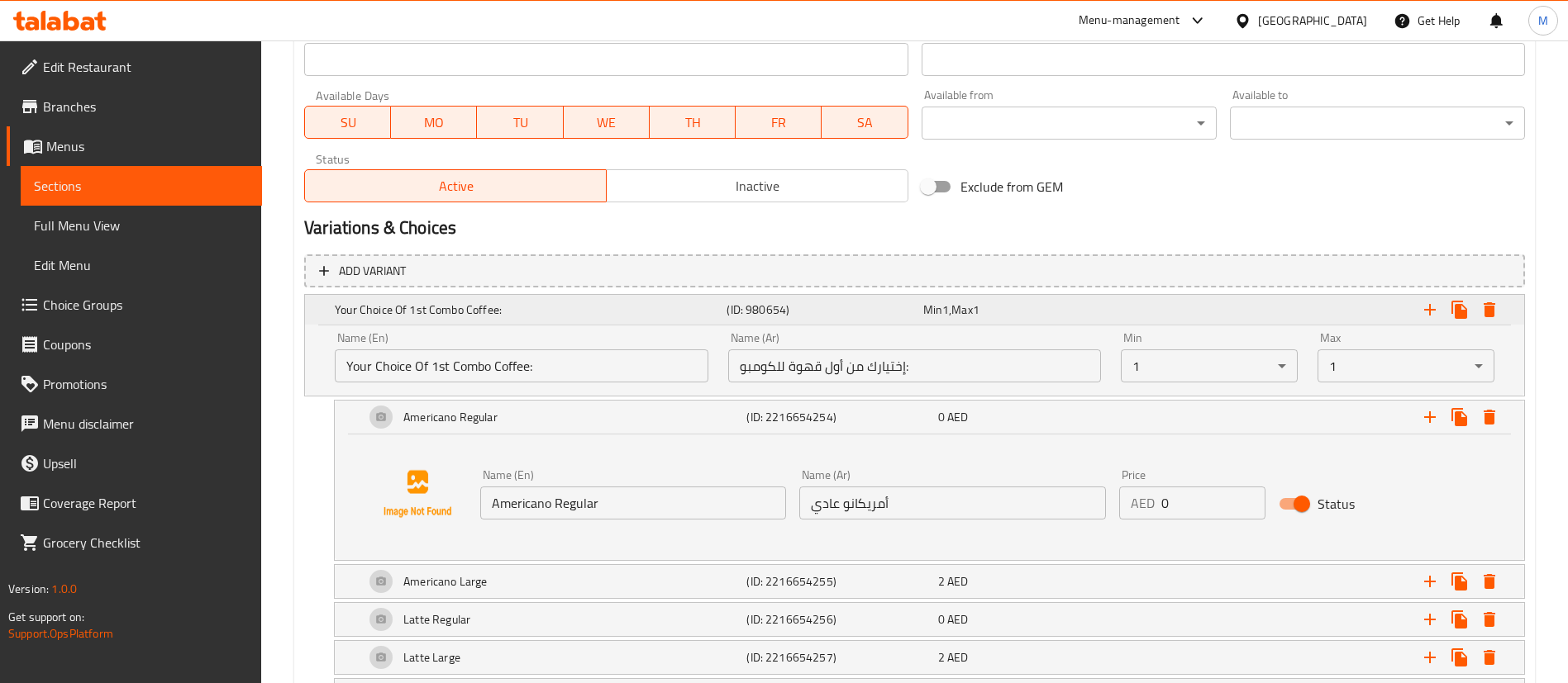
click at [582, 308] on h5 "Your Choice Of 1st Combo Coffee:" at bounding box center [528, 309] width 385 height 17
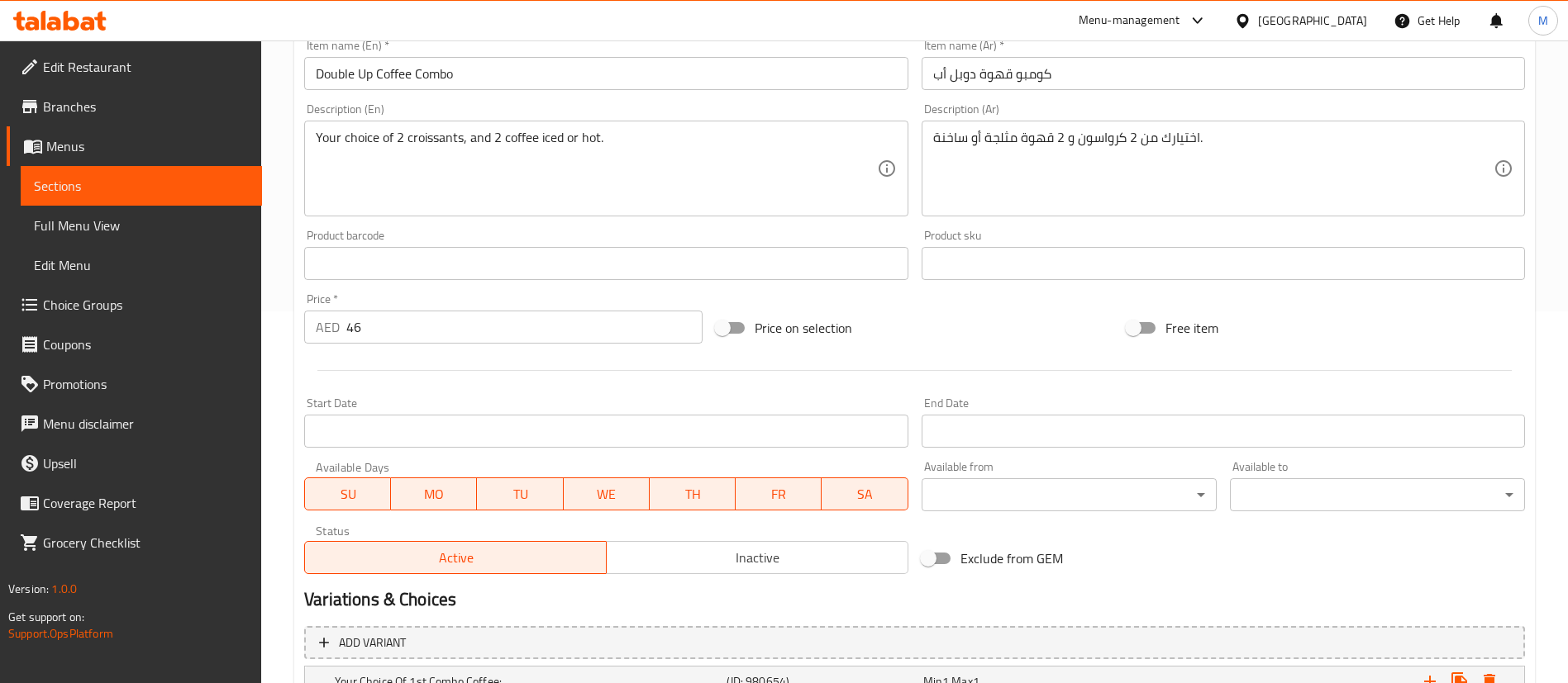
scroll to position [0, 0]
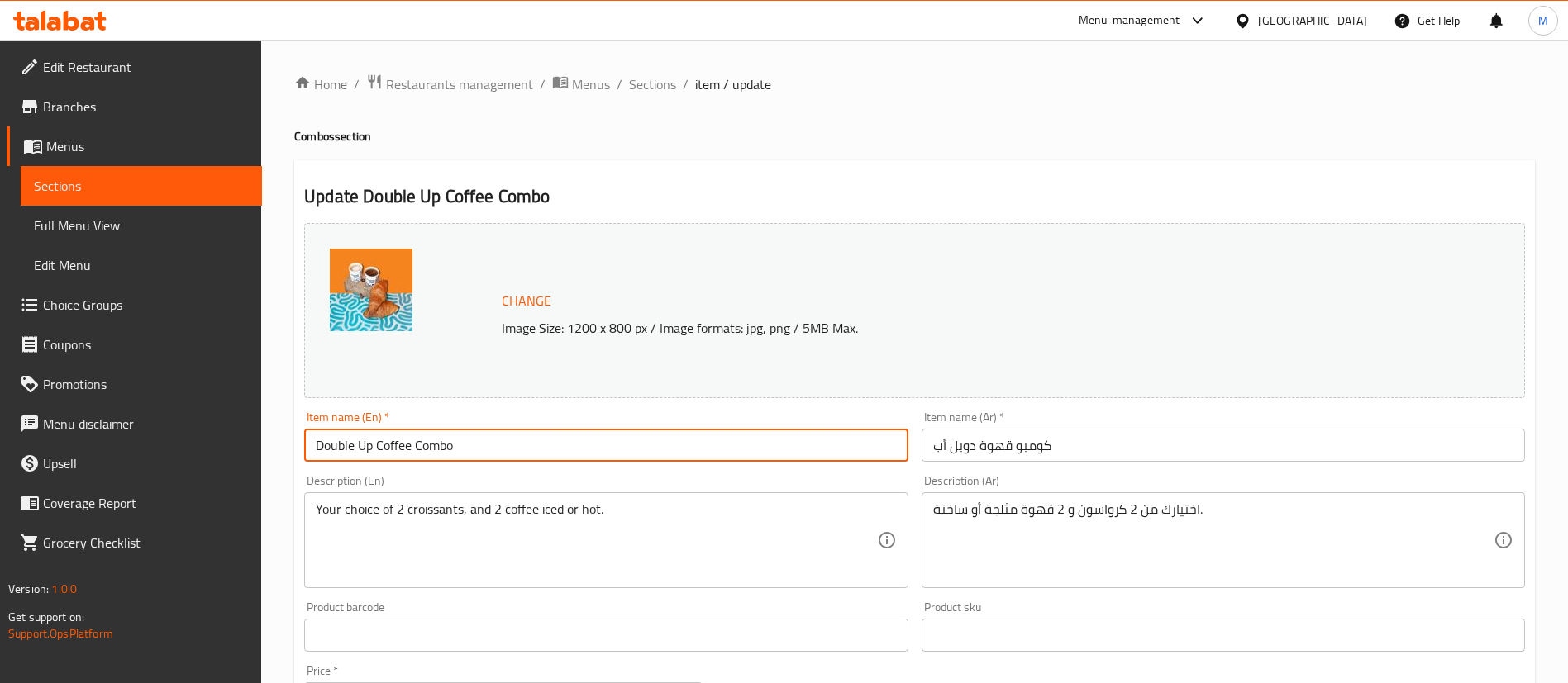
click at [516, 441] on input "Double Up Coffee Combo" at bounding box center [605, 445] width 603 height 33
click at [1003, 453] on input "كومبو قهوة دوبل أب" at bounding box center [1223, 445] width 603 height 33
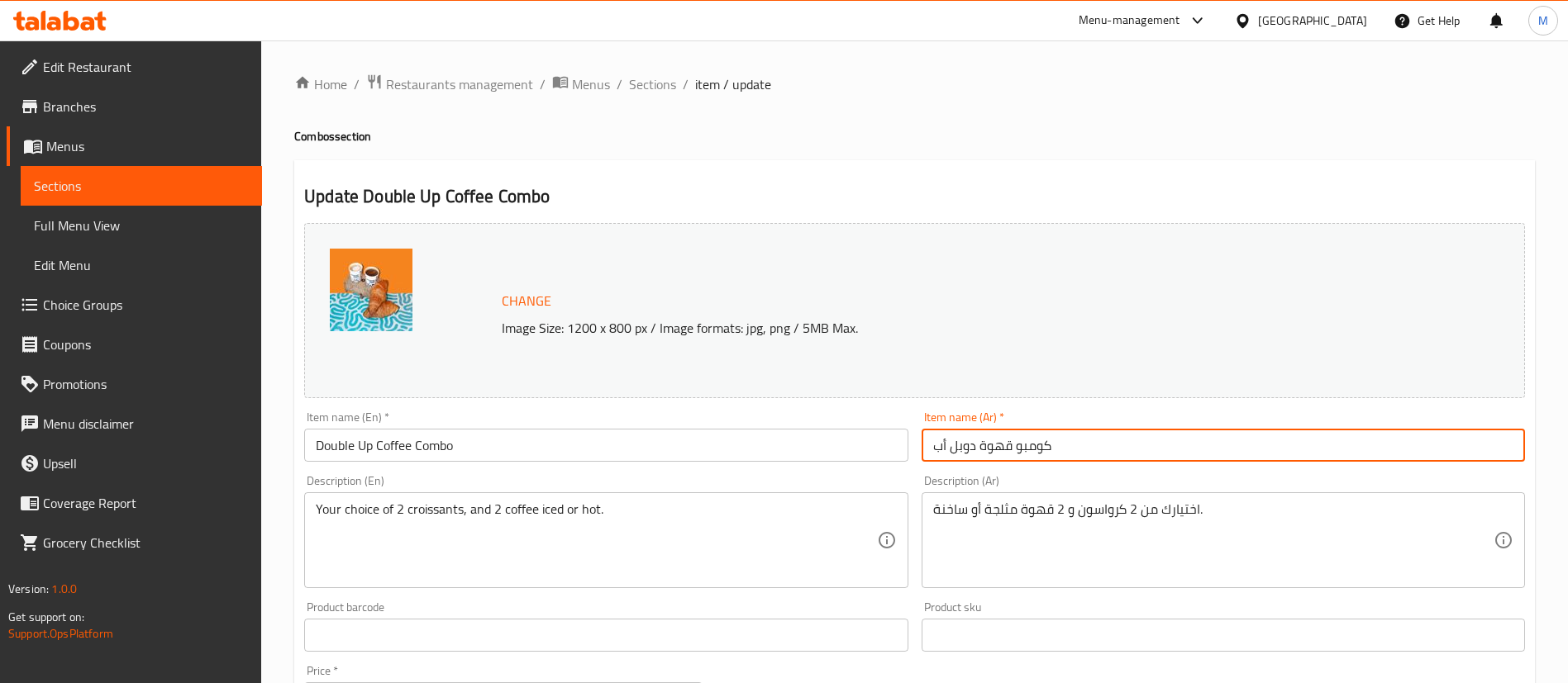
click at [1003, 453] on input "كومبو قهوة دوبل أب" at bounding box center [1223, 445] width 603 height 33
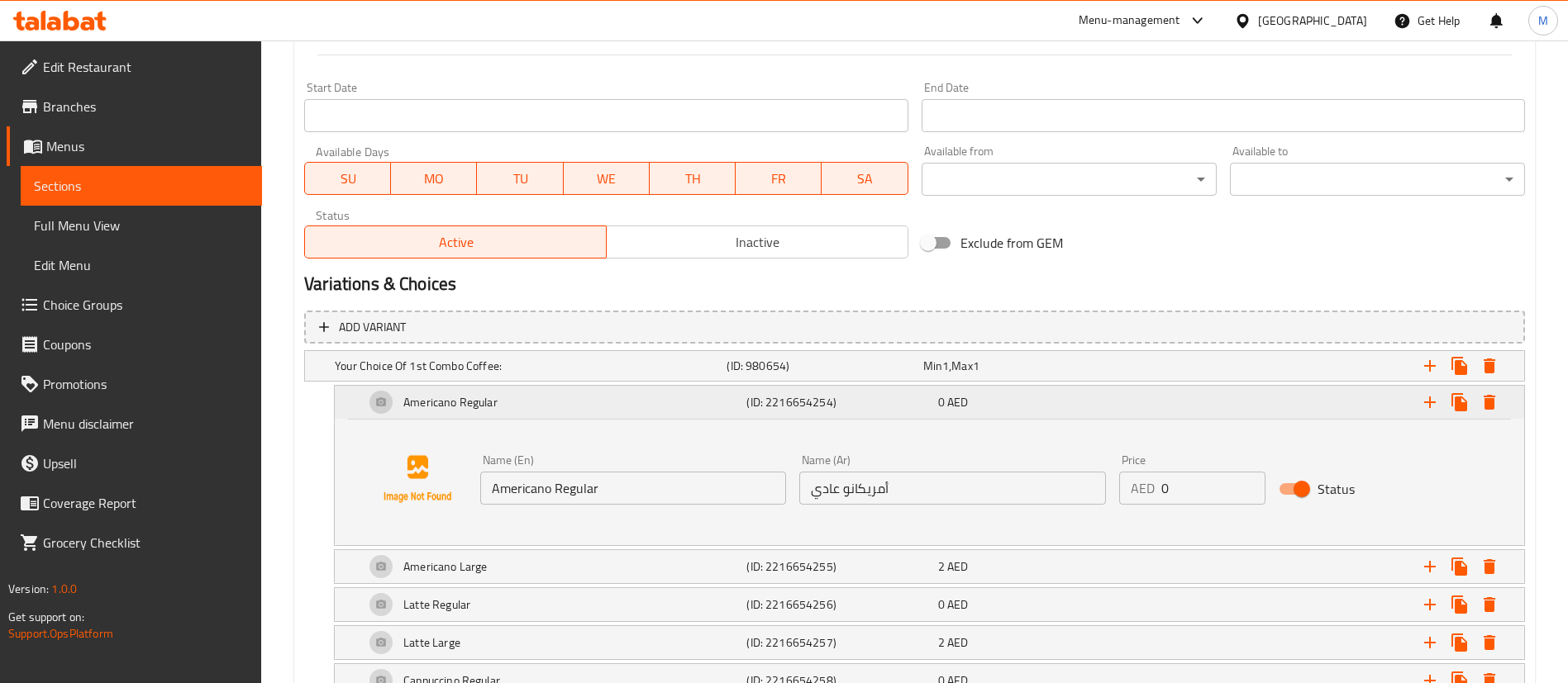
scroll to position [744, 0]
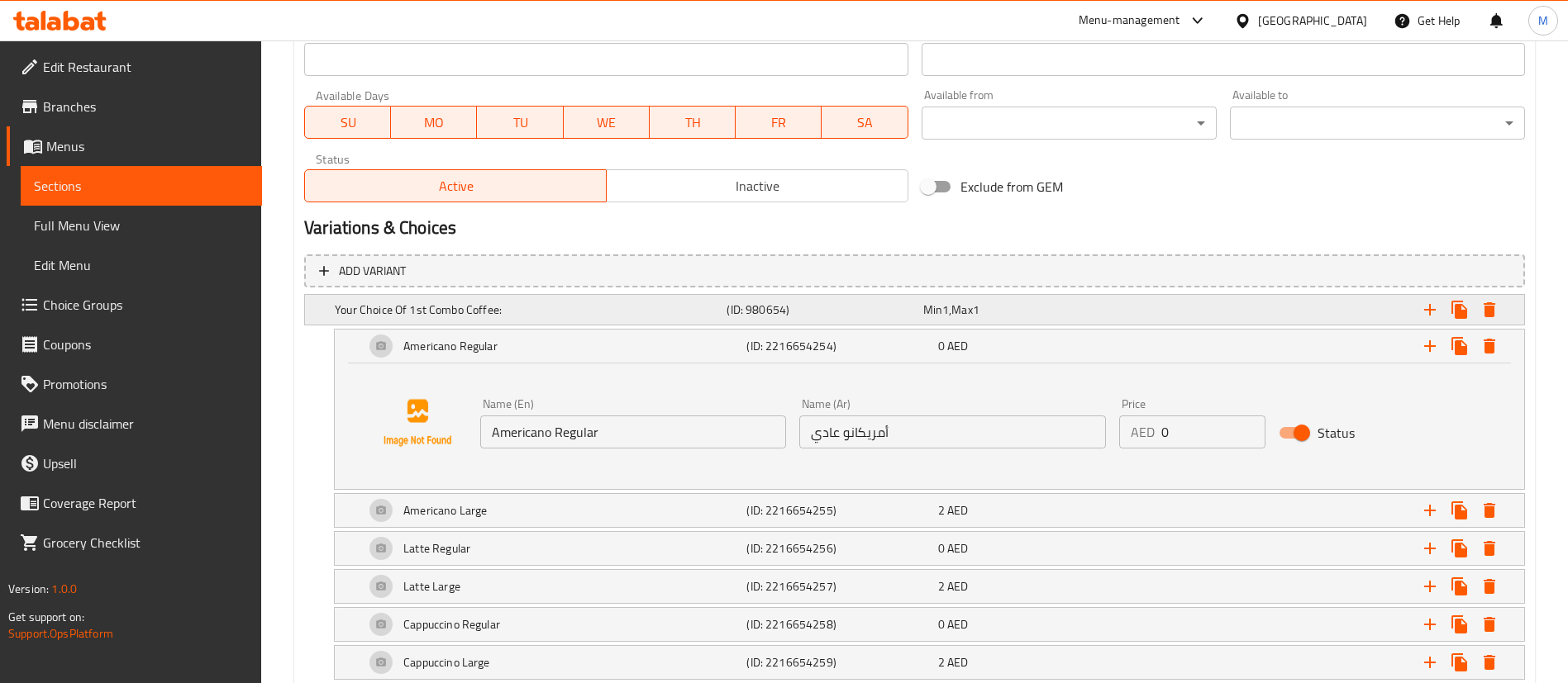
click at [1487, 307] on icon "Expand" at bounding box center [1489, 309] width 12 height 15
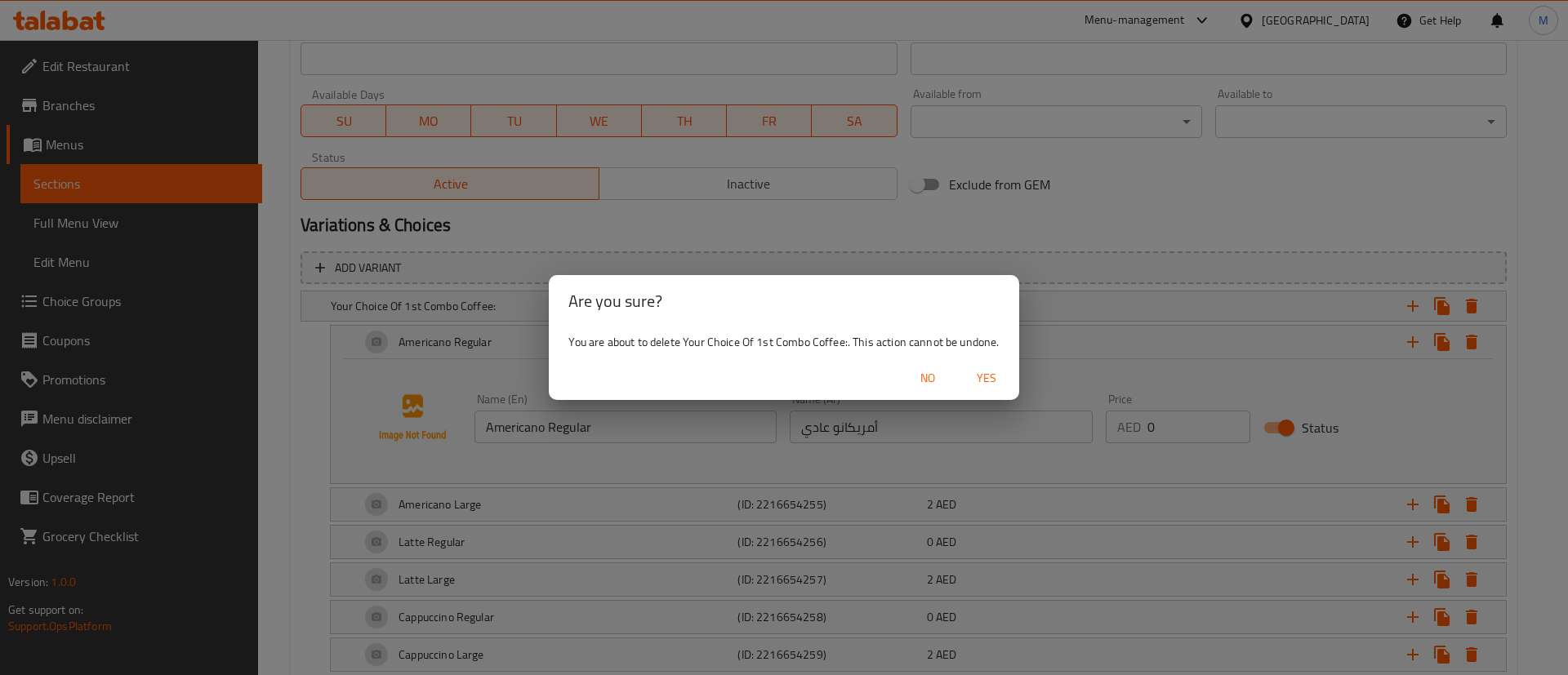
click at [992, 378] on span "Yes" at bounding box center [987, 378] width 39 height 21
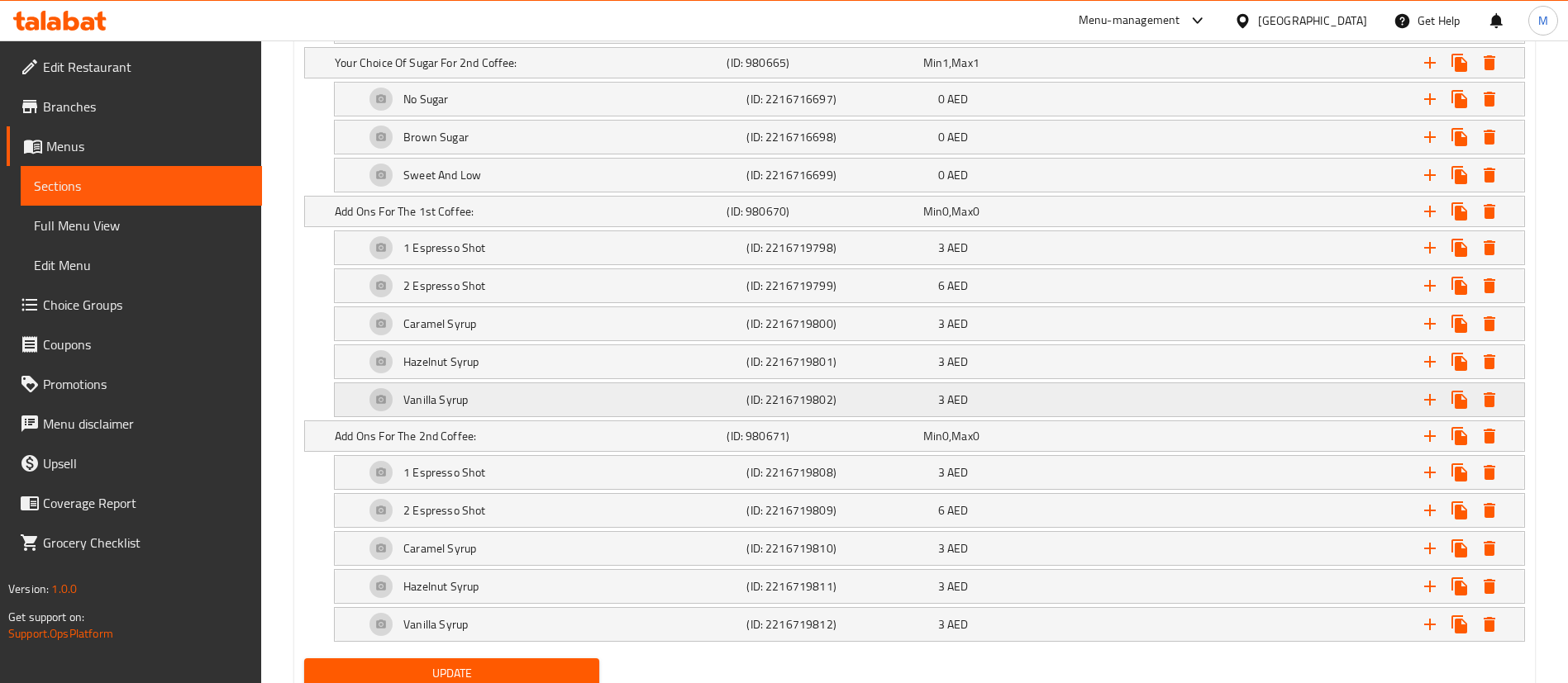
scroll to position [2218, 0]
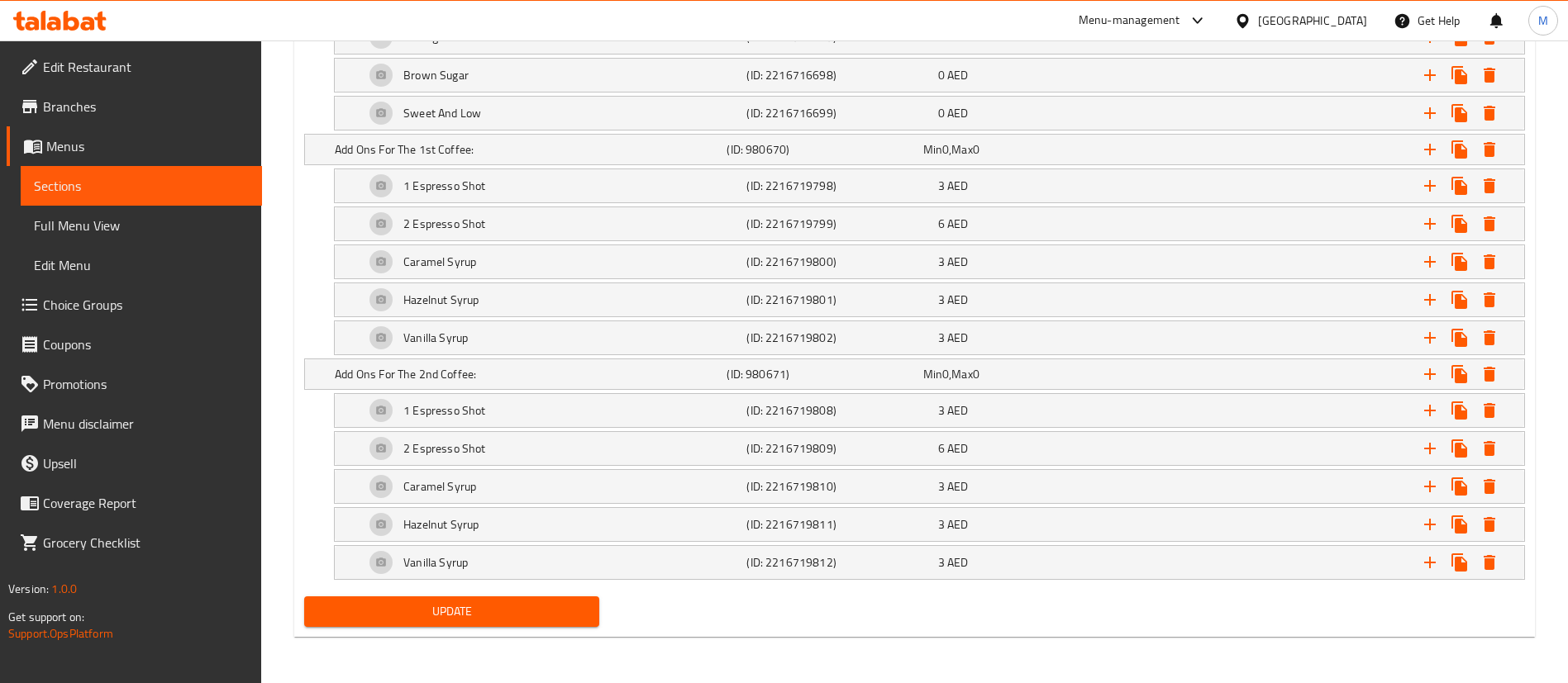
click at [465, 614] on span "Update" at bounding box center [451, 611] width 268 height 21
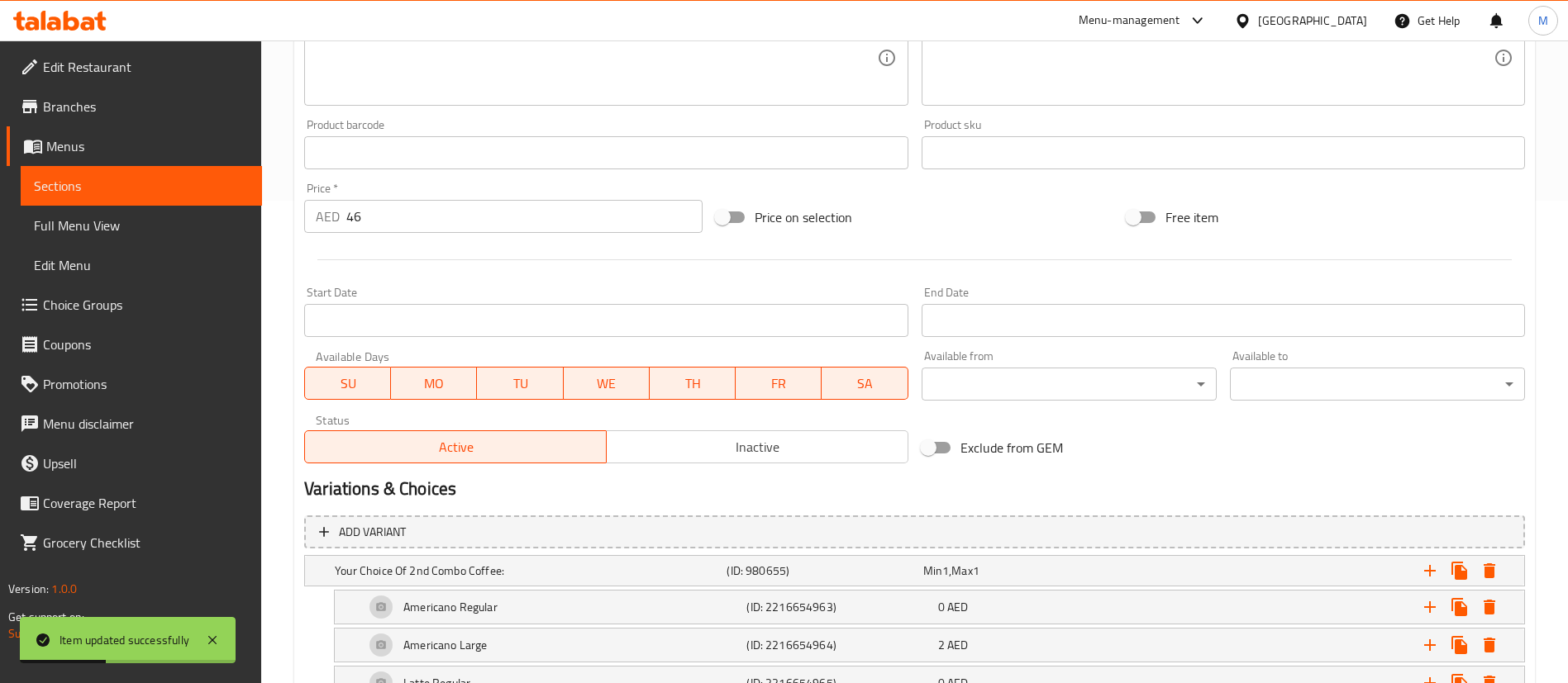
scroll to position [730, 0]
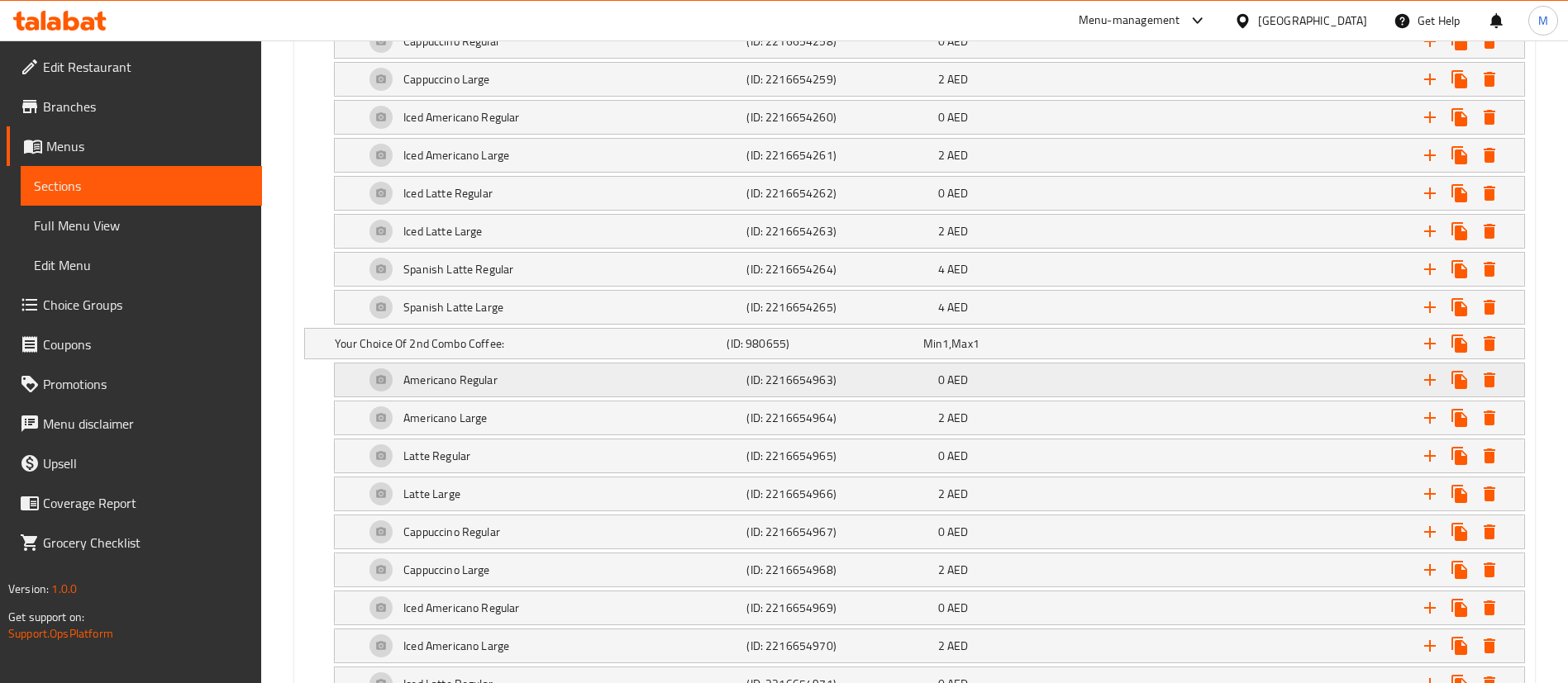
scroll to position [1239, 0]
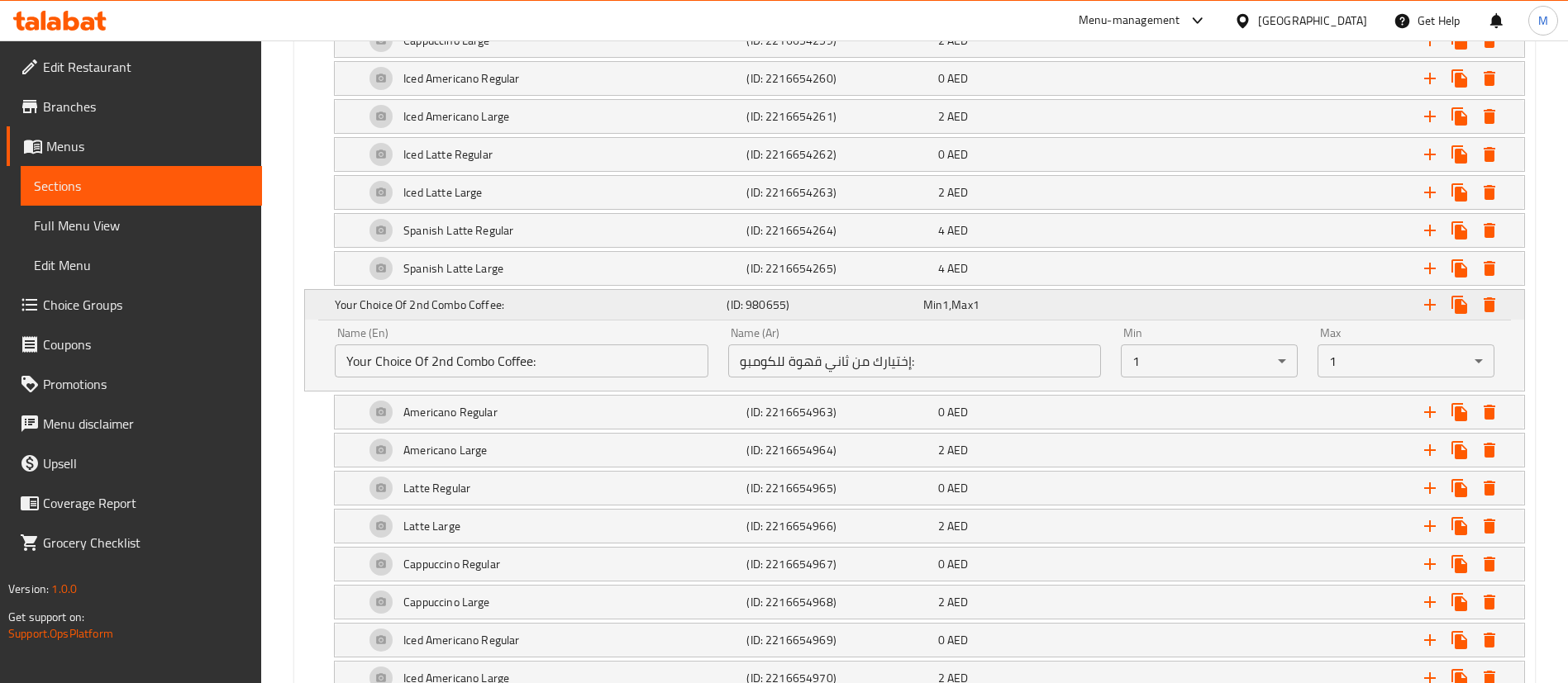
click at [510, 296] on h5 "Your Choice Of 2nd Combo Coffee:" at bounding box center [528, 304] width 385 height 17
